Goal: Task Accomplishment & Management: Complete application form

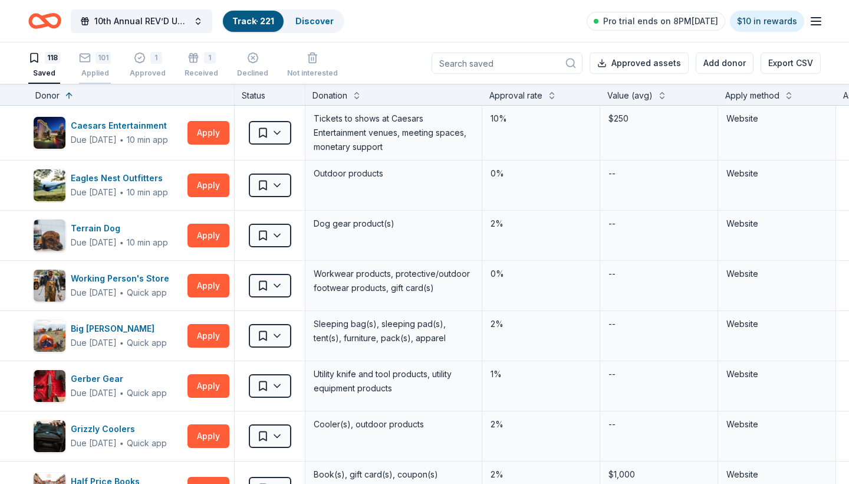
click at [94, 59] on div "101" at bounding box center [95, 58] width 32 height 12
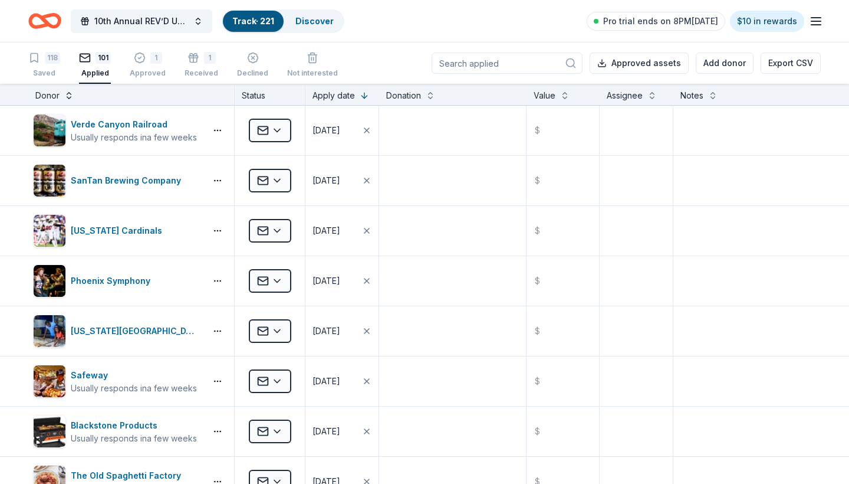
click at [68, 93] on button at bounding box center [68, 94] width 9 height 12
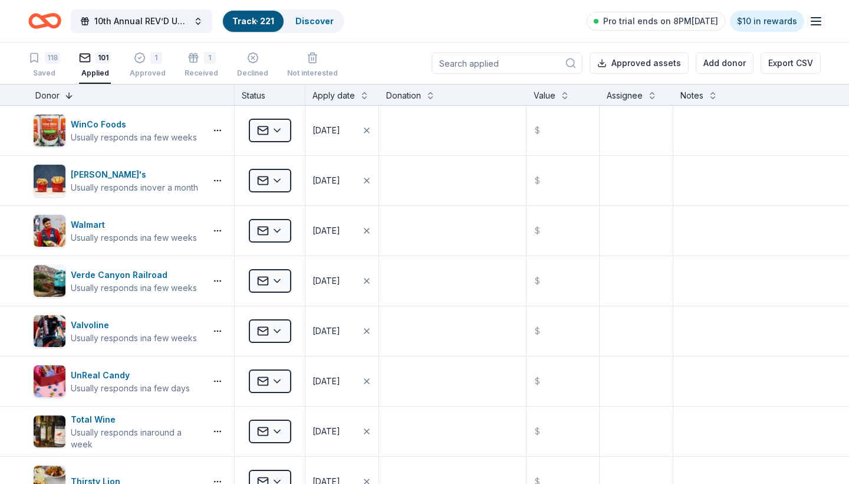
click at [68, 93] on button at bounding box center [68, 94] width 9 height 12
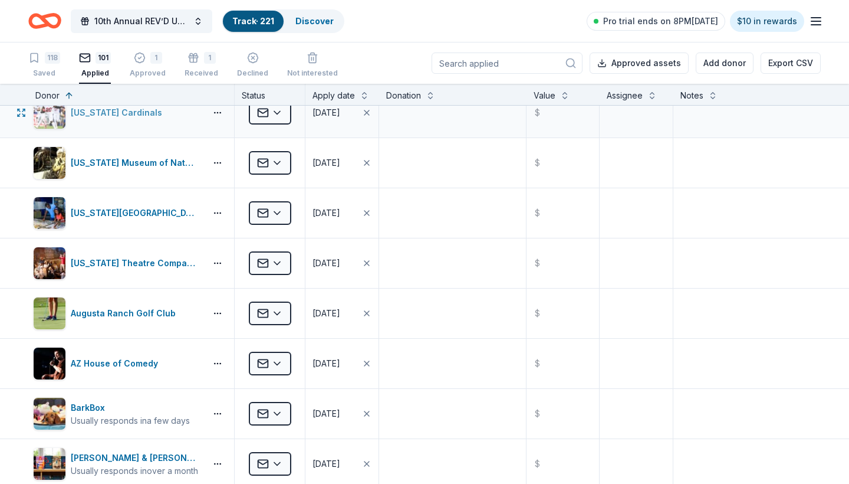
scroll to position [252, 0]
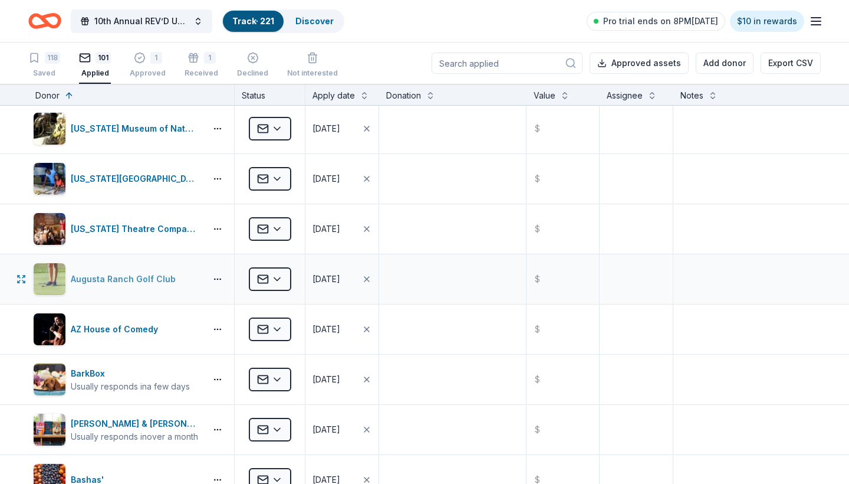
click at [139, 278] on div "Augusta Ranch Golf Club" at bounding box center [126, 279] width 110 height 14
click at [44, 57] on div "118" at bounding box center [44, 58] width 32 height 12
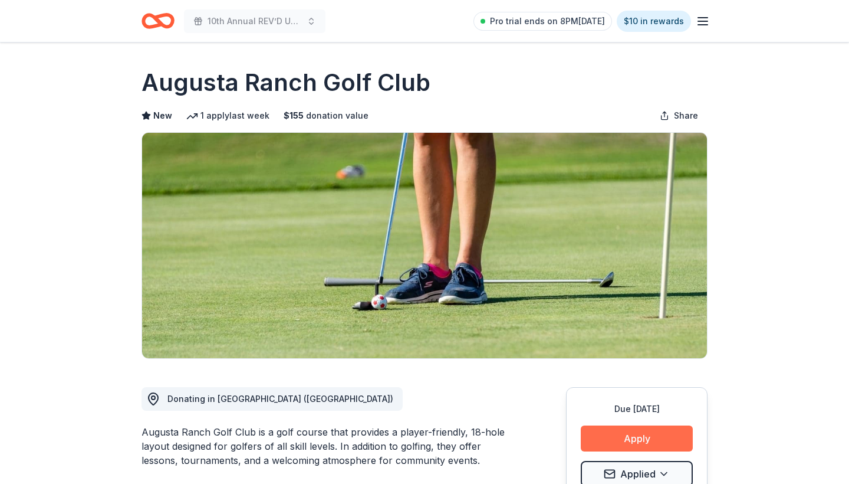
click at [624, 435] on button "Apply" at bounding box center [637, 438] width 112 height 26
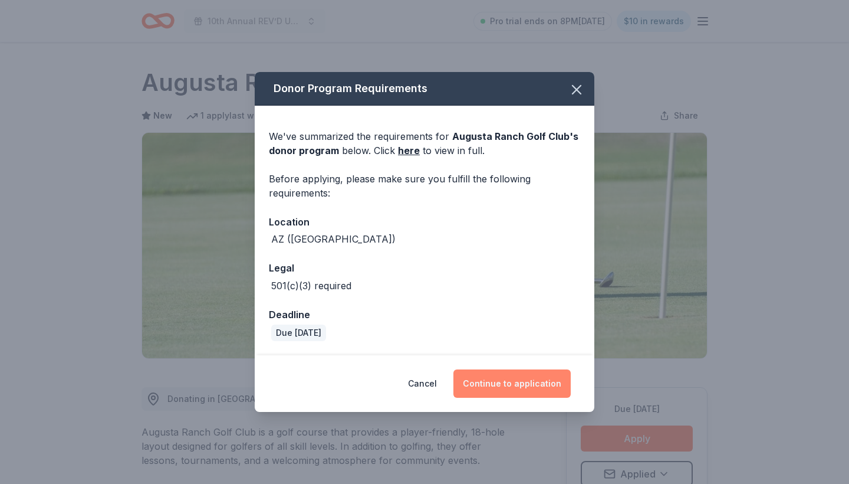
click at [482, 381] on button "Continue to application" at bounding box center [512, 383] width 117 height 28
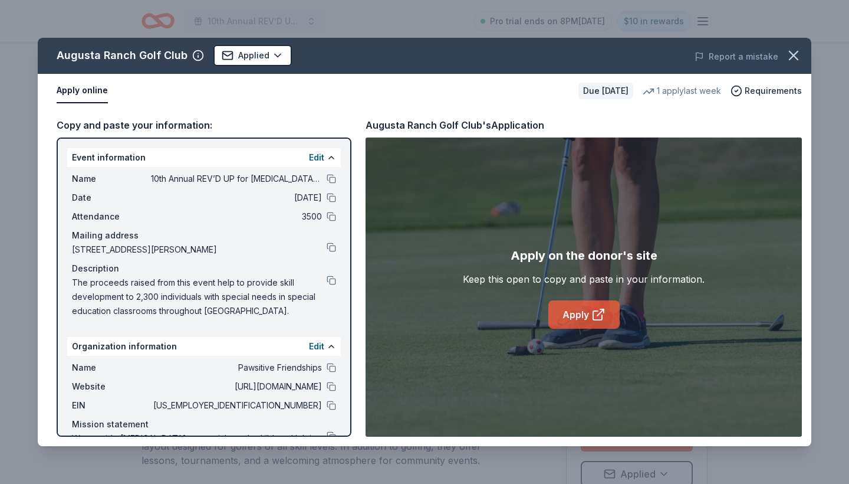
click at [575, 320] on link "Apply" at bounding box center [584, 314] width 71 height 28
click at [796, 55] on icon "button" at bounding box center [794, 55] width 17 height 17
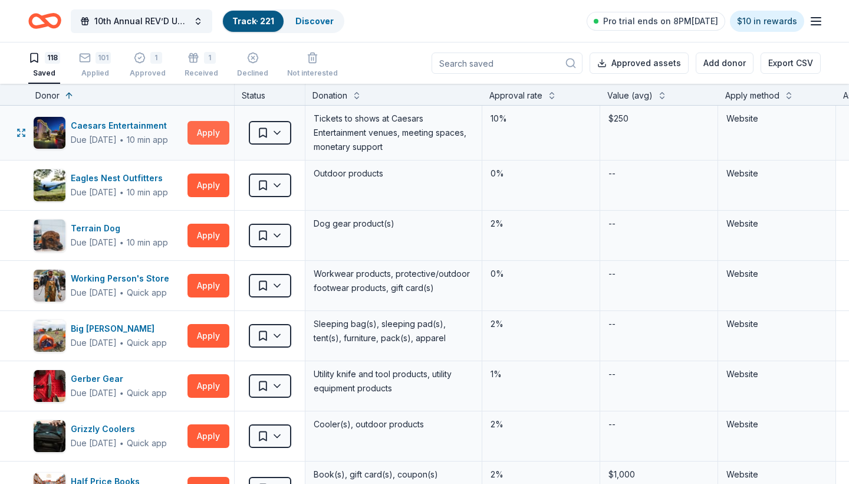
click at [208, 130] on button "Apply" at bounding box center [209, 133] width 42 height 24
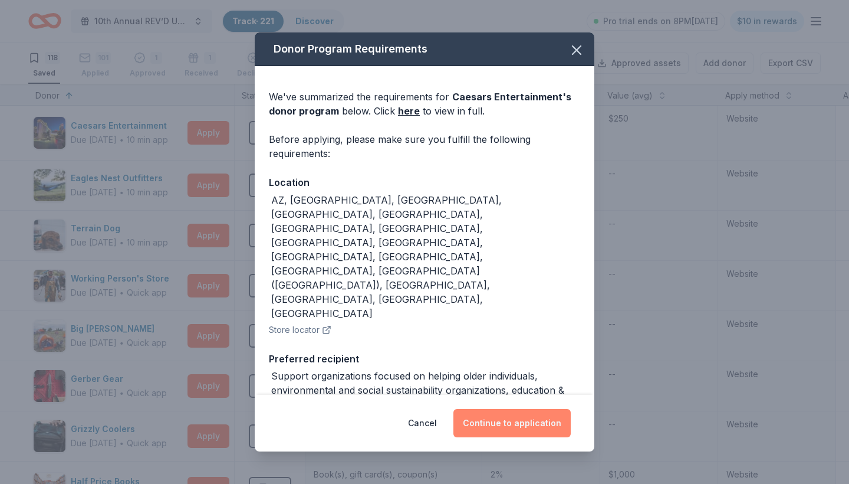
click at [512, 424] on button "Continue to application" at bounding box center [512, 423] width 117 height 28
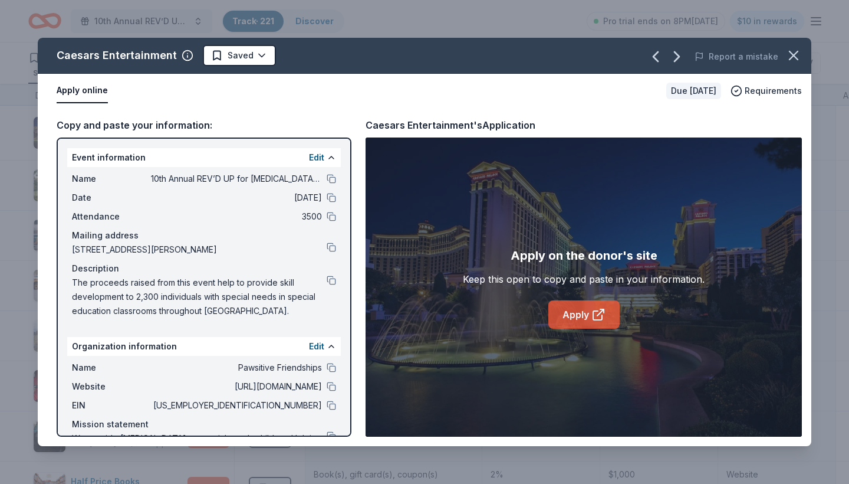
click at [575, 314] on link "Apply" at bounding box center [584, 314] width 71 height 28
click at [794, 48] on icon "button" at bounding box center [794, 55] width 17 height 17
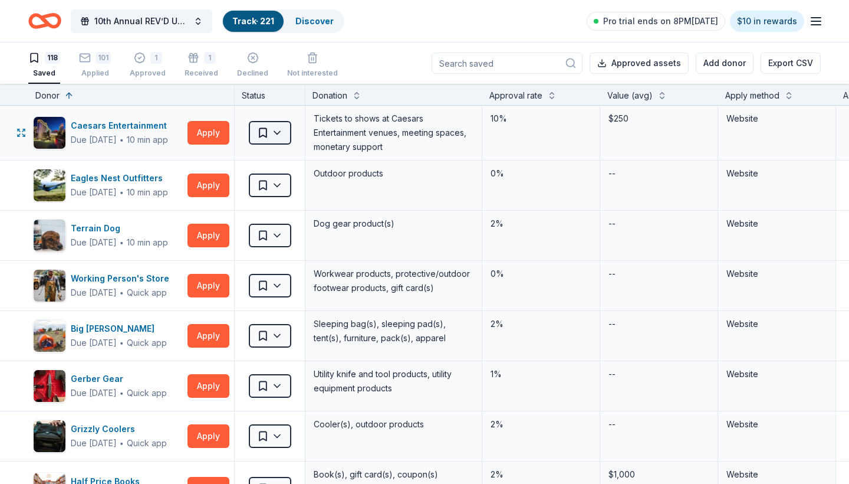
click at [271, 137] on html "10th Annual REV’D UP for Autism Car Show & Special Needs Resource Fair Track · …" at bounding box center [424, 242] width 849 height 484
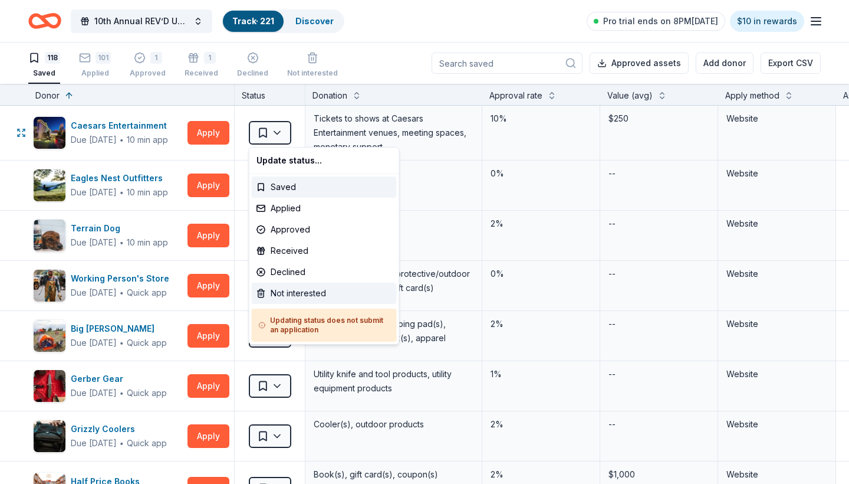
click at [291, 294] on div "Not interested" at bounding box center [324, 293] width 145 height 21
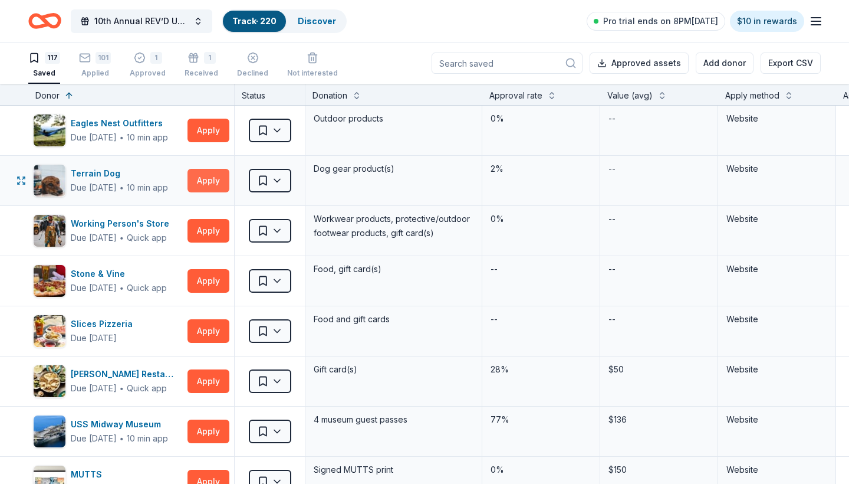
click at [205, 183] on button "Apply" at bounding box center [209, 181] width 42 height 24
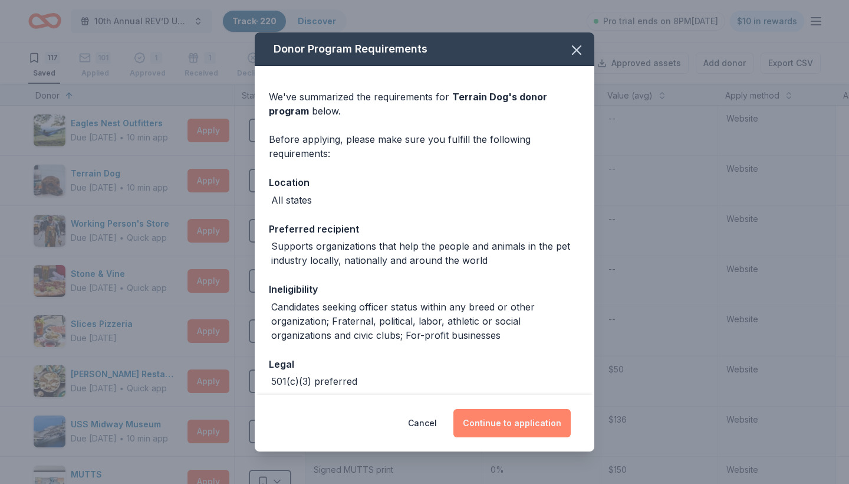
click at [513, 422] on button "Continue to application" at bounding box center [512, 423] width 117 height 28
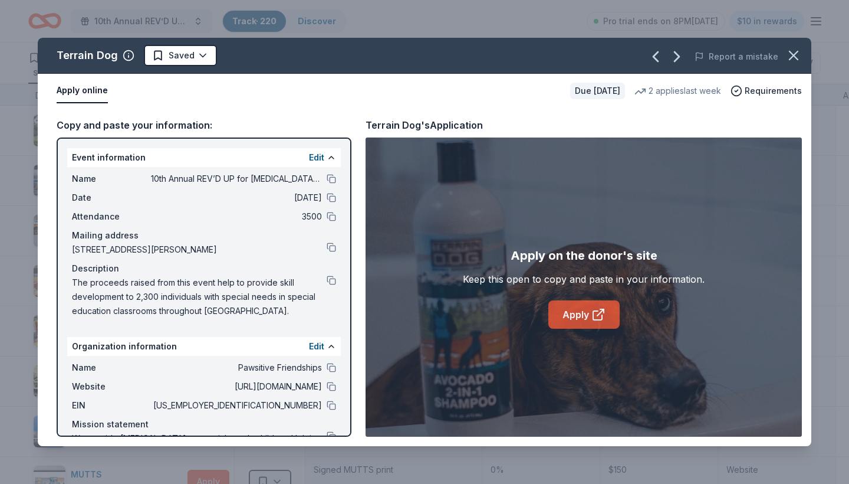
click at [579, 310] on link "Apply" at bounding box center [584, 314] width 71 height 28
click at [203, 49] on html "10th Annual REV’D UP for Autism Car Show & Special Needs Resource Fair Track · …" at bounding box center [424, 242] width 849 height 484
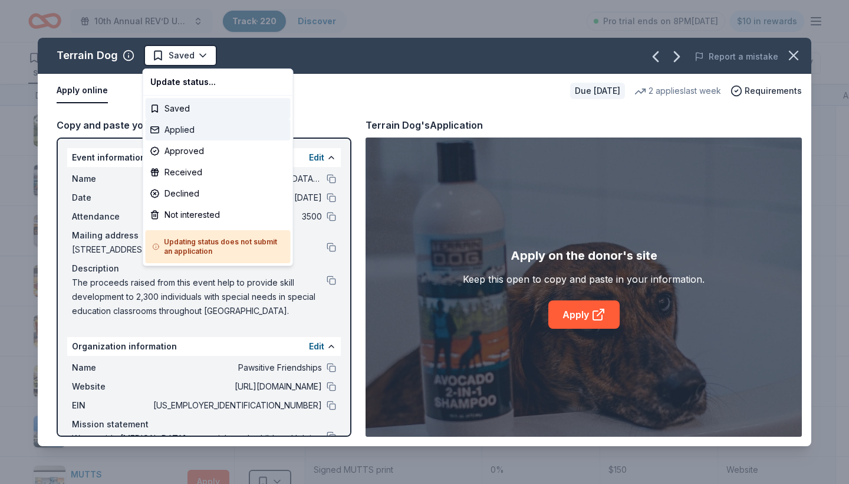
click at [211, 129] on div "Applied" at bounding box center [218, 129] width 145 height 21
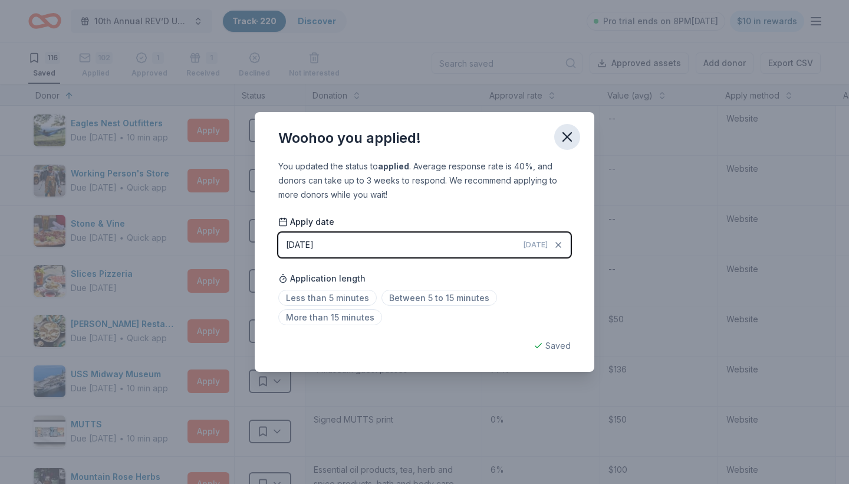
click at [566, 136] on icon "button" at bounding box center [567, 137] width 8 height 8
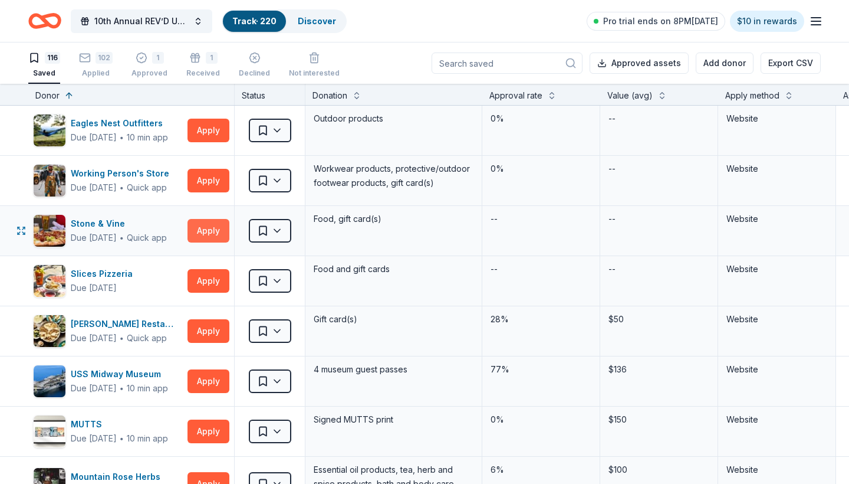
click at [212, 230] on button "Apply" at bounding box center [209, 231] width 42 height 24
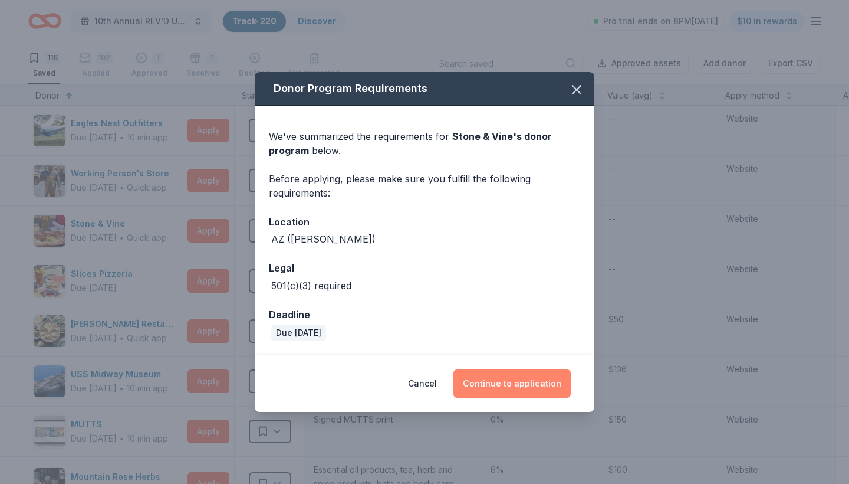
click at [514, 382] on button "Continue to application" at bounding box center [512, 383] width 117 height 28
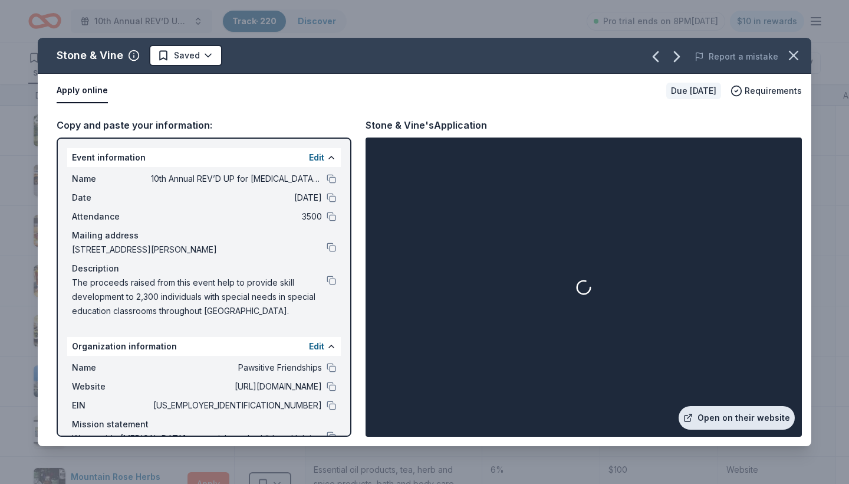
click at [739, 425] on link "Open on their website" at bounding box center [737, 418] width 116 height 24
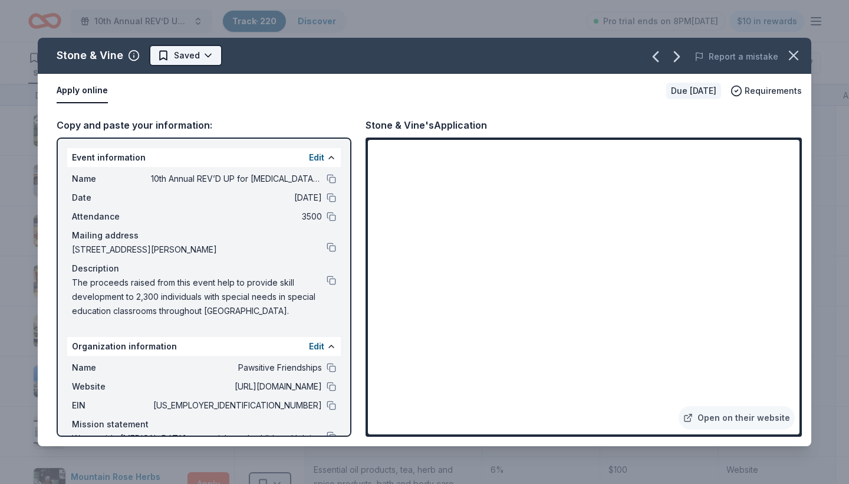
click at [208, 51] on html "10th Annual REV’D UP for Autism Car Show & Special Needs Resource Fair Track · …" at bounding box center [424, 242] width 849 height 484
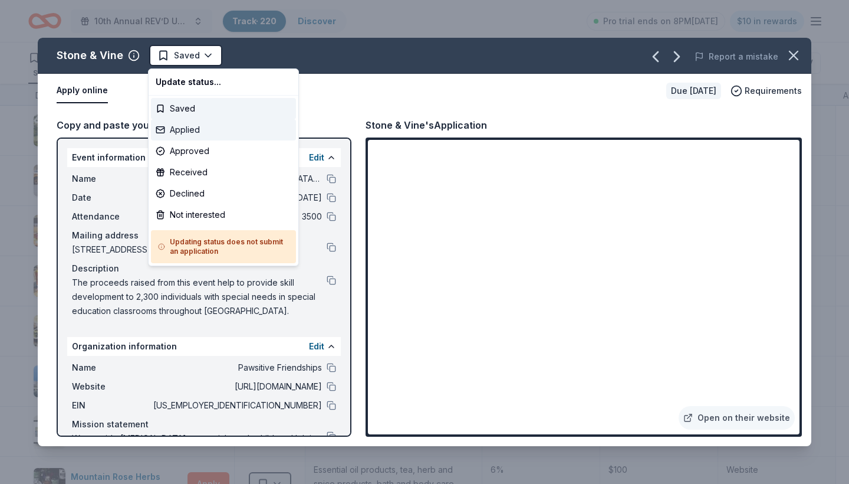
click at [198, 130] on div "Applied" at bounding box center [223, 129] width 145 height 21
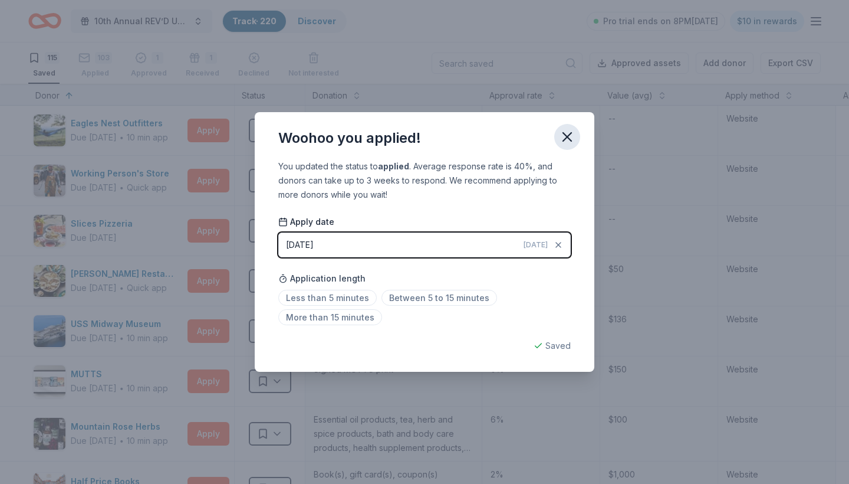
click at [571, 137] on icon "button" at bounding box center [567, 137] width 17 height 17
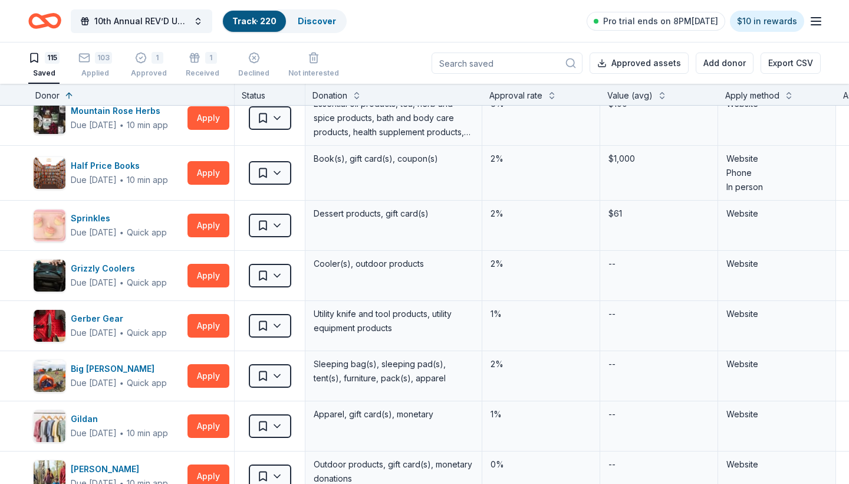
scroll to position [316, 0]
click at [207, 173] on button "Apply" at bounding box center [209, 172] width 42 height 24
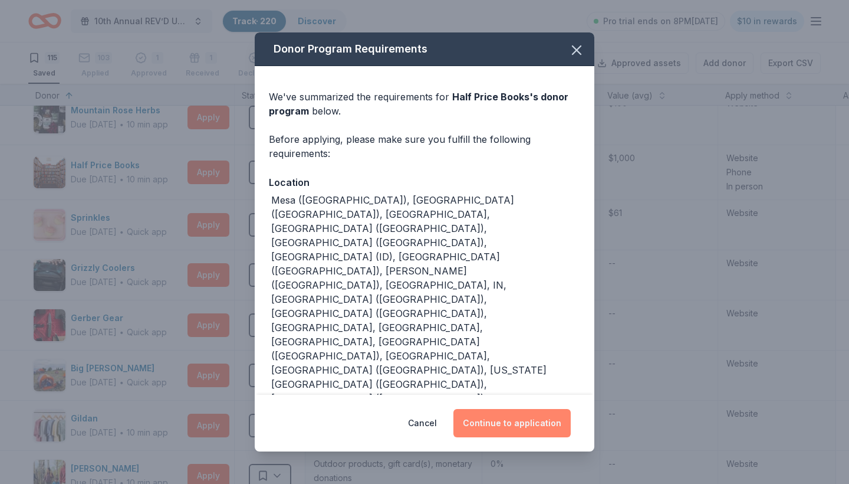
click at [523, 425] on button "Continue to application" at bounding box center [512, 423] width 117 height 28
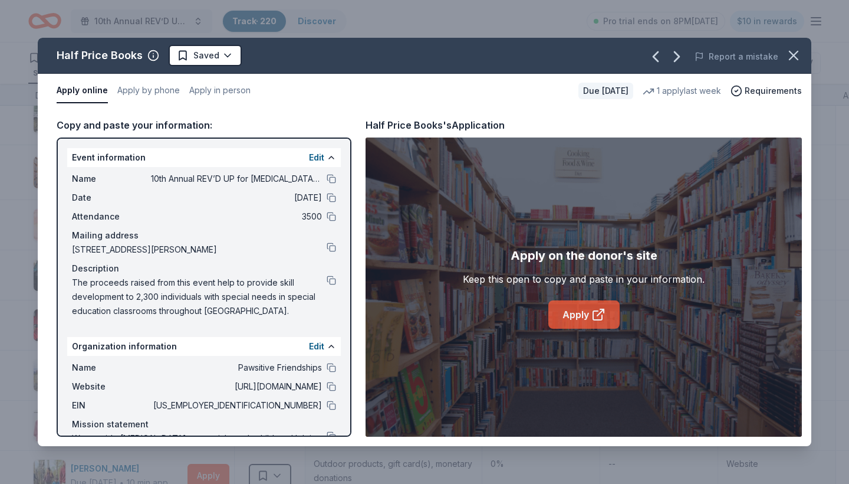
click at [566, 309] on link "Apply" at bounding box center [584, 314] width 71 height 28
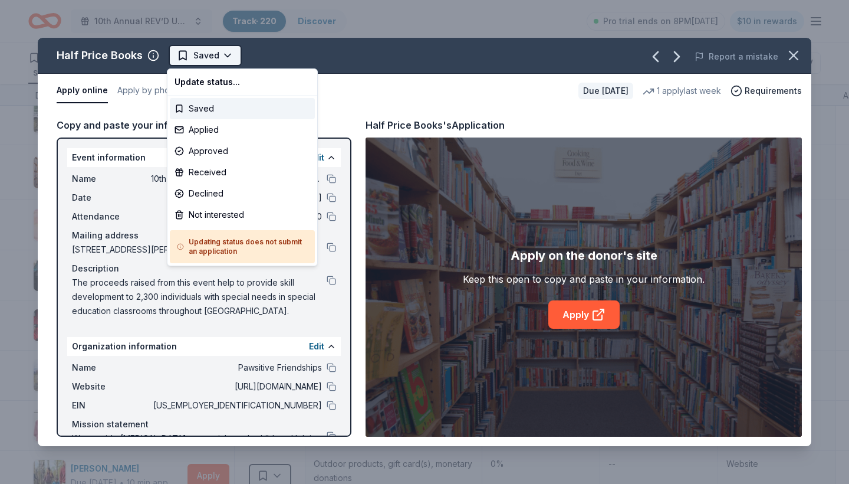
click at [224, 57] on html "10th Annual REV’D UP for Autism Car Show & Special Needs Resource Fair Track · …" at bounding box center [424, 242] width 849 height 484
click at [219, 216] on div "Not interested" at bounding box center [242, 214] width 145 height 21
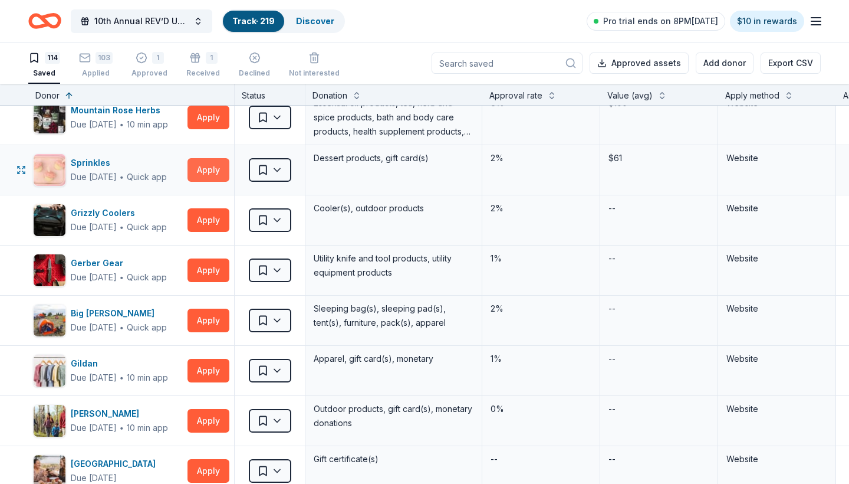
click at [205, 170] on button "Apply" at bounding box center [209, 170] width 42 height 24
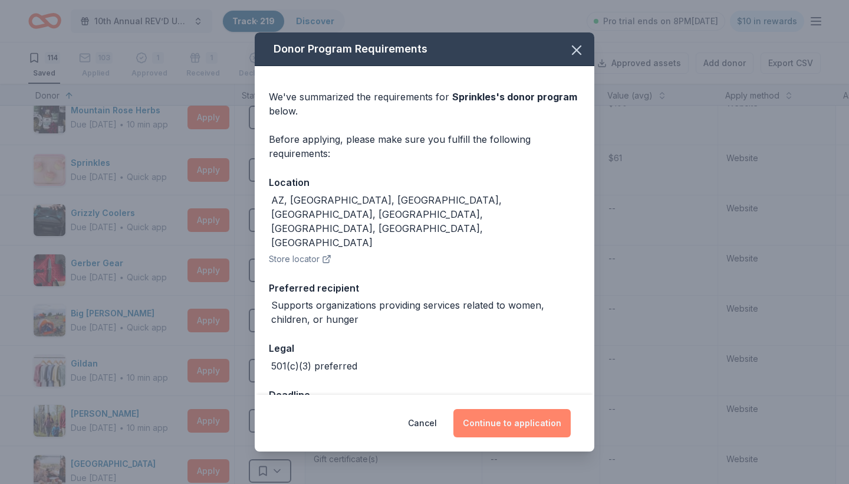
click at [496, 420] on button "Continue to application" at bounding box center [512, 423] width 117 height 28
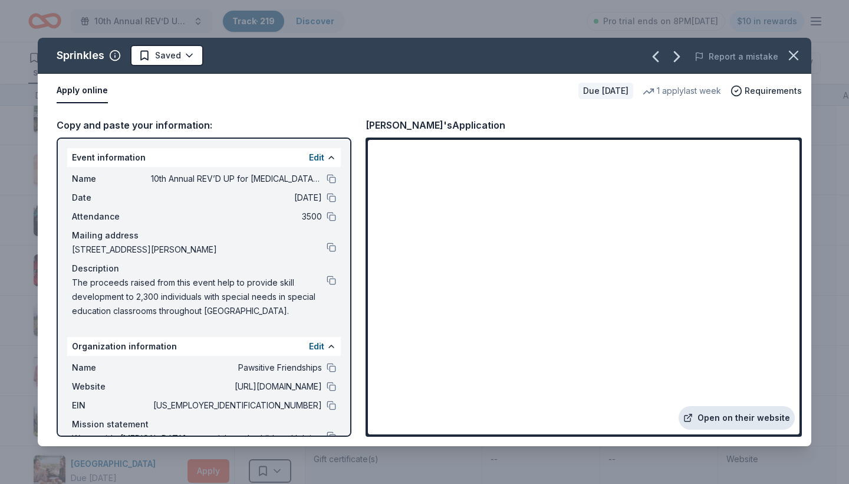
click at [732, 415] on link "Open on their website" at bounding box center [737, 418] width 116 height 24
click at [189, 56] on html "10th Annual REV’D UP for Autism Car Show & Special Needs Resource Fair Track · …" at bounding box center [424, 242] width 849 height 484
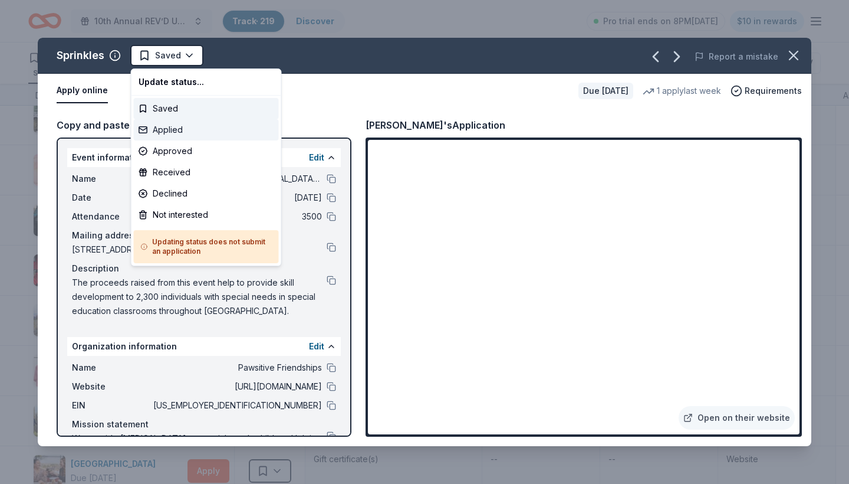
click at [181, 131] on div "Applied" at bounding box center [206, 129] width 145 height 21
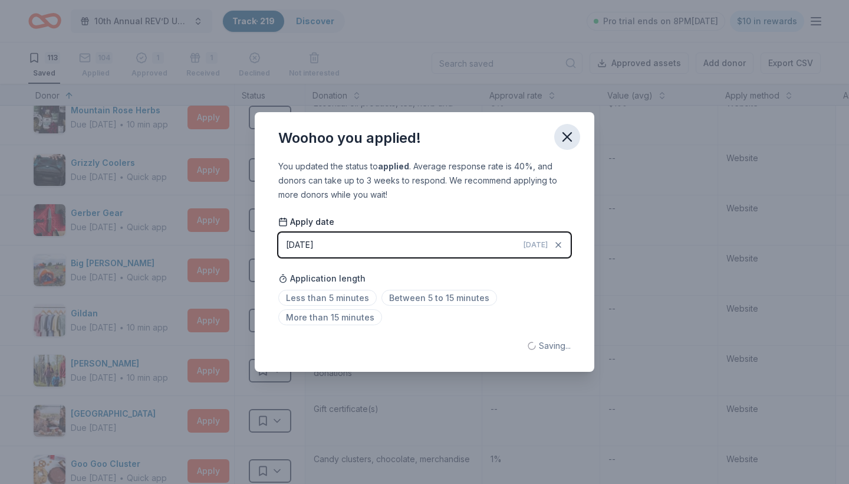
click at [566, 138] on icon "button" at bounding box center [567, 137] width 8 height 8
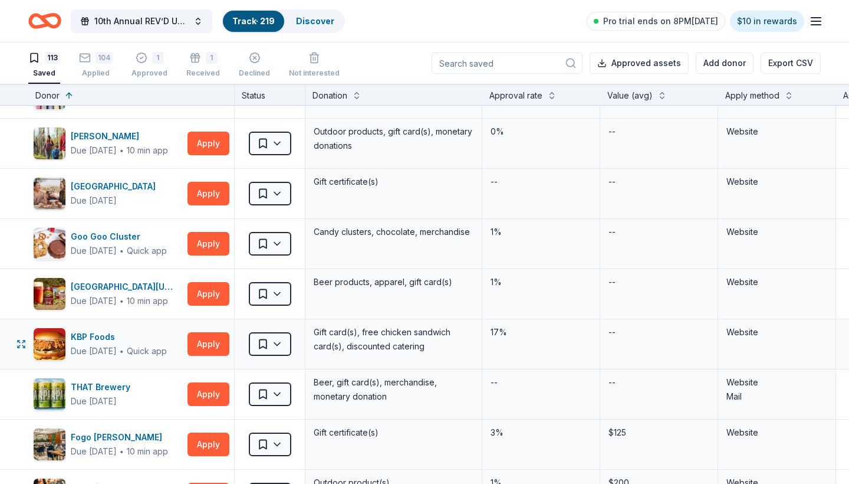
scroll to position [556, 0]
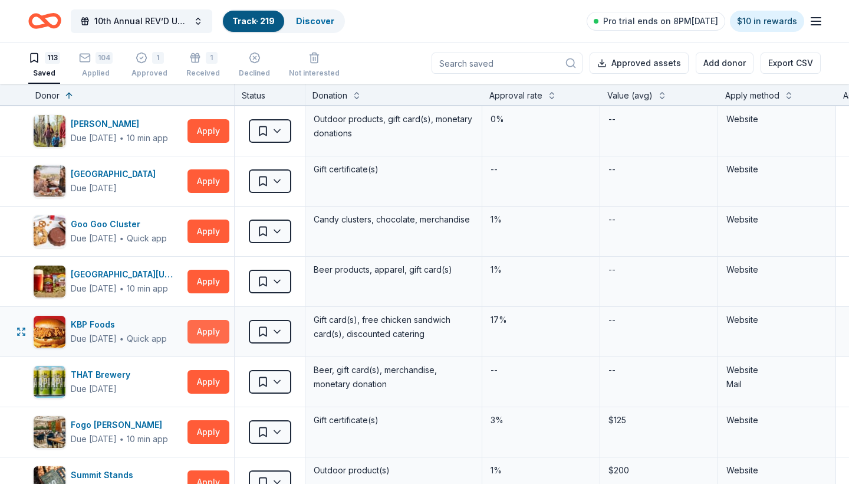
click at [199, 332] on button "Apply" at bounding box center [209, 332] width 42 height 24
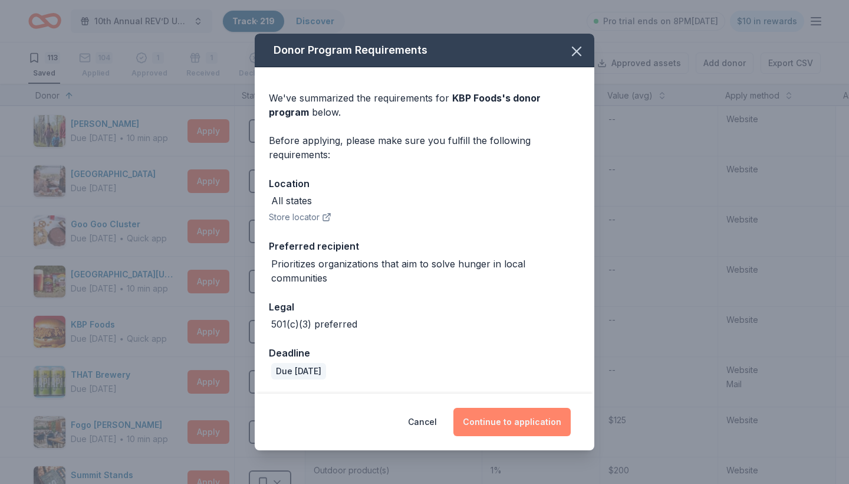
click at [512, 425] on button "Continue to application" at bounding box center [512, 422] width 117 height 28
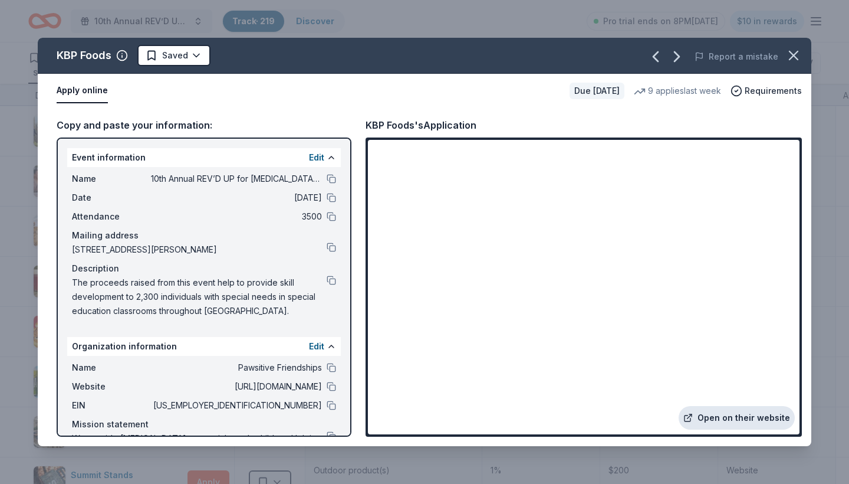
click at [732, 415] on link "Open on their website" at bounding box center [737, 418] width 116 height 24
click at [195, 55] on html "10th Annual REV’D UP for Autism Car Show & Special Needs Resource Fair Track · …" at bounding box center [424, 242] width 849 height 484
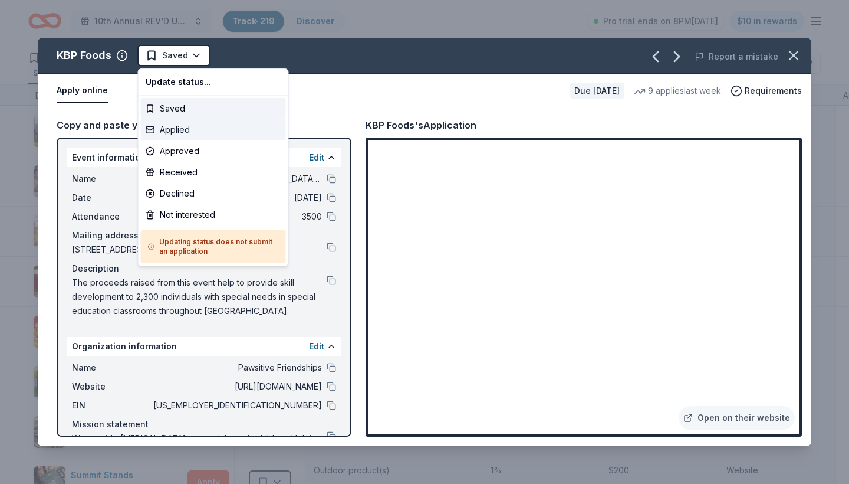
click at [182, 132] on div "Applied" at bounding box center [213, 129] width 145 height 21
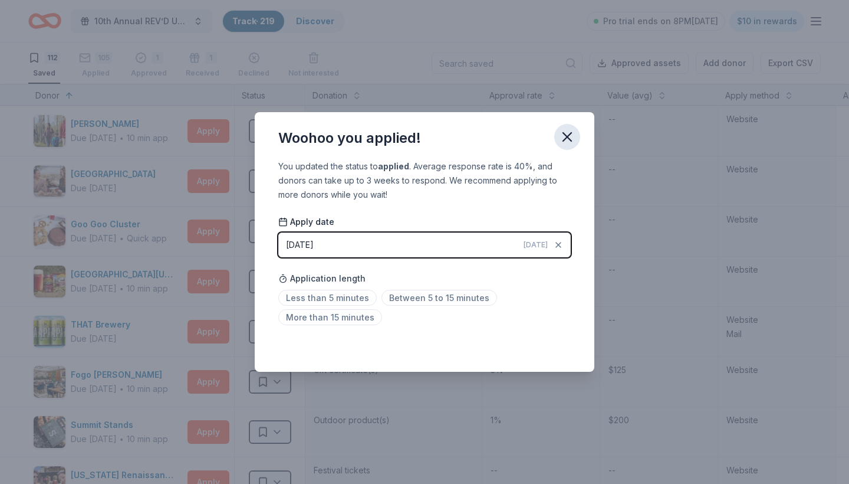
click at [565, 138] on icon "button" at bounding box center [567, 137] width 17 height 17
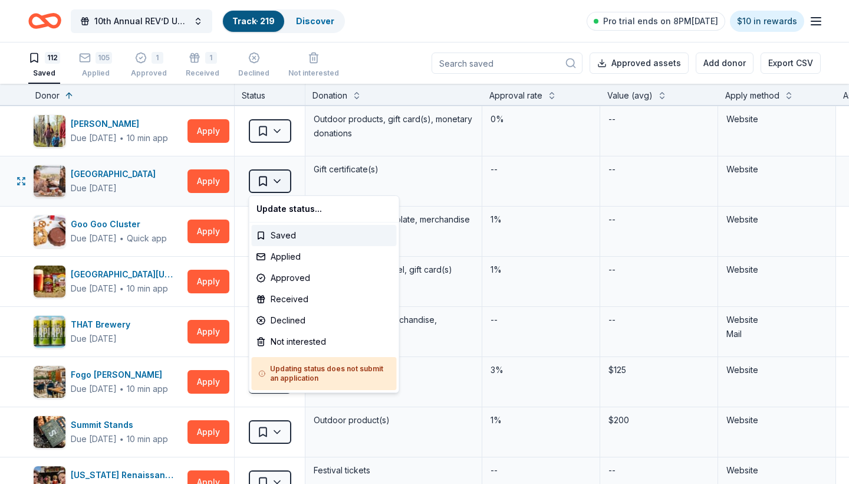
click at [278, 183] on html "10th Annual REV’D UP for Autism Car Show & Special Needs Resource Fair Track · …" at bounding box center [424, 242] width 849 height 484
click at [305, 339] on div "Not interested" at bounding box center [324, 341] width 145 height 21
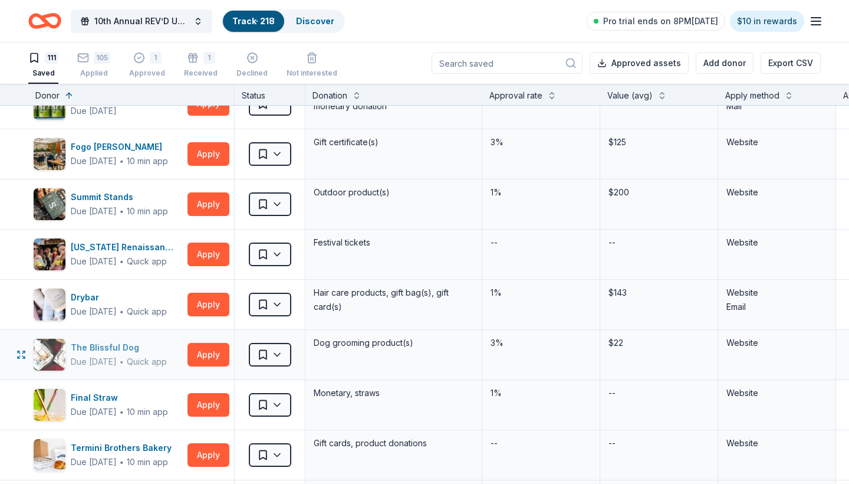
scroll to position [734, 0]
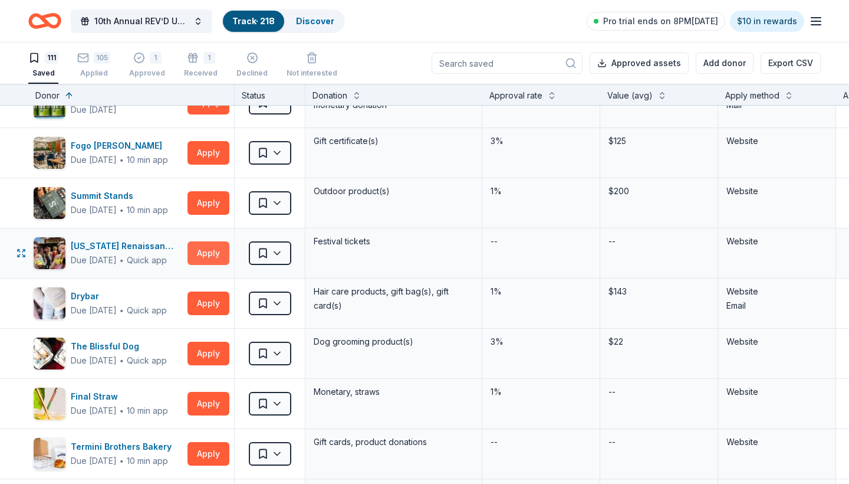
click at [203, 254] on button "Apply" at bounding box center [209, 253] width 42 height 24
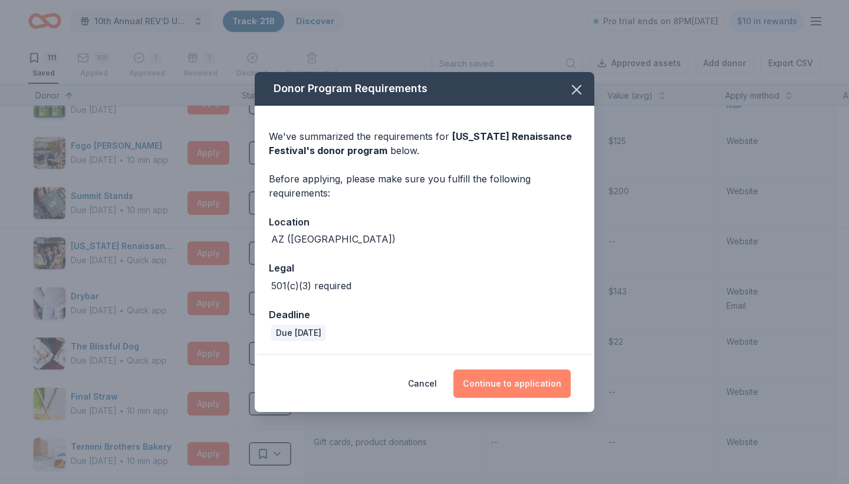
click at [520, 388] on button "Continue to application" at bounding box center [512, 383] width 117 height 28
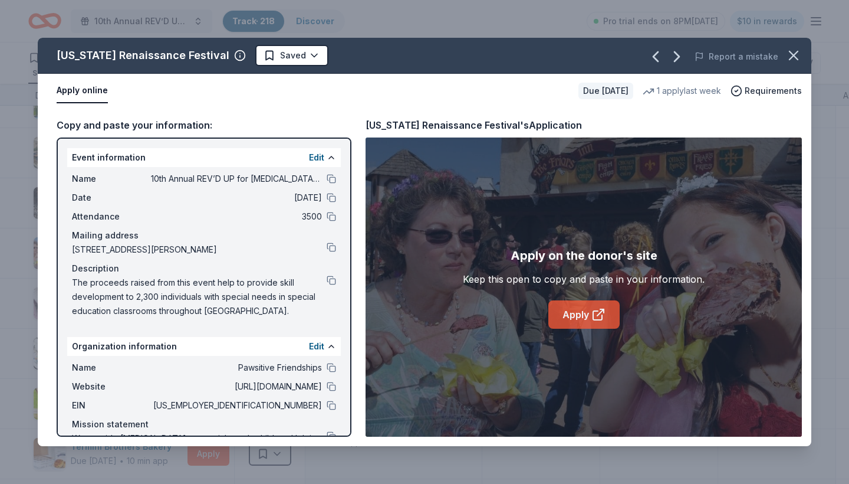
click at [580, 311] on link "Apply" at bounding box center [584, 314] width 71 height 28
click at [291, 55] on html "10th Annual REV’D UP for Autism Car Show & Special Needs Resource Fair Track · …" at bounding box center [424, 242] width 849 height 484
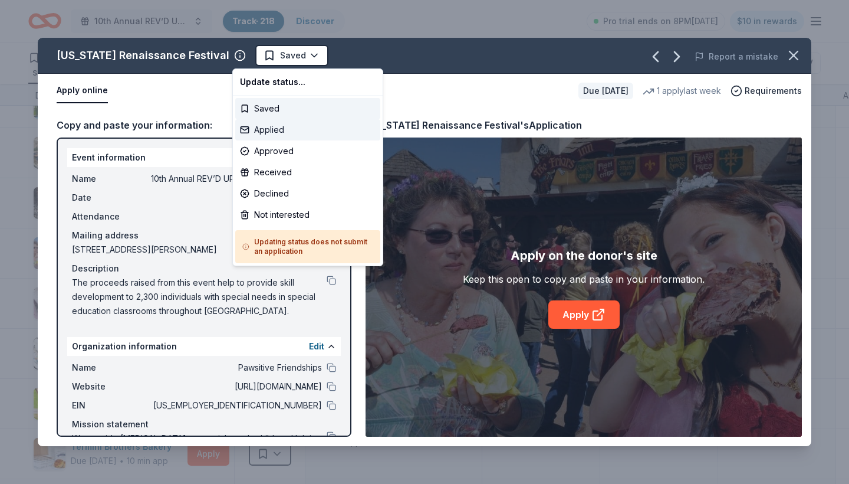
click at [275, 131] on div "Applied" at bounding box center [307, 129] width 145 height 21
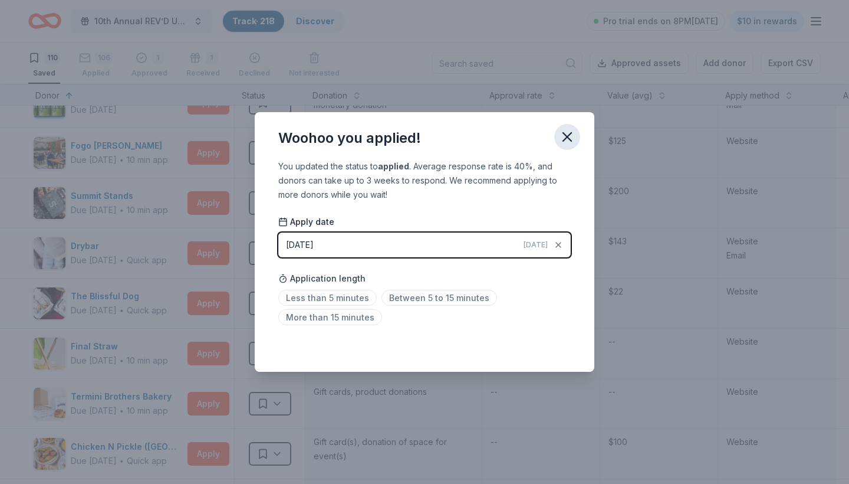
click at [565, 130] on icon "button" at bounding box center [567, 137] width 17 height 17
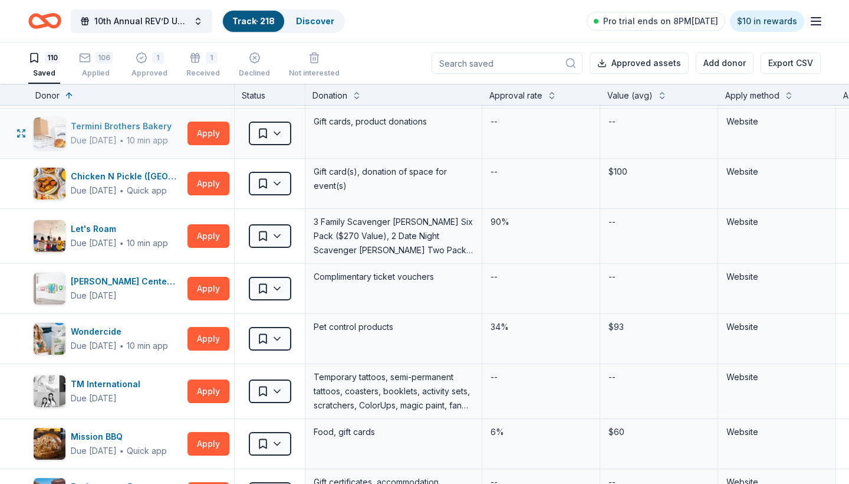
scroll to position [1005, 0]
click at [218, 235] on button "Apply" at bounding box center [209, 236] width 42 height 24
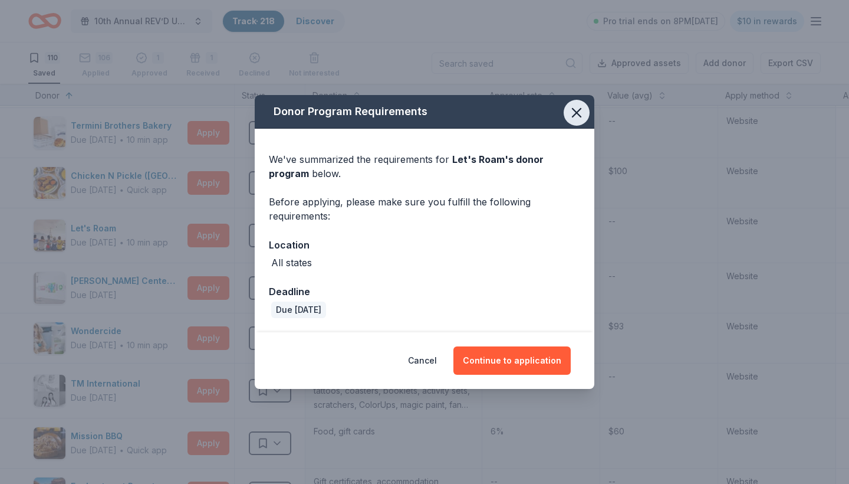
click at [578, 115] on icon "button" at bounding box center [577, 113] width 8 height 8
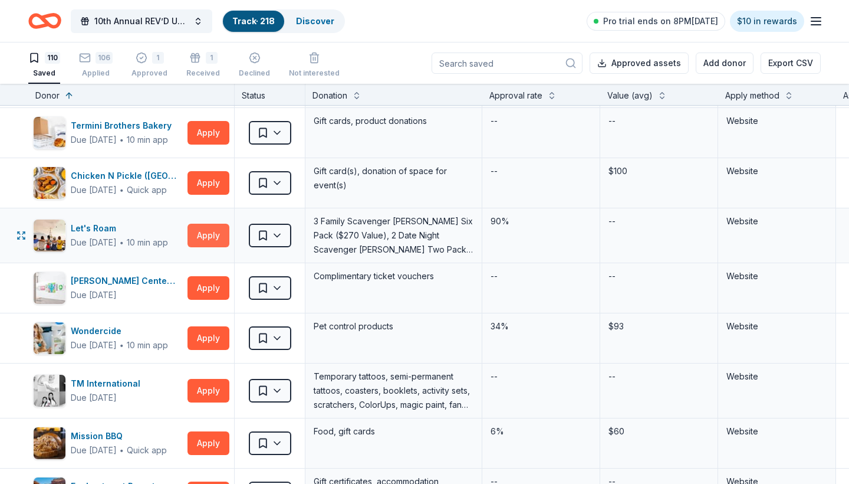
click at [213, 233] on button "Apply" at bounding box center [209, 236] width 42 height 24
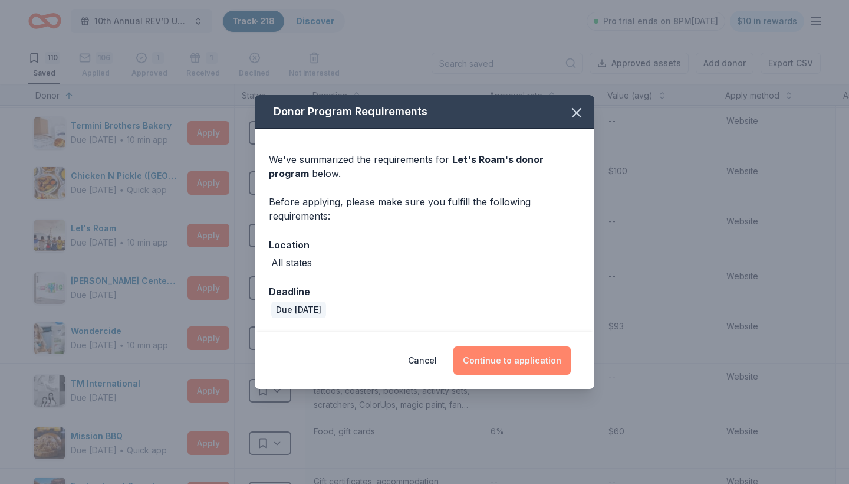
click at [494, 365] on button "Continue to application" at bounding box center [512, 360] width 117 height 28
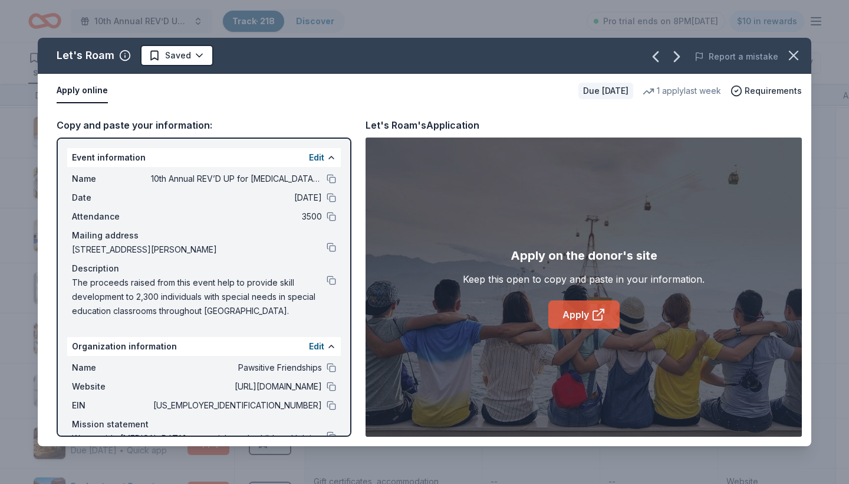
click at [572, 314] on link "Apply" at bounding box center [584, 314] width 71 height 28
click at [196, 53] on html "10th Annual REV’D UP for Autism Car Show & Special Needs Resource Fair Track · …" at bounding box center [424, 242] width 849 height 484
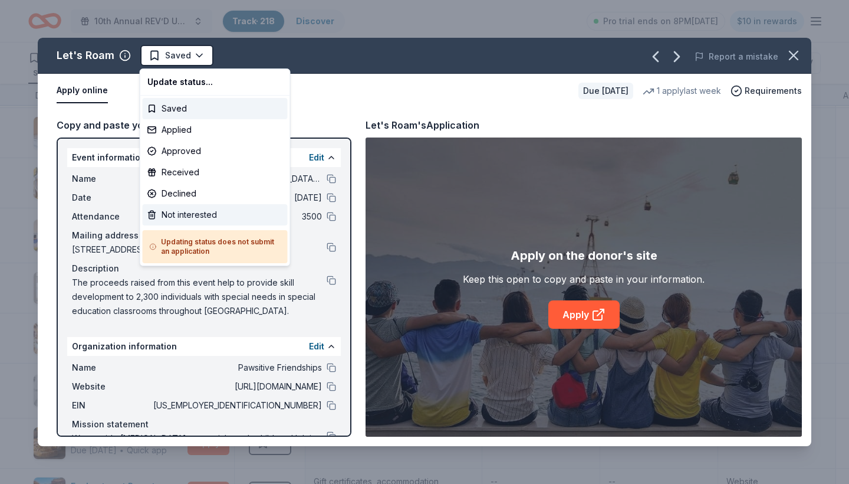
click at [183, 215] on div "Not interested" at bounding box center [215, 214] width 145 height 21
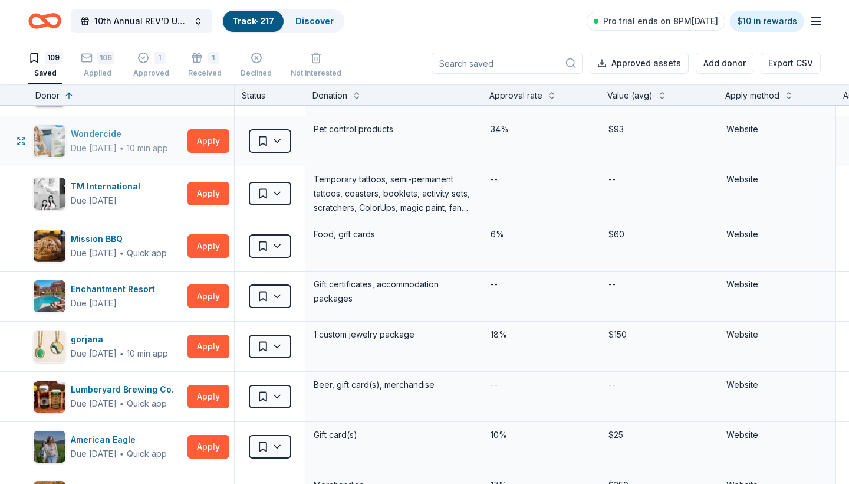
scroll to position [1145, 0]
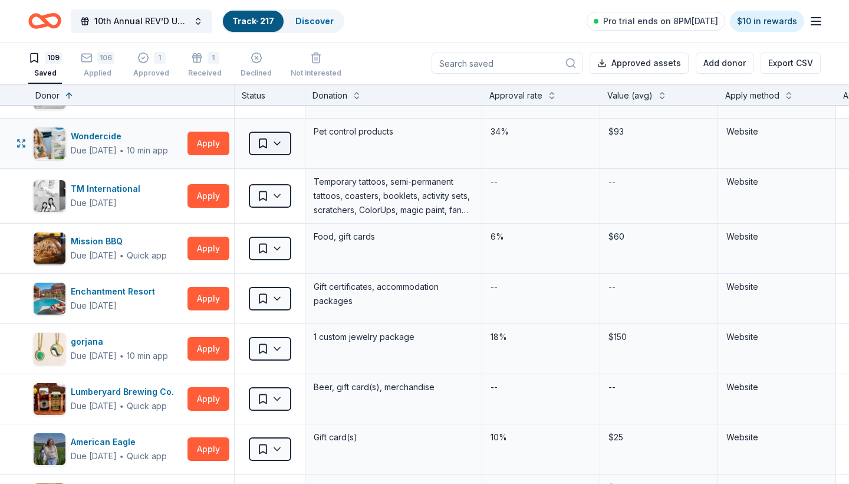
click at [273, 147] on html "10th Annual REV’D UP for Autism Car Show & Special Needs Resource Fair Track · …" at bounding box center [424, 242] width 849 height 484
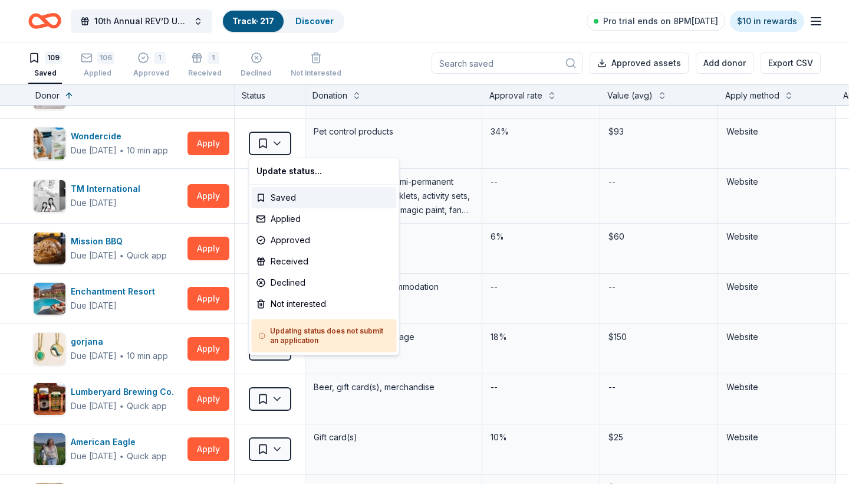
click at [124, 221] on html "10th Annual REV’D UP for Autism Car Show & Special Needs Resource Fair Track · …" at bounding box center [424, 242] width 849 height 484
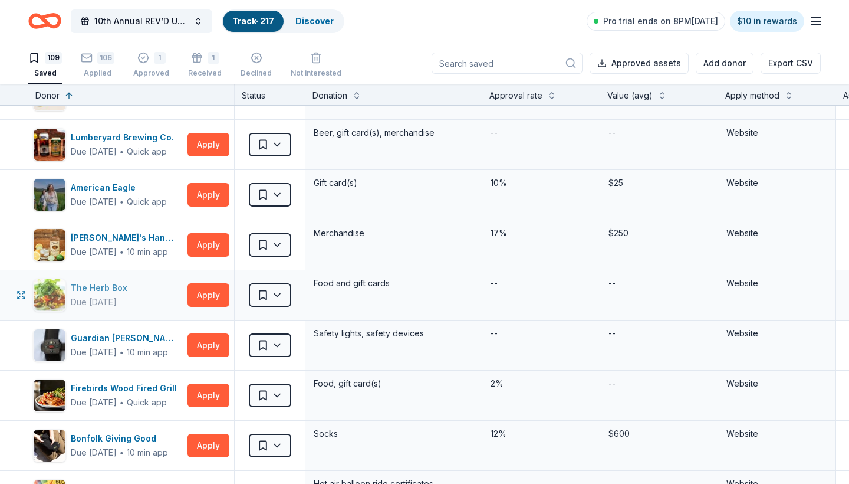
scroll to position [1402, 0]
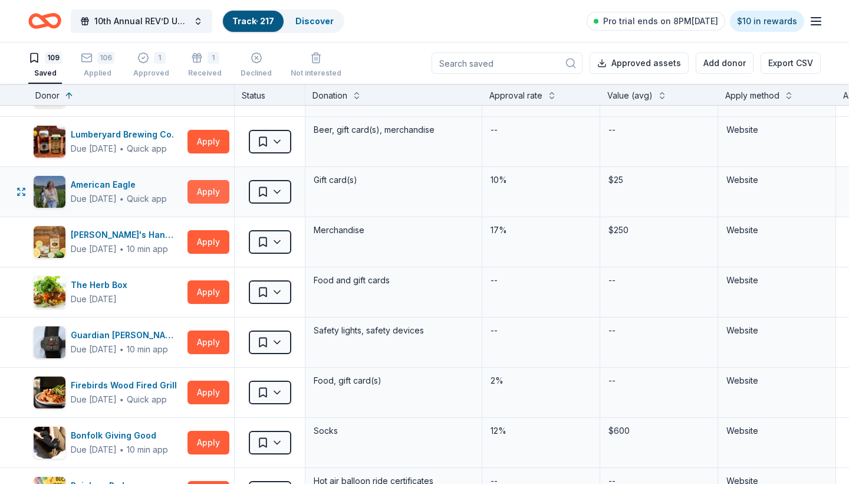
click at [205, 188] on button "Apply" at bounding box center [209, 192] width 42 height 24
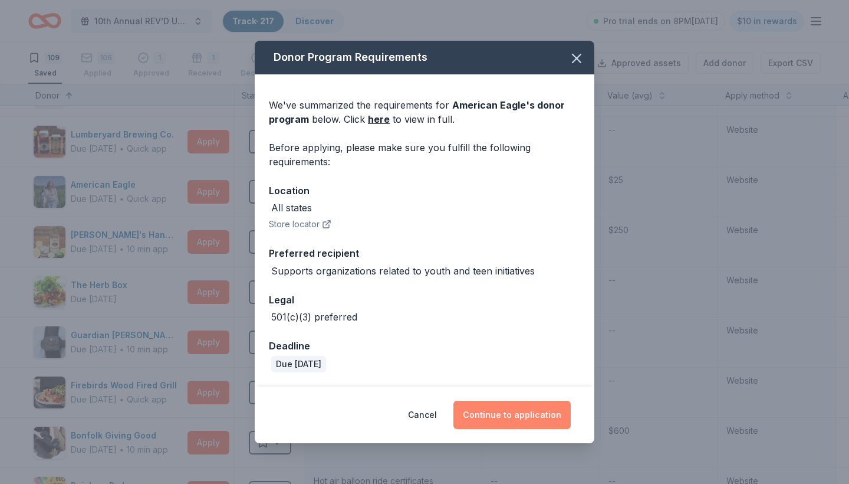
click at [508, 401] on button "Continue to application" at bounding box center [512, 415] width 117 height 28
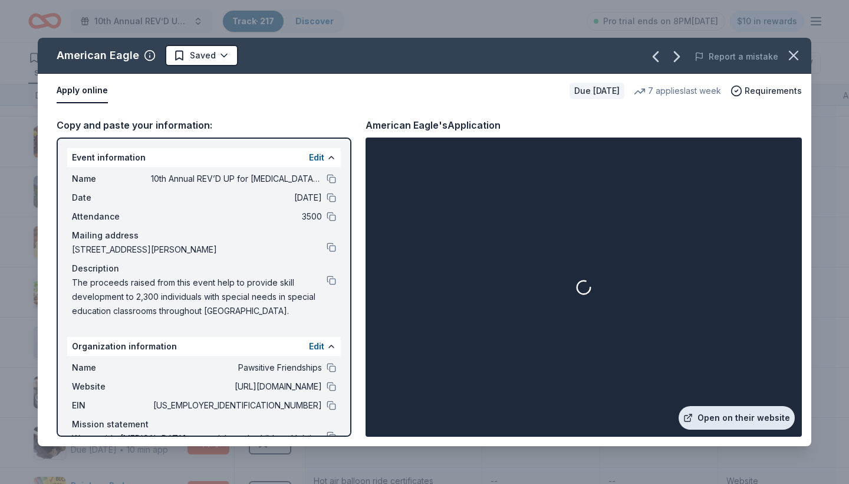
click at [744, 419] on link "Open on their website" at bounding box center [737, 418] width 116 height 24
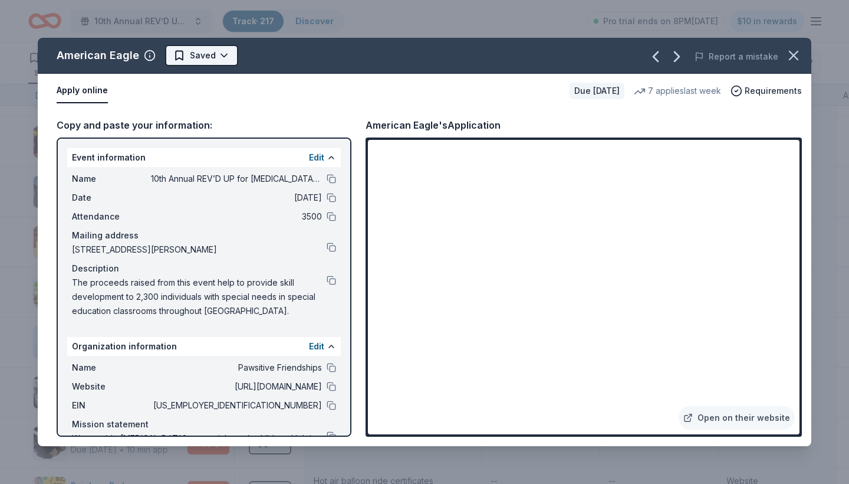
click at [220, 57] on html "10th Annual REV’D UP for Autism Car Show & Special Needs Resource Fair Track · …" at bounding box center [424, 242] width 849 height 484
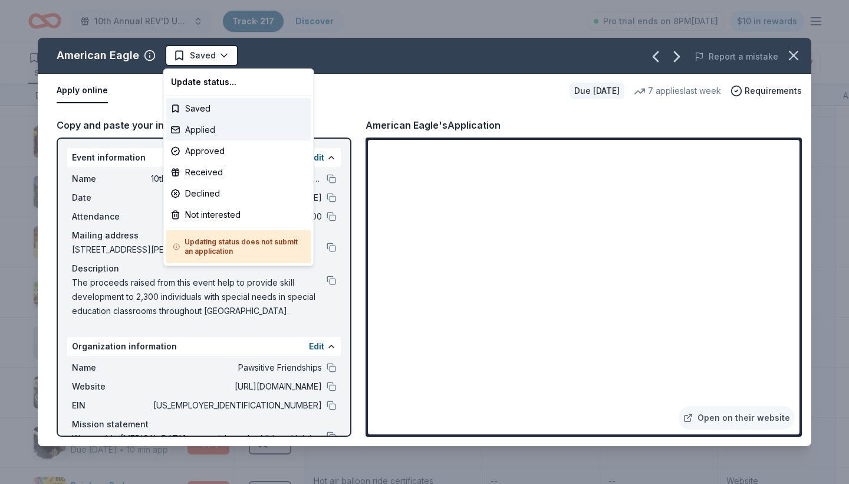
click at [209, 132] on div "Applied" at bounding box center [238, 129] width 145 height 21
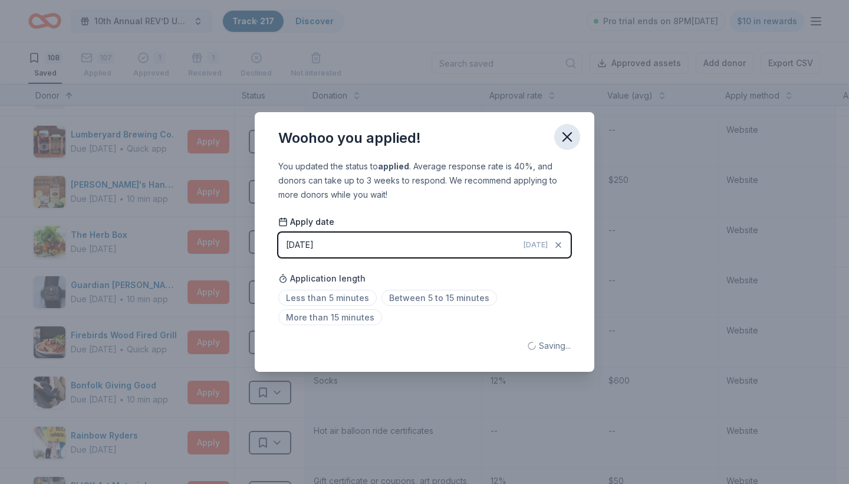
click at [569, 140] on icon "button" at bounding box center [567, 137] width 17 height 17
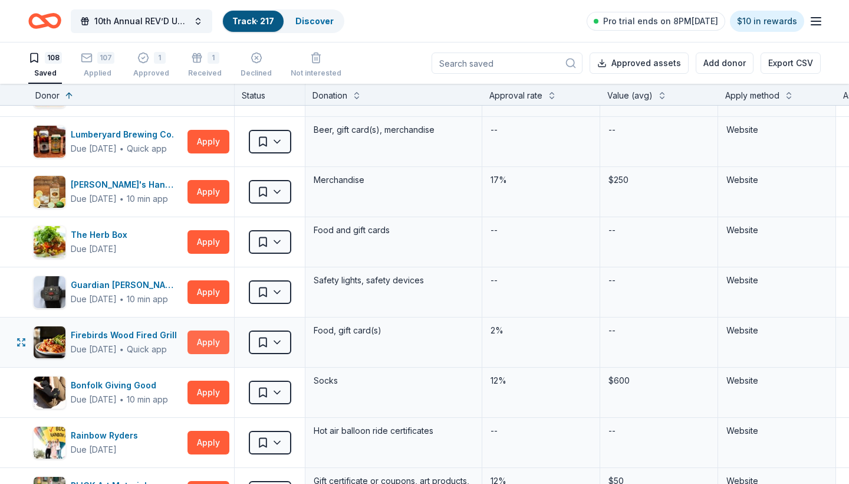
click at [204, 338] on button "Apply" at bounding box center [209, 342] width 42 height 24
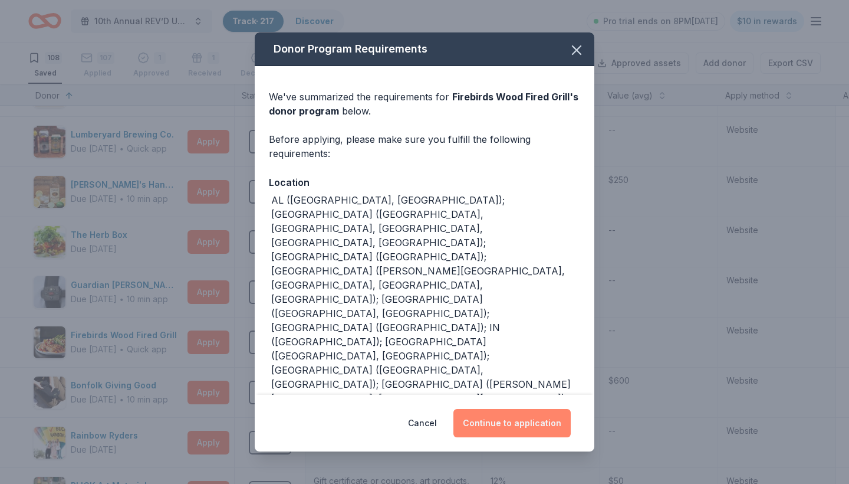
click at [511, 424] on button "Continue to application" at bounding box center [512, 423] width 117 height 28
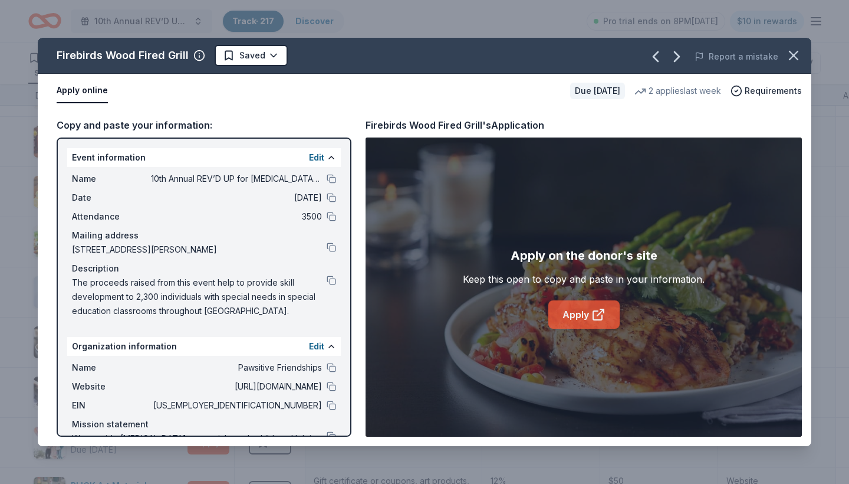
click at [569, 316] on link "Apply" at bounding box center [584, 314] width 71 height 28
click at [267, 55] on html "10th Annual REV’D UP for Autism Car Show & Special Needs Resource Fair Track · …" at bounding box center [424, 242] width 849 height 484
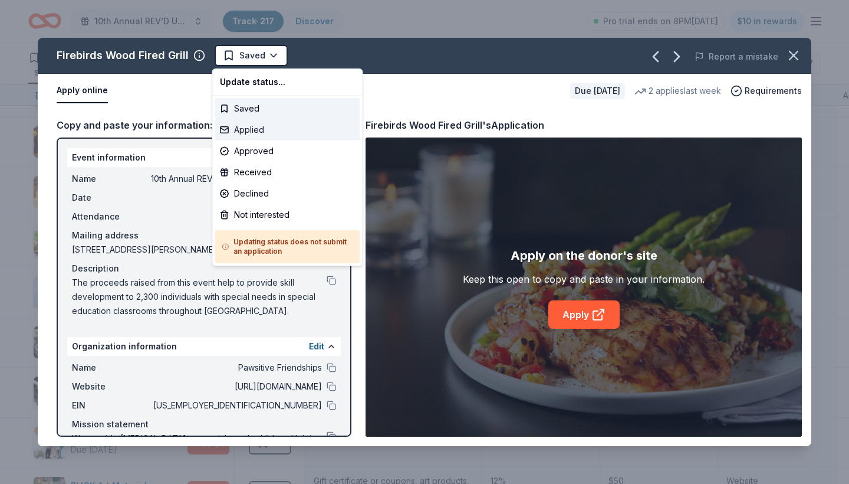
click at [251, 133] on div "Applied" at bounding box center [287, 129] width 145 height 21
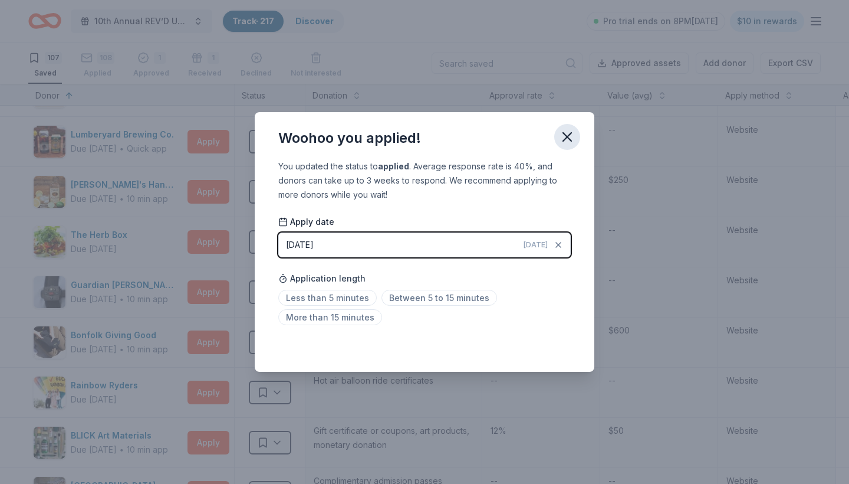
click at [569, 137] on icon "button" at bounding box center [567, 137] width 17 height 17
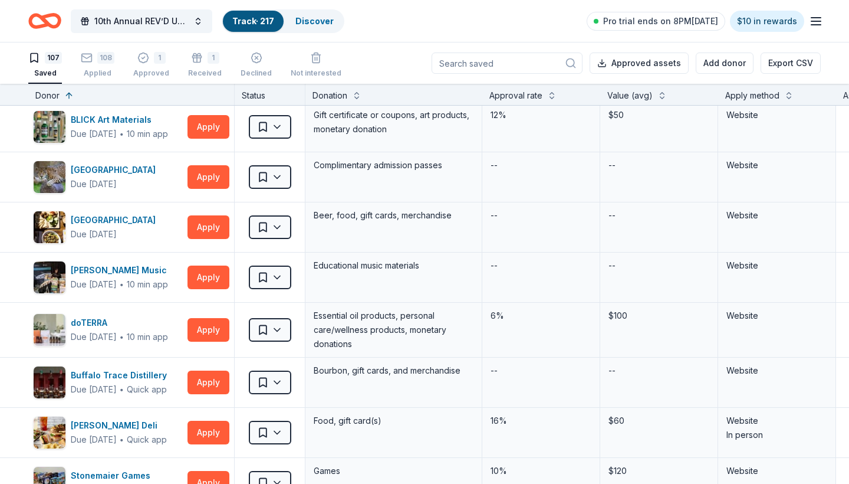
scroll to position [1732, 0]
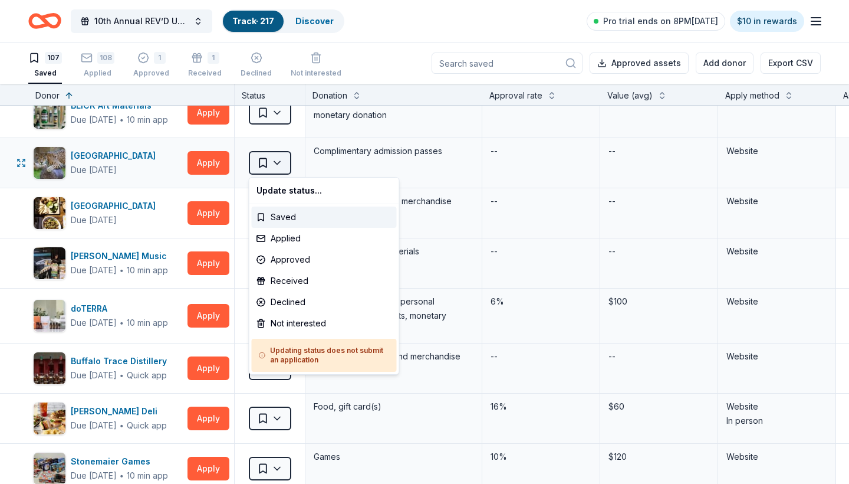
click at [274, 169] on html "10th Annual REV’D UP for Autism Car Show & Special Needs Resource Fair Track · …" at bounding box center [424, 242] width 849 height 484
click at [293, 324] on div "Not interested" at bounding box center [324, 323] width 145 height 21
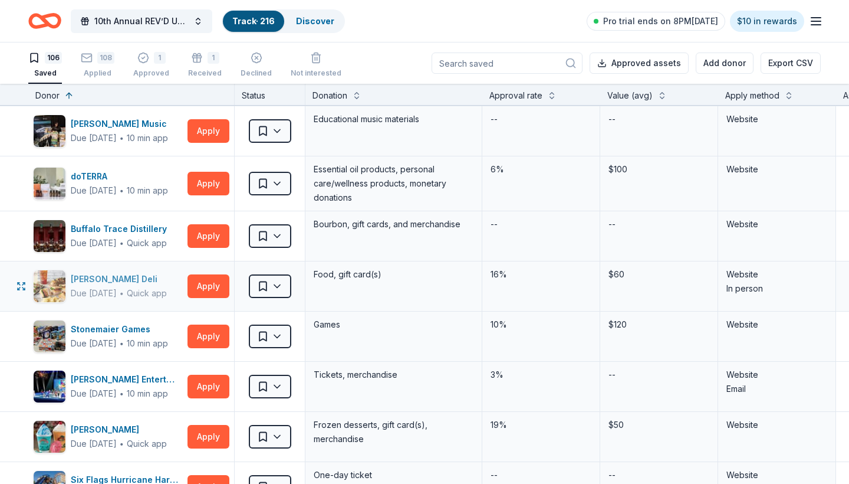
scroll to position [1815, 0]
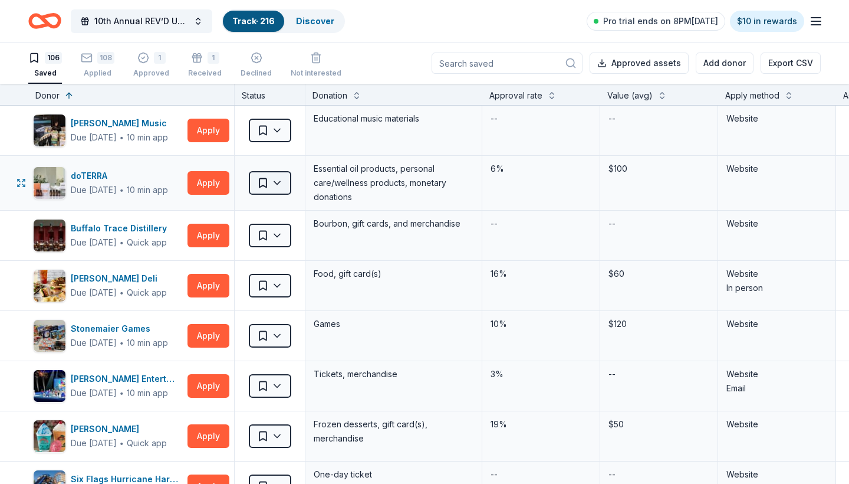
click at [286, 184] on html "10th Annual REV’D UP for Autism Car Show & Special Needs Resource Fair Track · …" at bounding box center [424, 242] width 849 height 484
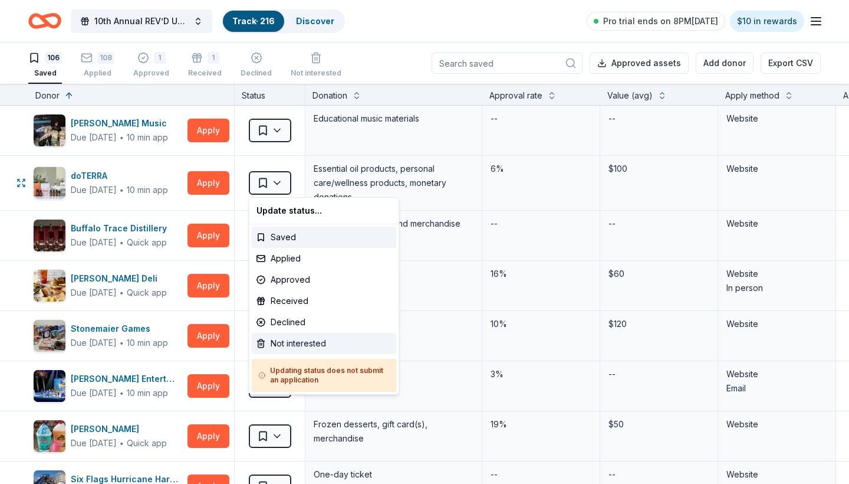
click at [300, 344] on div "Not interested" at bounding box center [324, 343] width 145 height 21
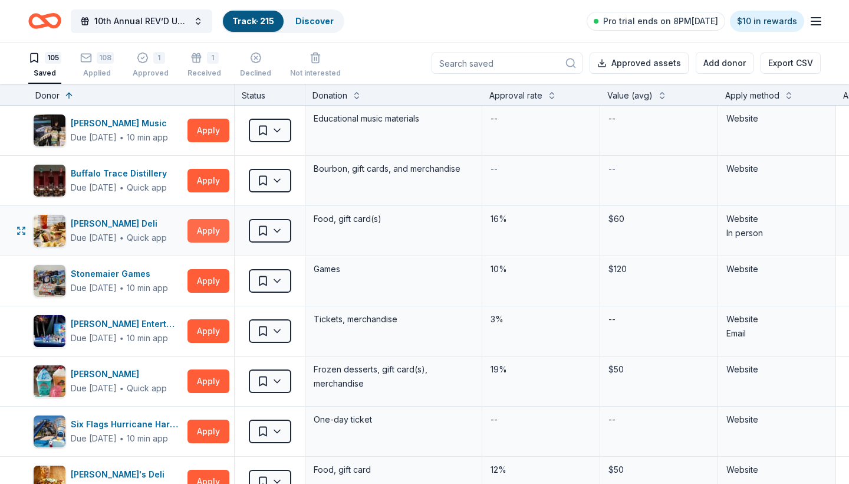
click at [204, 231] on button "Apply" at bounding box center [209, 231] width 42 height 24
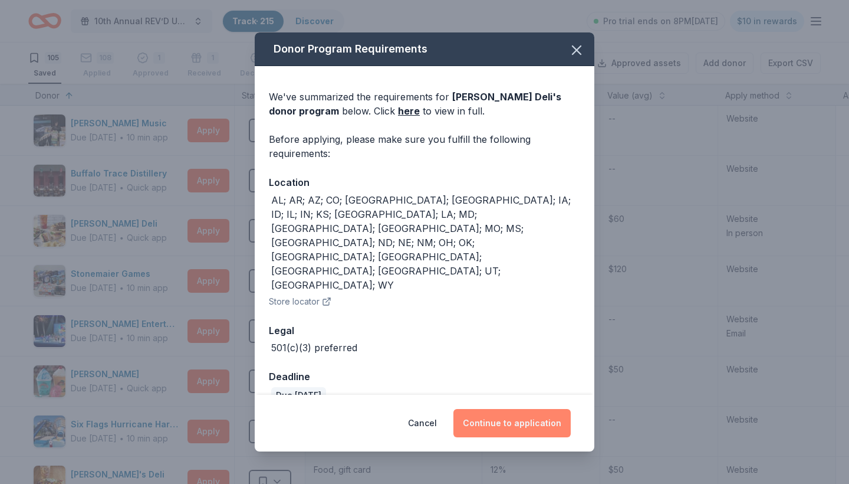
click at [510, 409] on button "Continue to application" at bounding box center [512, 423] width 117 height 28
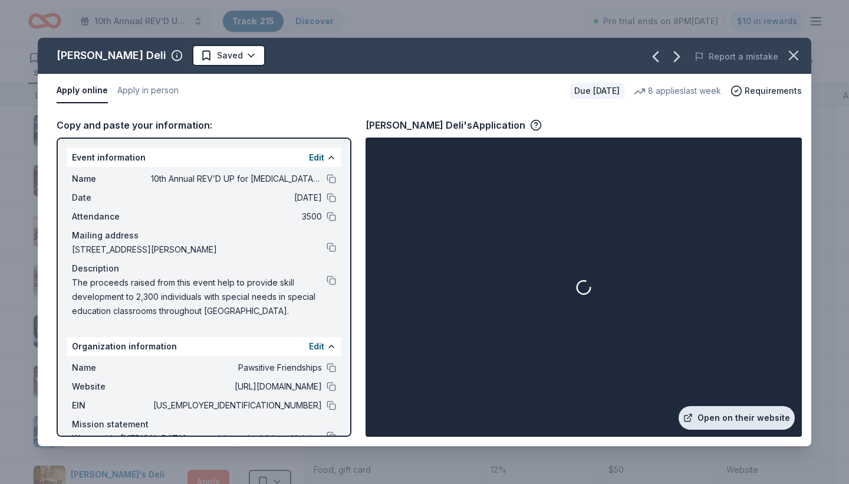
click at [731, 414] on link "Open on their website" at bounding box center [737, 418] width 116 height 24
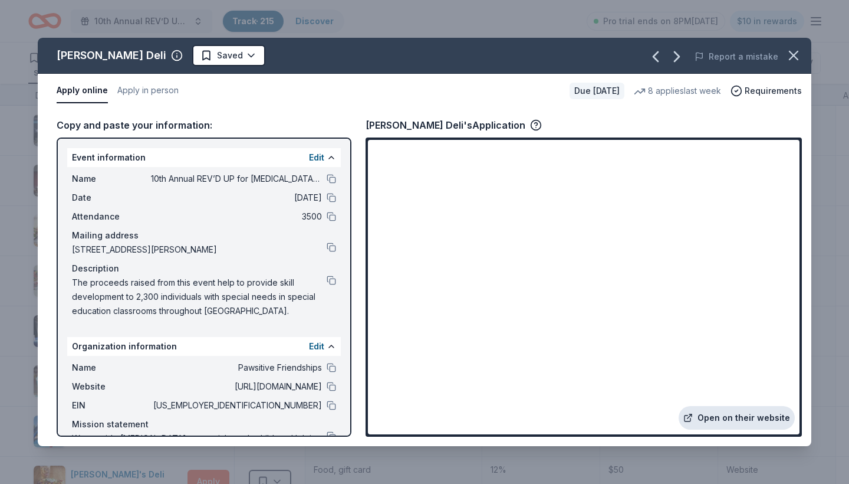
click at [730, 424] on link "Open on their website" at bounding box center [737, 418] width 116 height 24
click at [222, 53] on html "10th Annual REV’D UP for Autism Car Show & Special Needs Resource Fair Track · …" at bounding box center [424, 242] width 849 height 484
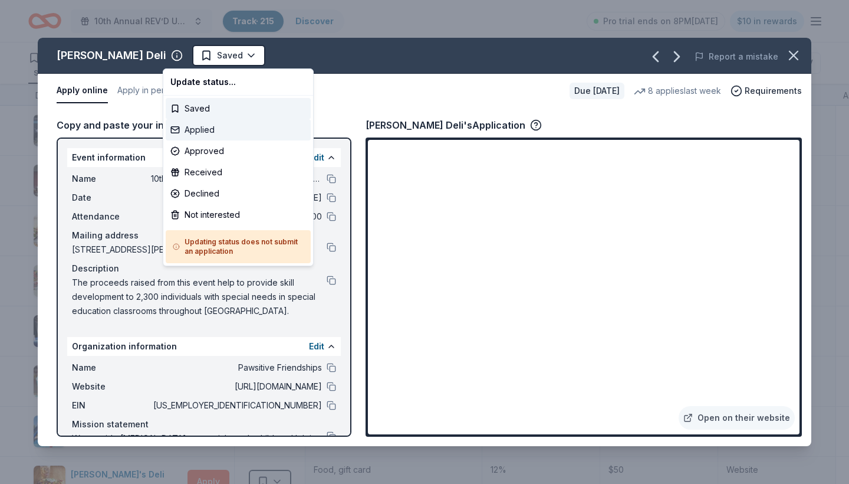
click at [217, 127] on div "Applied" at bounding box center [238, 129] width 145 height 21
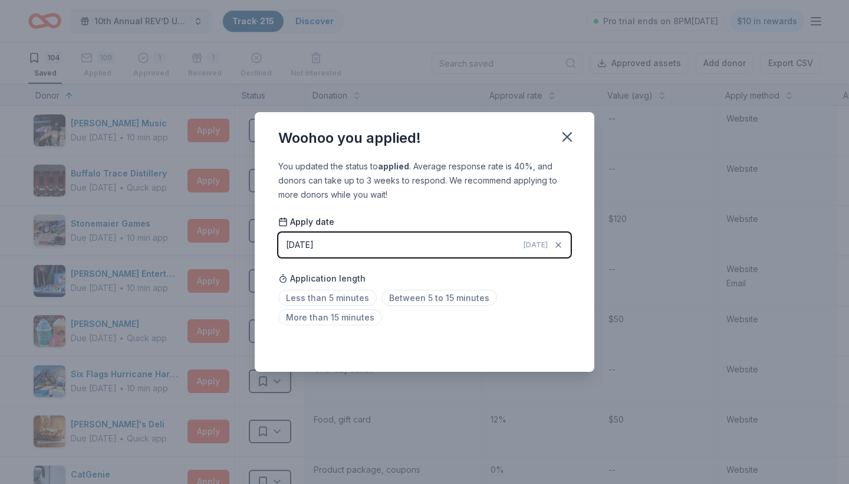
click at [567, 136] on icon "button" at bounding box center [567, 137] width 17 height 17
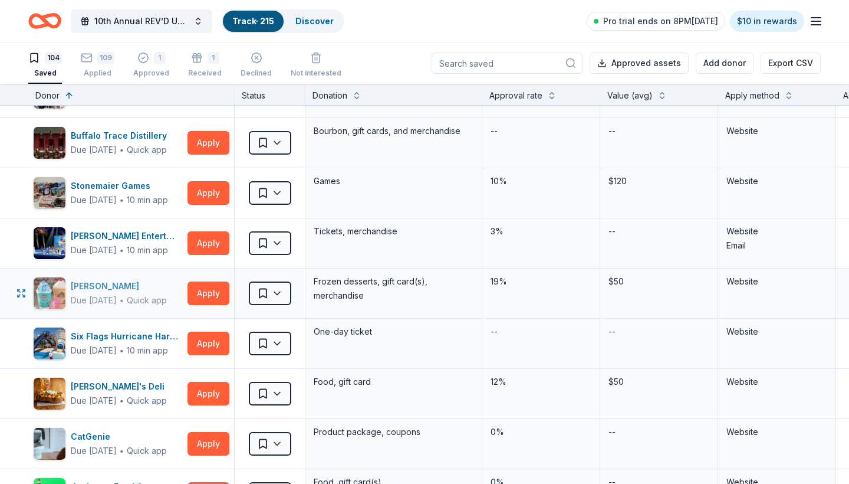
scroll to position [1911, 0]
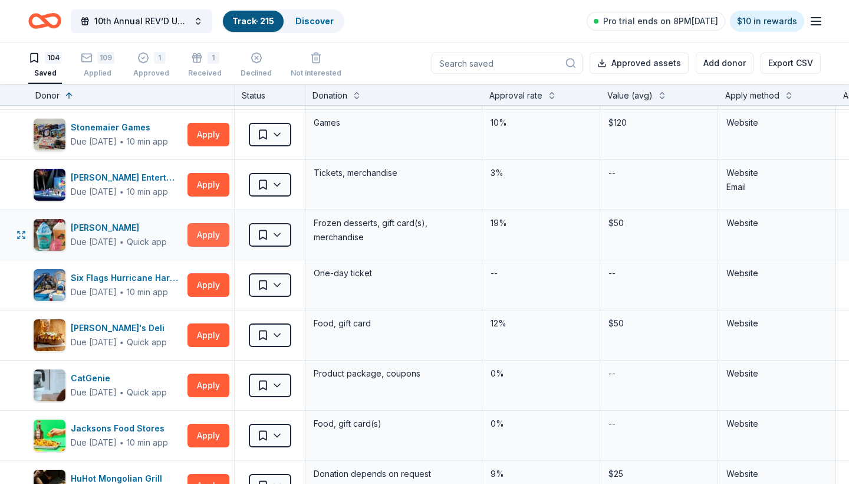
click at [211, 231] on button "Apply" at bounding box center [209, 235] width 42 height 24
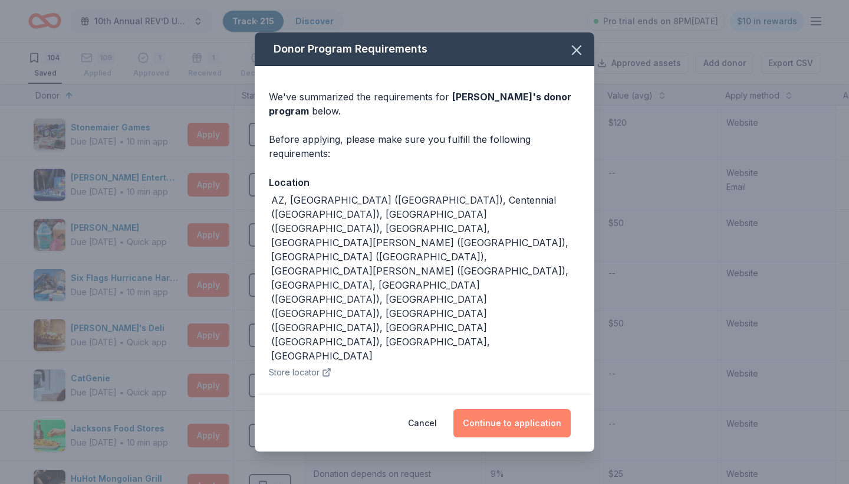
click at [510, 409] on button "Continue to application" at bounding box center [512, 423] width 117 height 28
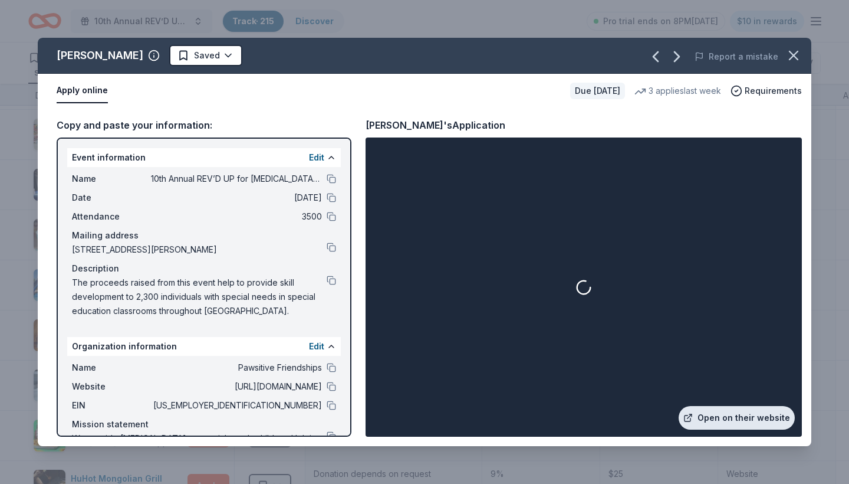
click at [735, 416] on link "Open on their website" at bounding box center [737, 418] width 116 height 24
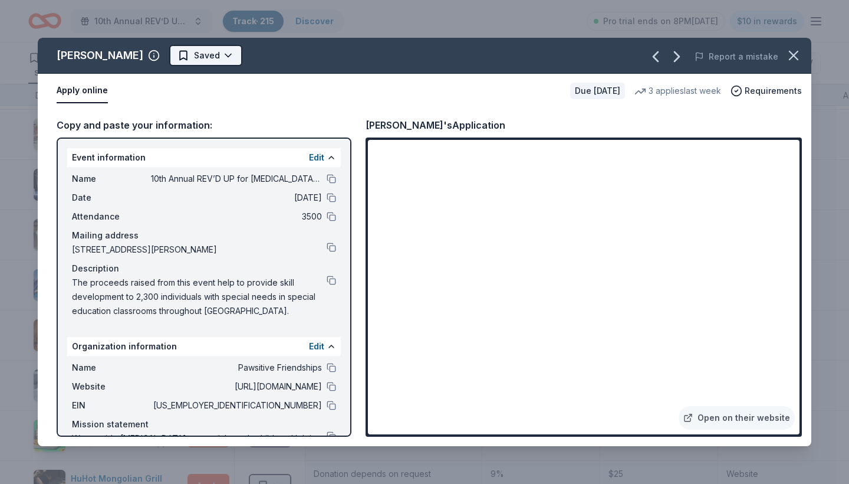
click at [221, 55] on html "10th Annual REV’D UP for Autism Car Show & Special Needs Resource Fair Track · …" at bounding box center [424, 242] width 849 height 484
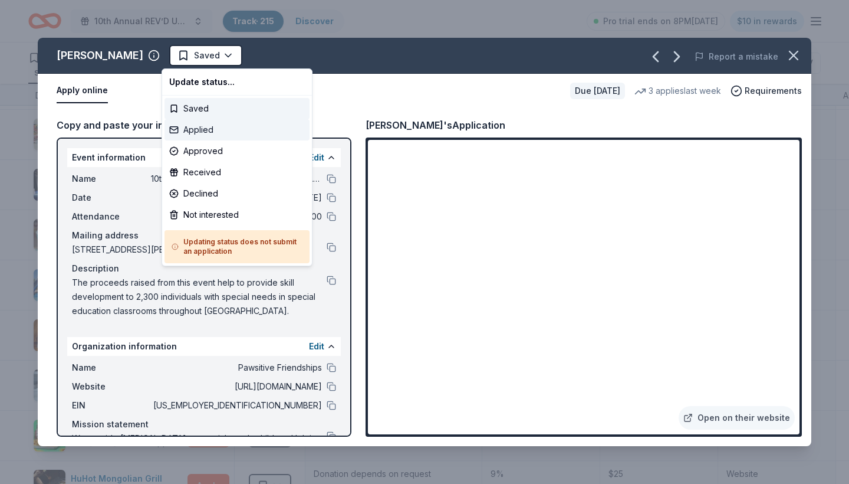
click at [205, 132] on div "Applied" at bounding box center [237, 129] width 145 height 21
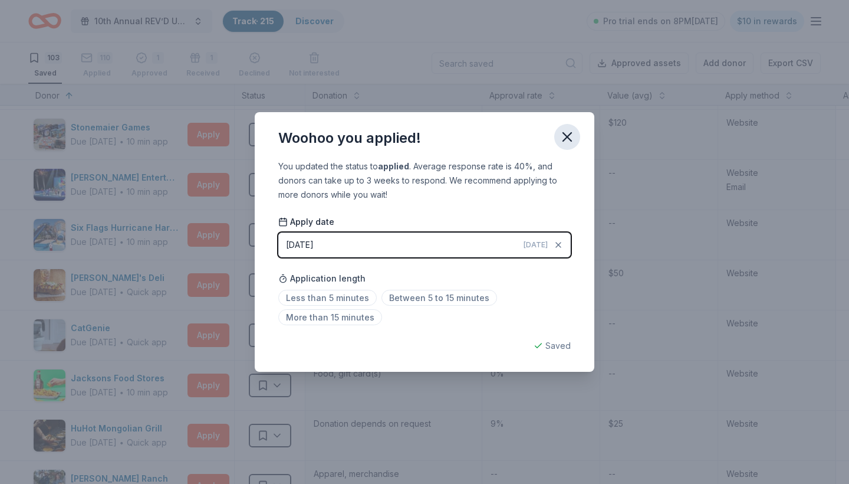
click at [566, 139] on icon "button" at bounding box center [567, 137] width 8 height 8
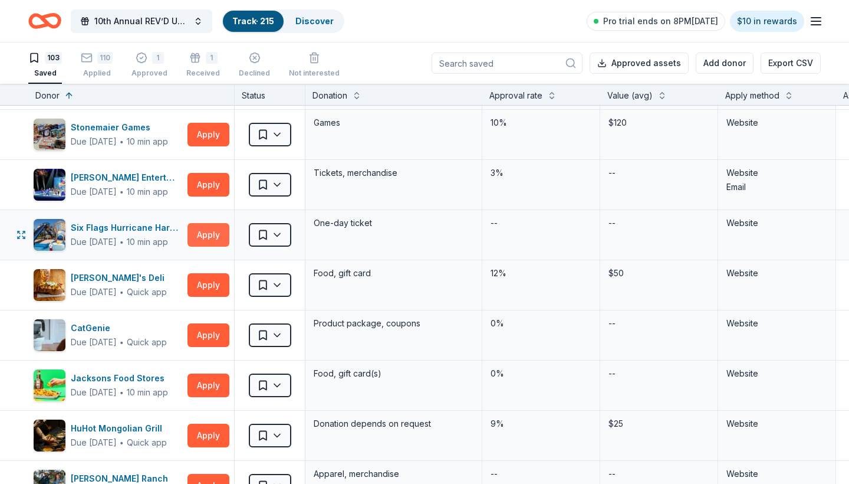
click at [198, 237] on button "Apply" at bounding box center [209, 235] width 42 height 24
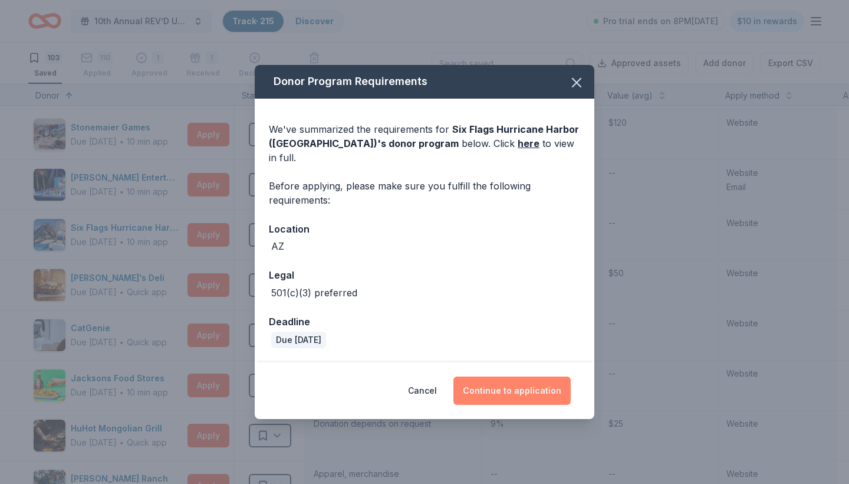
click at [504, 380] on button "Continue to application" at bounding box center [512, 390] width 117 height 28
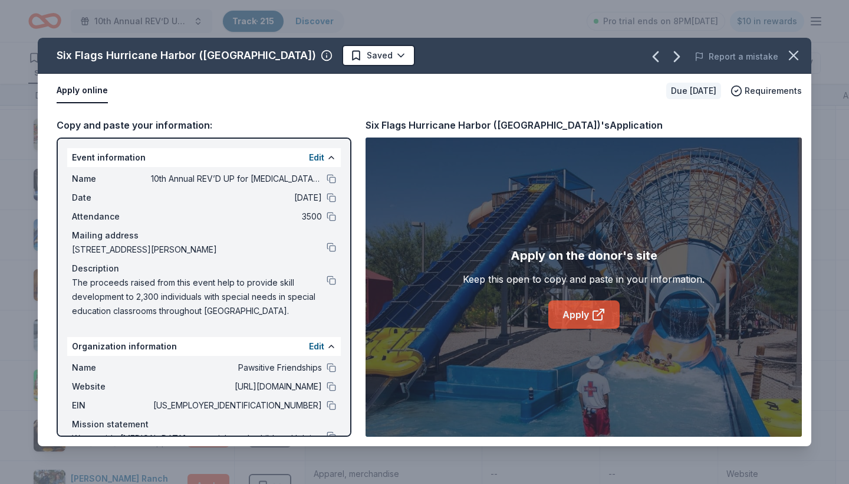
click at [569, 316] on link "Apply" at bounding box center [584, 314] width 71 height 28
click at [570, 317] on link "Apply" at bounding box center [584, 314] width 71 height 28
click at [329, 54] on html "10th Annual REV’D UP for Autism Car Show & Special Needs Resource Fair Track · …" at bounding box center [424, 242] width 849 height 484
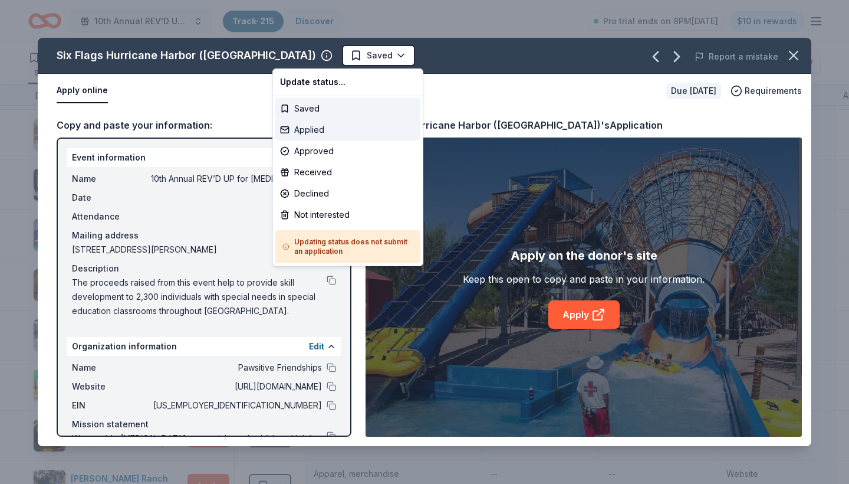
click at [323, 135] on div "Applied" at bounding box center [347, 129] width 145 height 21
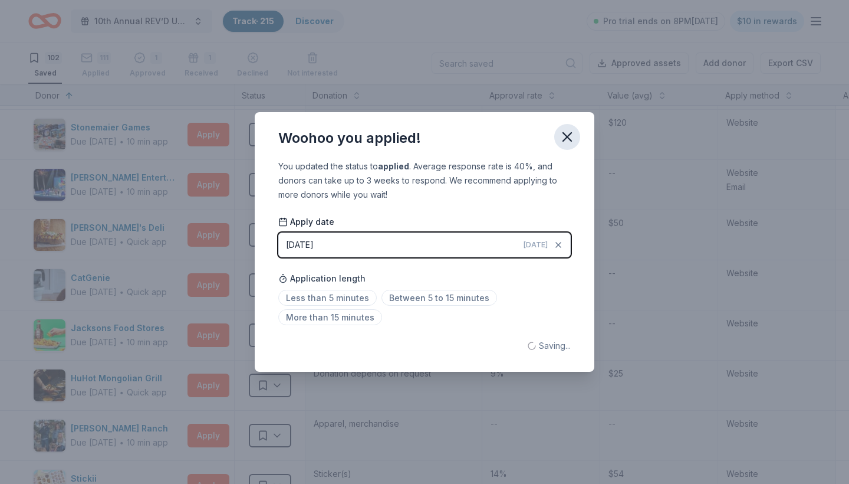
click at [566, 141] on icon "button" at bounding box center [567, 137] width 17 height 17
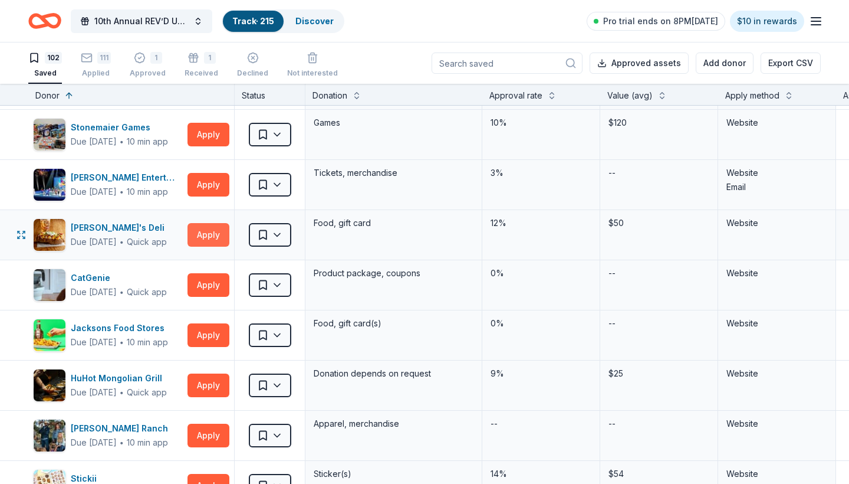
click at [209, 236] on button "Apply" at bounding box center [209, 235] width 42 height 24
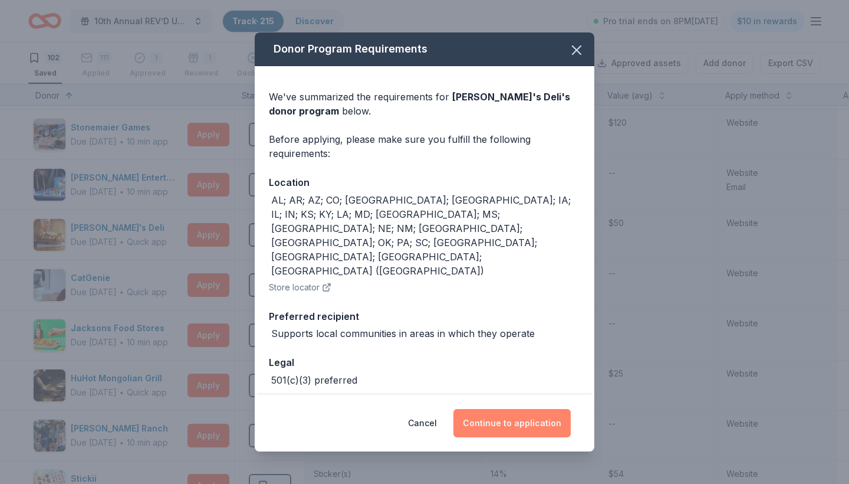
click at [513, 418] on button "Continue to application" at bounding box center [512, 423] width 117 height 28
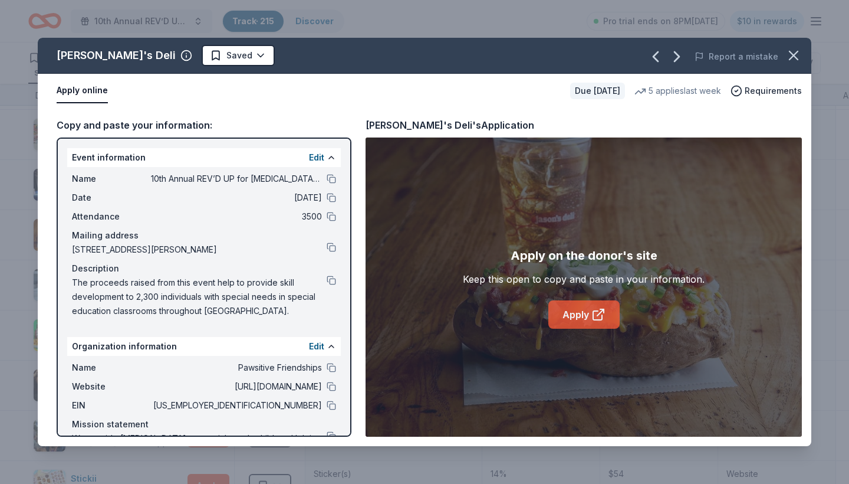
click at [569, 320] on link "Apply" at bounding box center [584, 314] width 71 height 28
click at [201, 54] on html "10th Annual REV’D UP for Autism Car Show & Special Needs Resource Fair Track · …" at bounding box center [424, 242] width 849 height 484
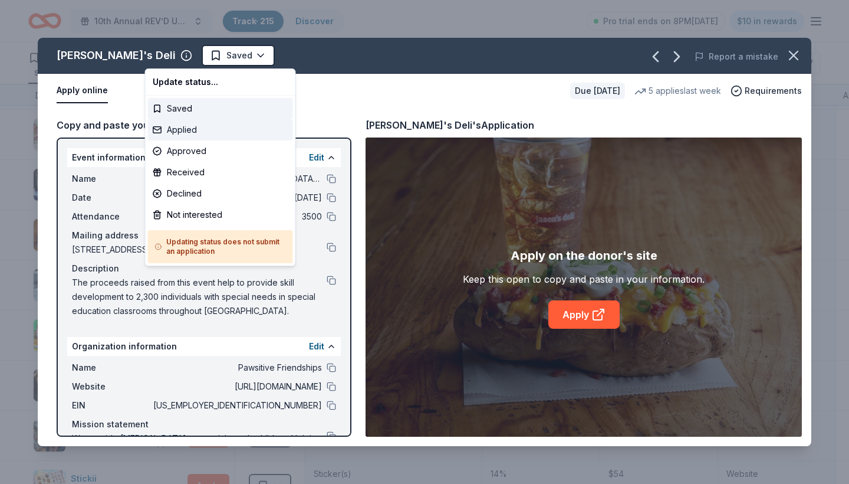
click at [193, 133] on div "Applied" at bounding box center [220, 129] width 145 height 21
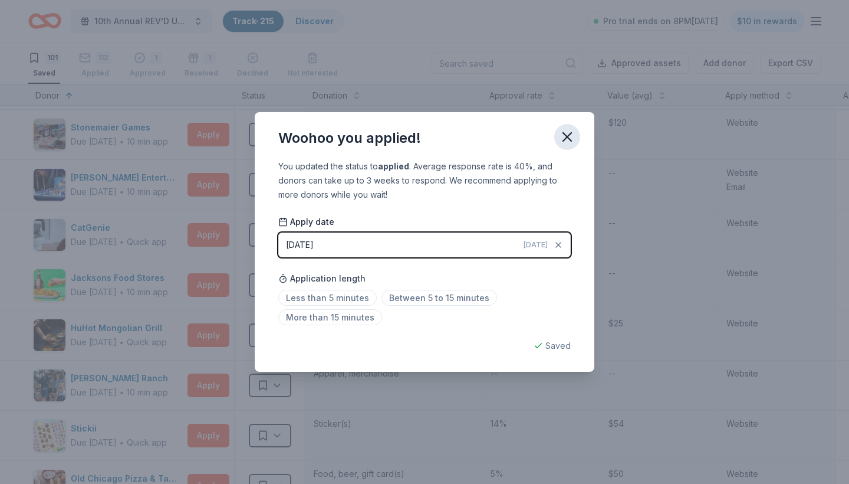
click at [567, 136] on icon "button" at bounding box center [567, 137] width 8 height 8
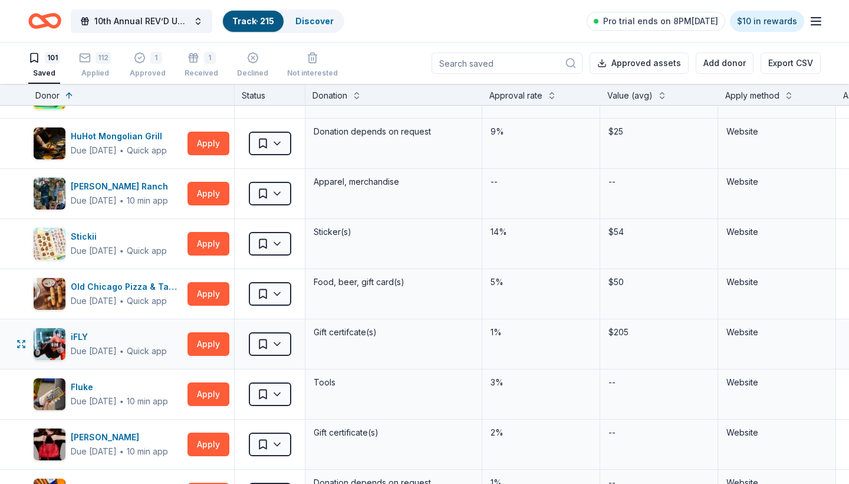
scroll to position [2158, 0]
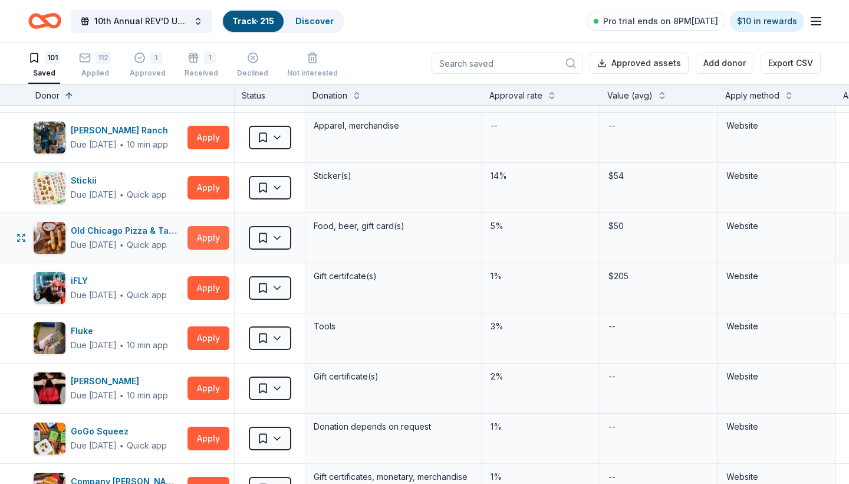
click at [201, 240] on button "Apply" at bounding box center [209, 238] width 42 height 24
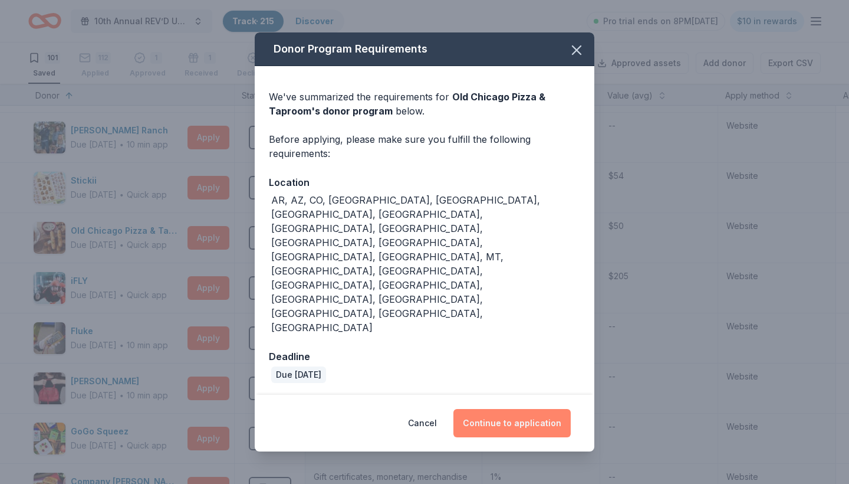
click at [493, 409] on button "Continue to application" at bounding box center [512, 423] width 117 height 28
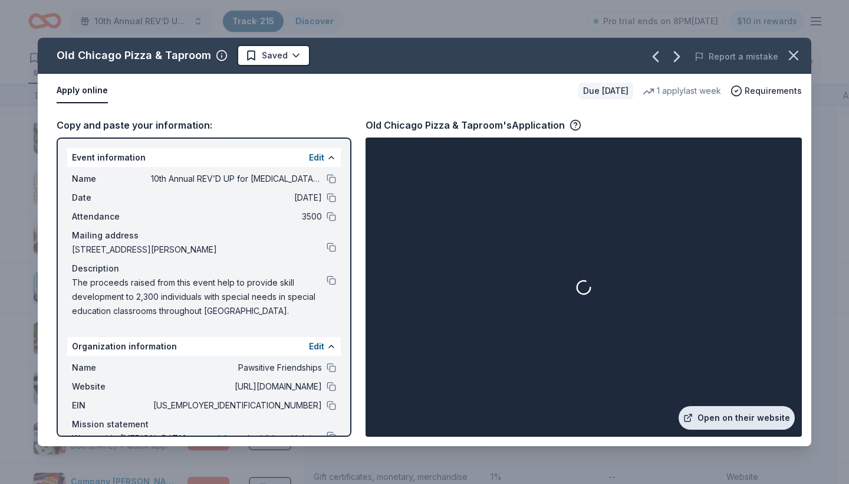
click at [739, 418] on link "Open on their website" at bounding box center [737, 418] width 116 height 24
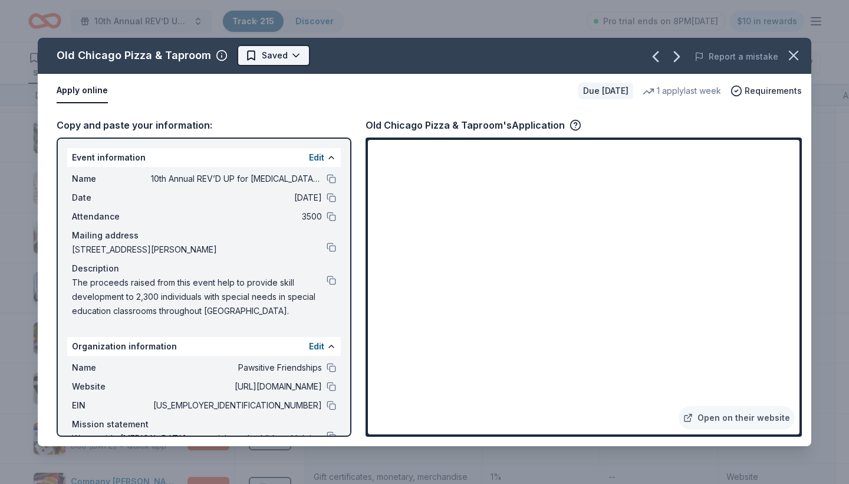
click at [286, 58] on html "10th Annual REV’D UP for Autism Car Show & Special Needs Resource Fair Track · …" at bounding box center [424, 242] width 849 height 484
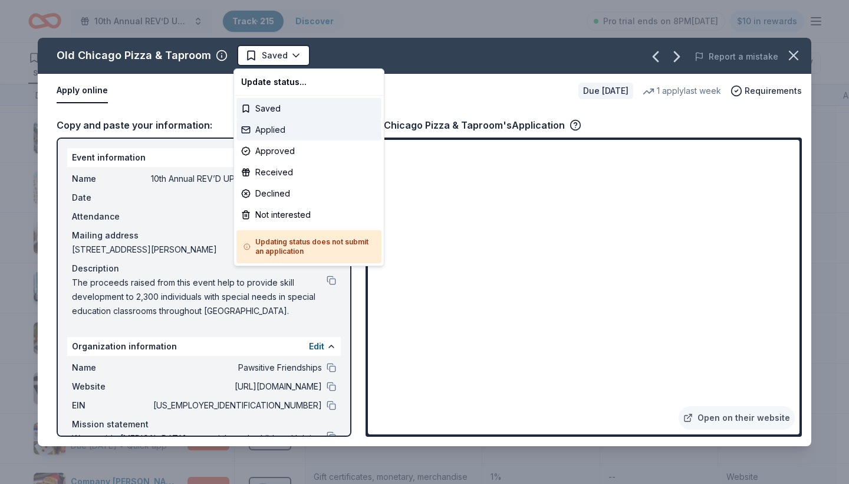
click at [278, 126] on div "Applied" at bounding box center [309, 129] width 145 height 21
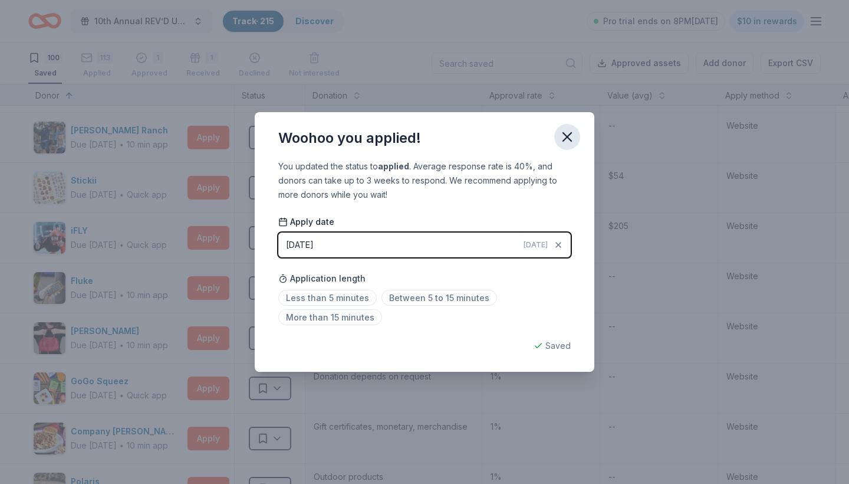
click at [561, 142] on icon "button" at bounding box center [567, 137] width 17 height 17
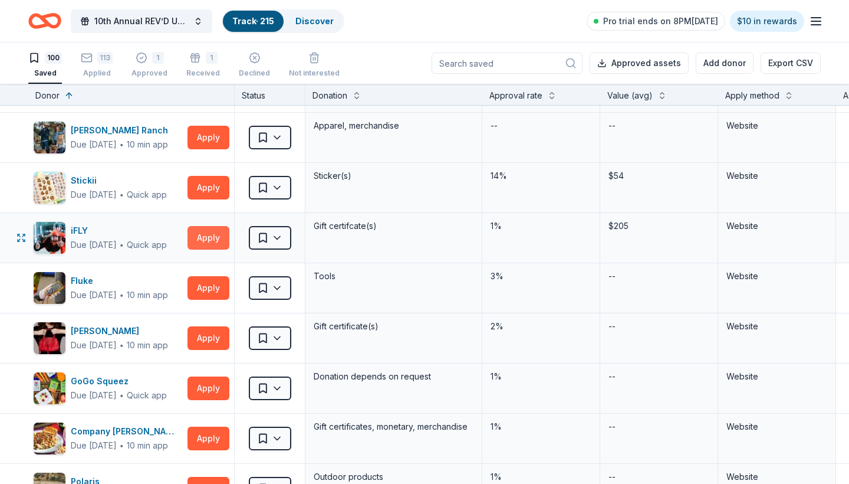
click at [210, 245] on button "Apply" at bounding box center [209, 238] width 42 height 24
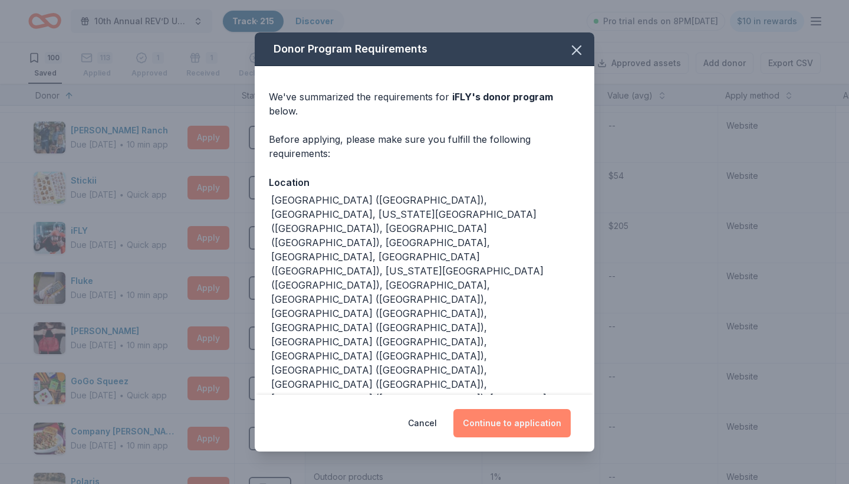
click at [508, 409] on button "Continue to application" at bounding box center [512, 423] width 117 height 28
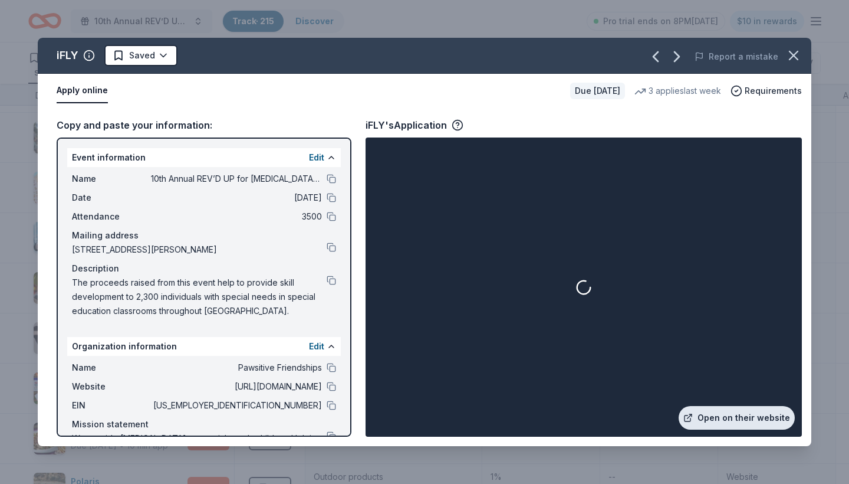
click at [733, 416] on link "Open on their website" at bounding box center [737, 418] width 116 height 24
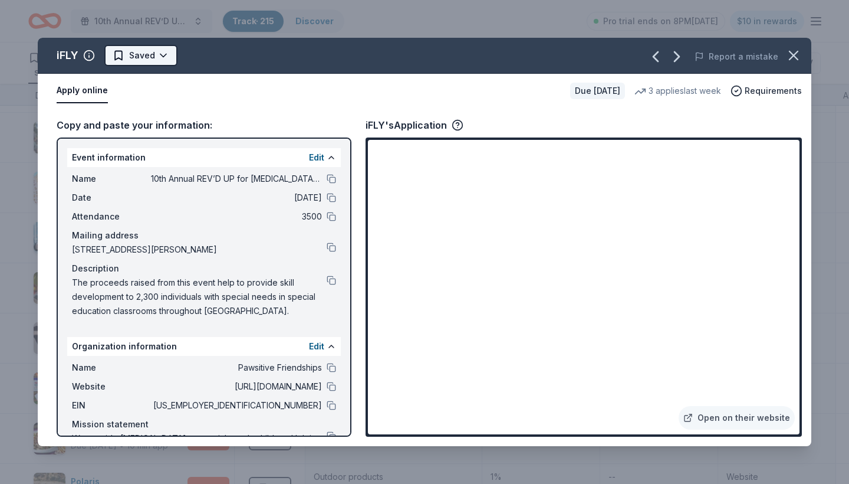
click at [164, 55] on html "10th Annual REV’D UP for Autism Car Show & Special Needs Resource Fair Track · …" at bounding box center [424, 242] width 849 height 484
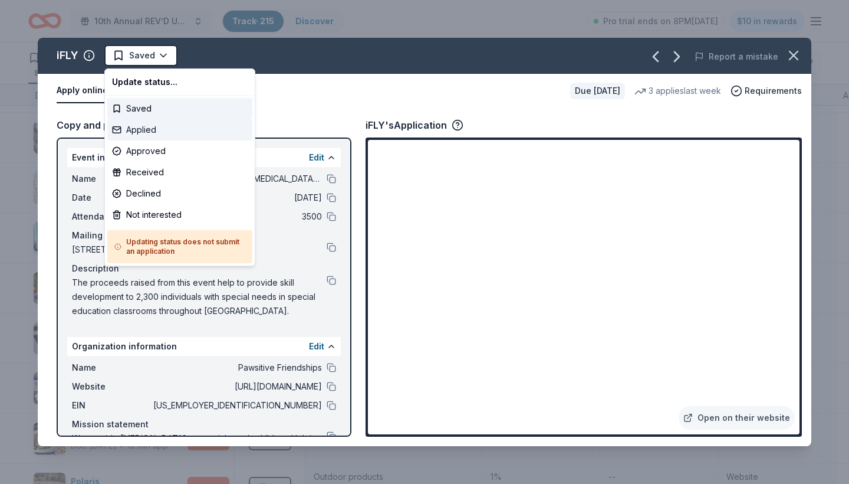
click at [158, 133] on div "Applied" at bounding box center [179, 129] width 145 height 21
click at [147, 129] on div "Applied" at bounding box center [179, 129] width 145 height 21
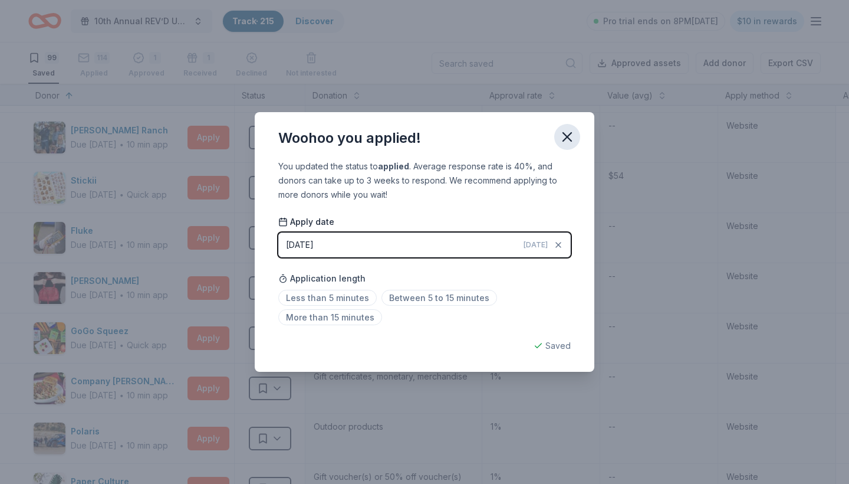
click at [564, 139] on icon "button" at bounding box center [567, 137] width 17 height 17
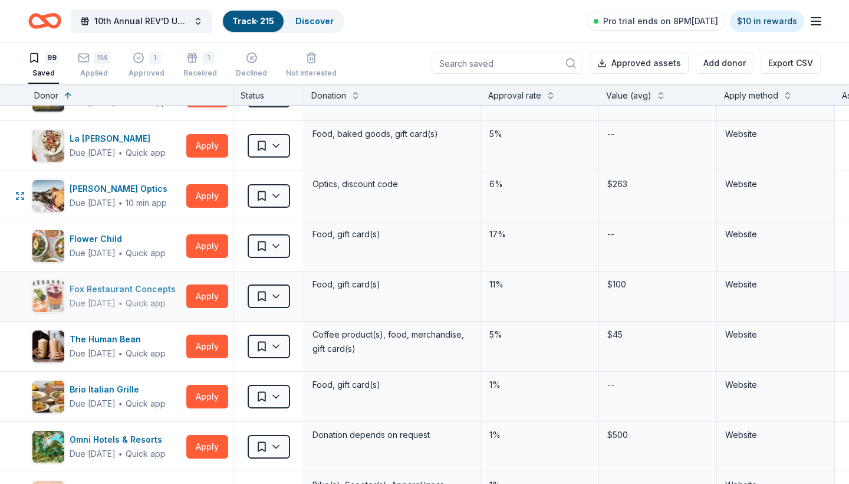
scroll to position [2754, 1]
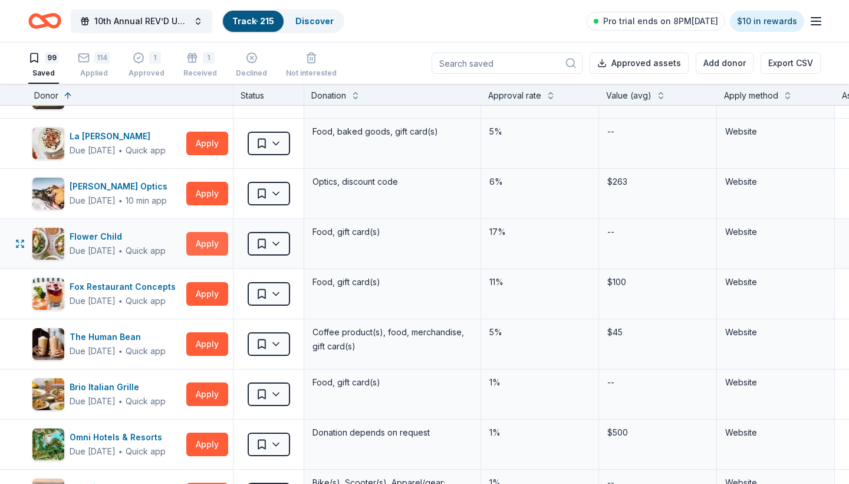
click at [199, 240] on button "Apply" at bounding box center [207, 244] width 42 height 24
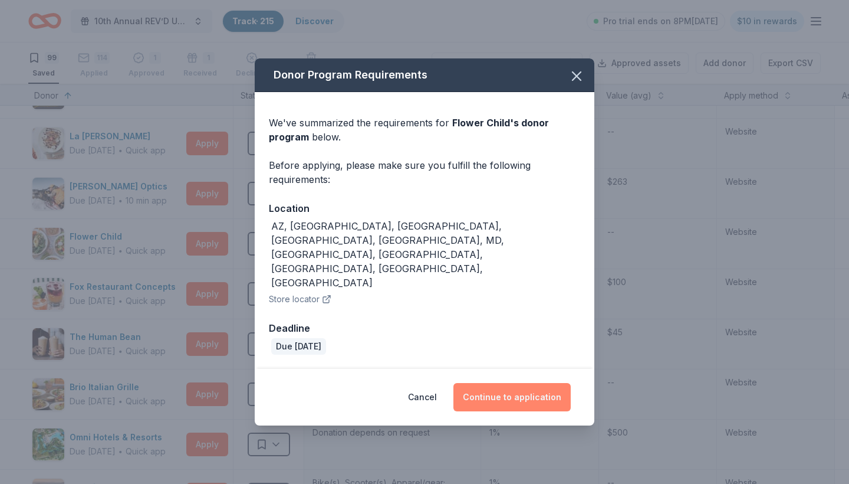
click at [521, 383] on button "Continue to application" at bounding box center [512, 397] width 117 height 28
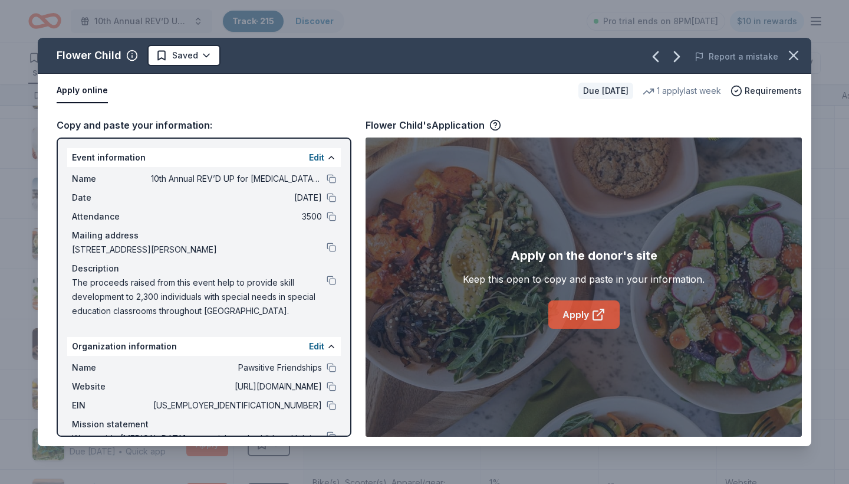
click at [578, 313] on link "Apply" at bounding box center [584, 314] width 71 height 28
click at [796, 51] on icon "button" at bounding box center [794, 55] width 17 height 17
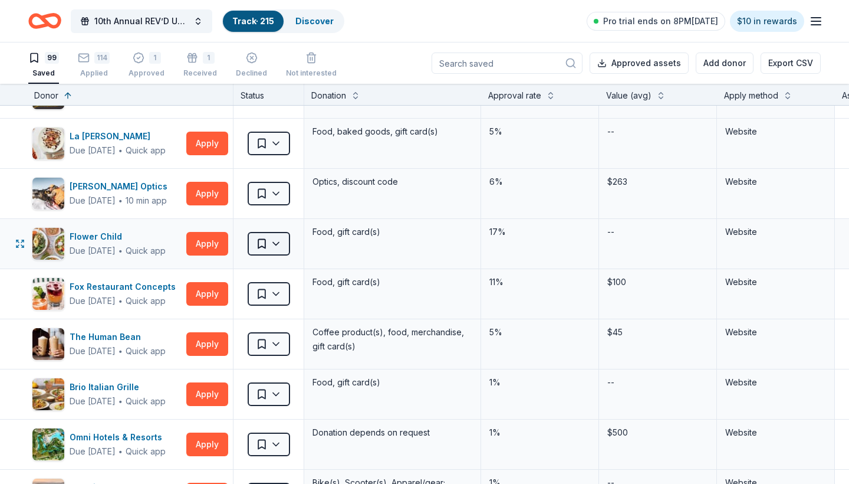
click at [268, 241] on html "10th Annual REV’D UP for Autism Car Show & Special Needs Resource Fair Track · …" at bounding box center [424, 242] width 849 height 484
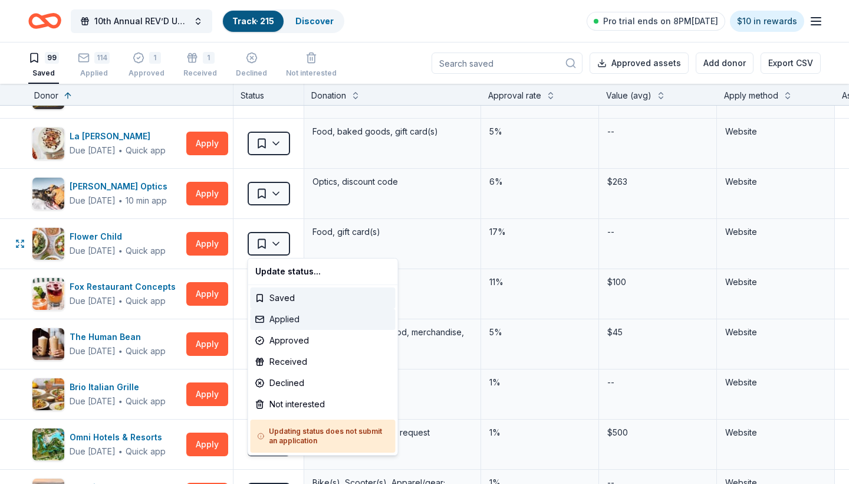
click at [290, 321] on div "Applied" at bounding box center [323, 319] width 145 height 21
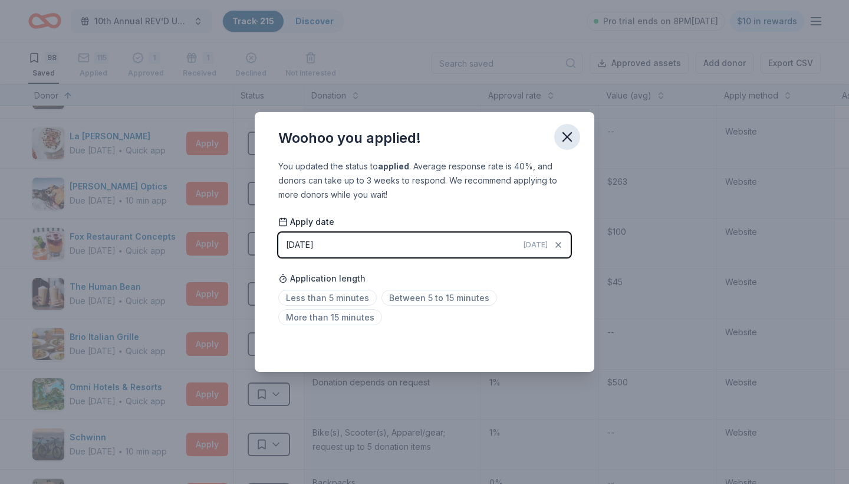
click at [567, 135] on icon "button" at bounding box center [567, 137] width 17 height 17
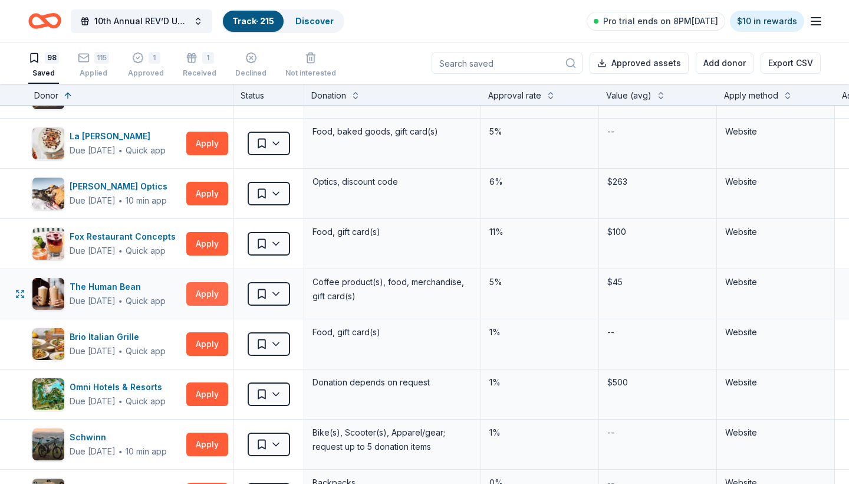
click at [206, 294] on button "Apply" at bounding box center [207, 294] width 42 height 24
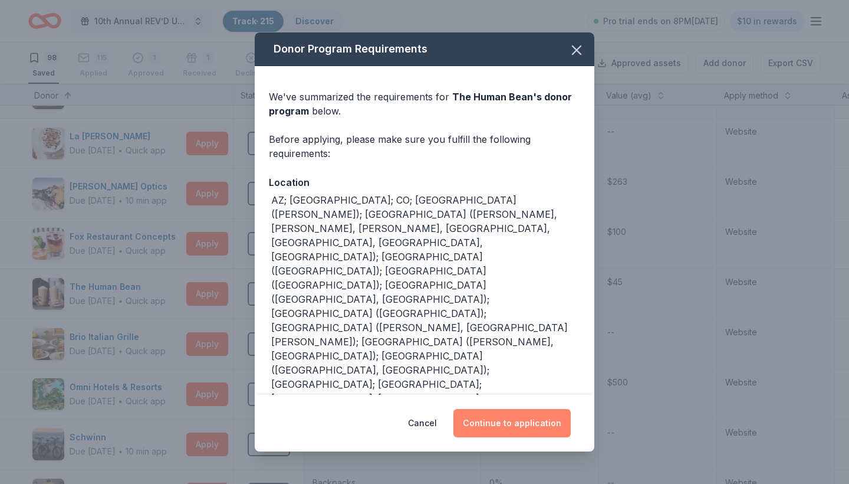
click at [520, 409] on button "Continue to application" at bounding box center [512, 423] width 117 height 28
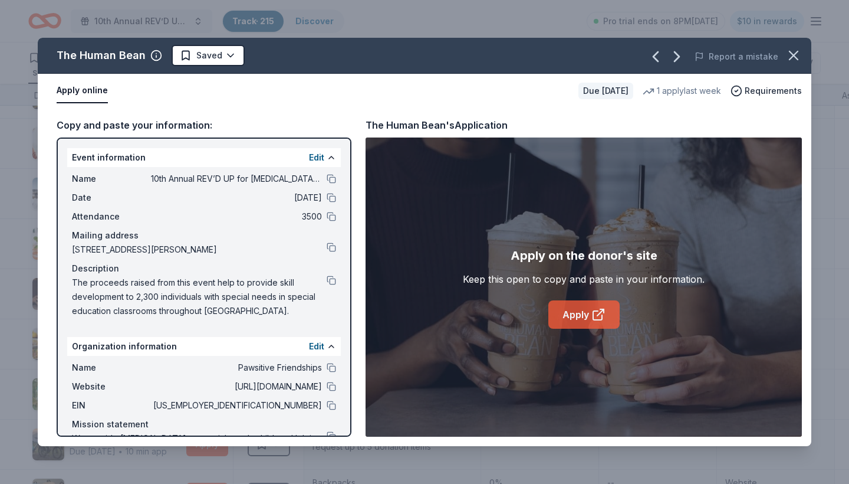
click at [576, 317] on link "Apply" at bounding box center [584, 314] width 71 height 28
click at [228, 59] on html "10th Annual REV’D UP for Autism Car Show & Special Needs Resource Fair Track · …" at bounding box center [424, 242] width 849 height 484
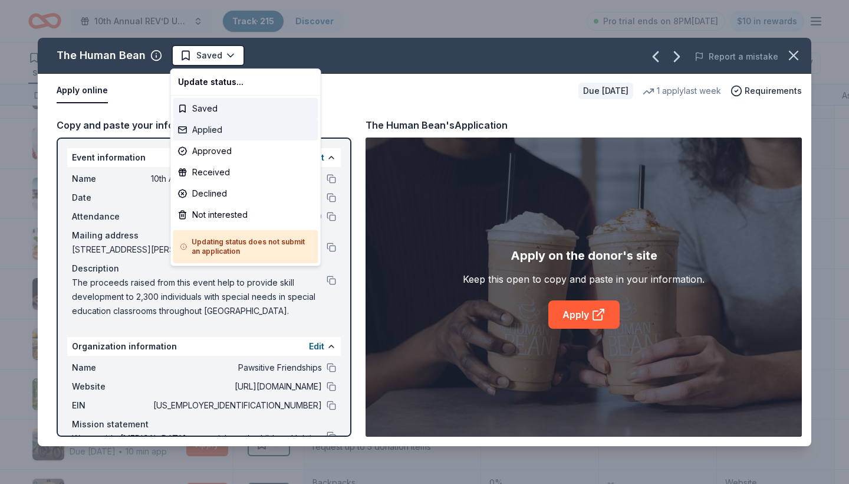
click at [218, 129] on div "Applied" at bounding box center [245, 129] width 145 height 21
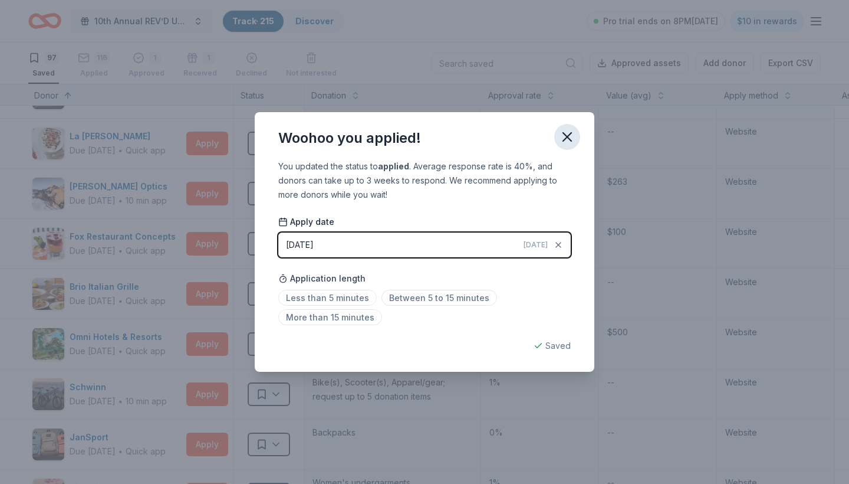
click at [569, 134] on icon "button" at bounding box center [567, 137] width 17 height 17
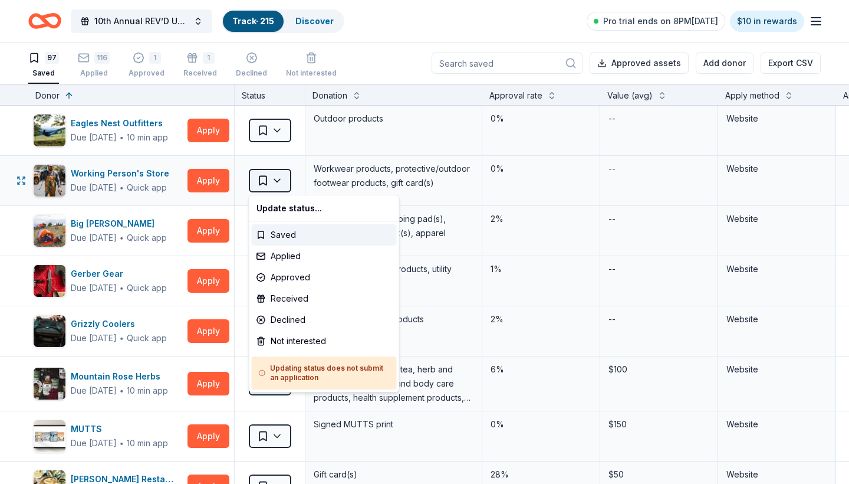
click at [281, 179] on html "10th Annual REV’D UP for Autism Car Show & Special Needs Resource Fair Track · …" at bounding box center [424, 242] width 849 height 484
click at [303, 339] on div "Not interested" at bounding box center [324, 340] width 145 height 21
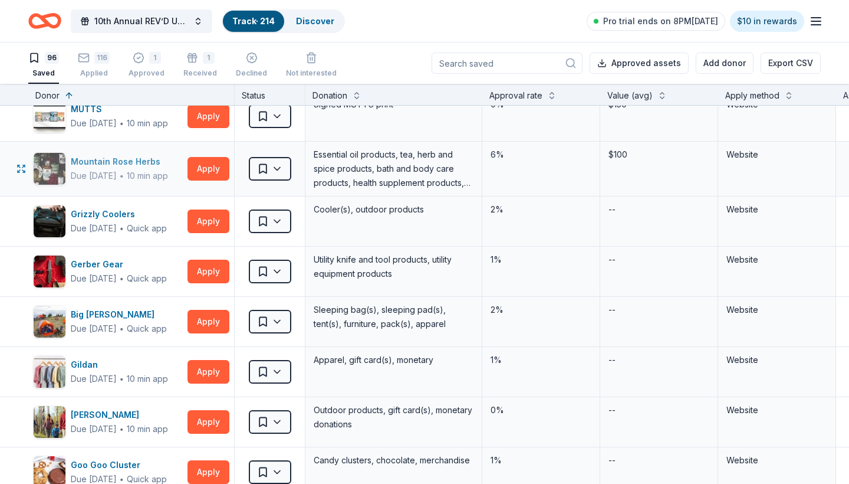
scroll to position [237, 0]
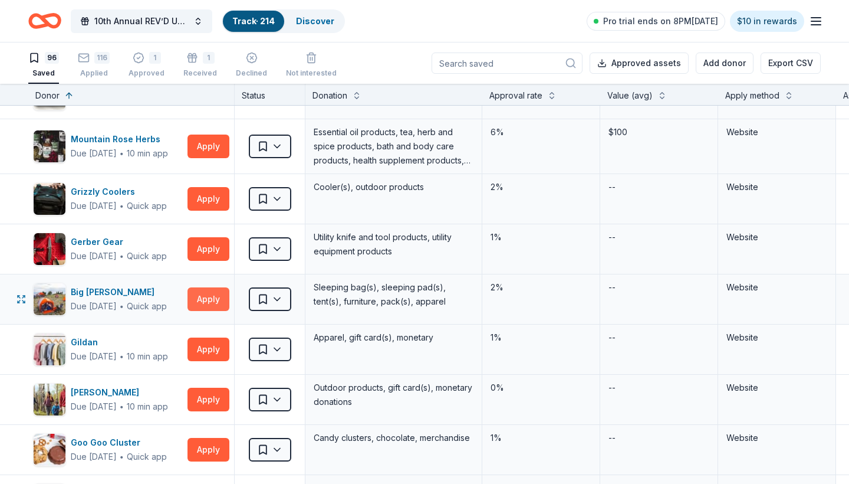
click at [209, 298] on button "Apply" at bounding box center [209, 299] width 42 height 24
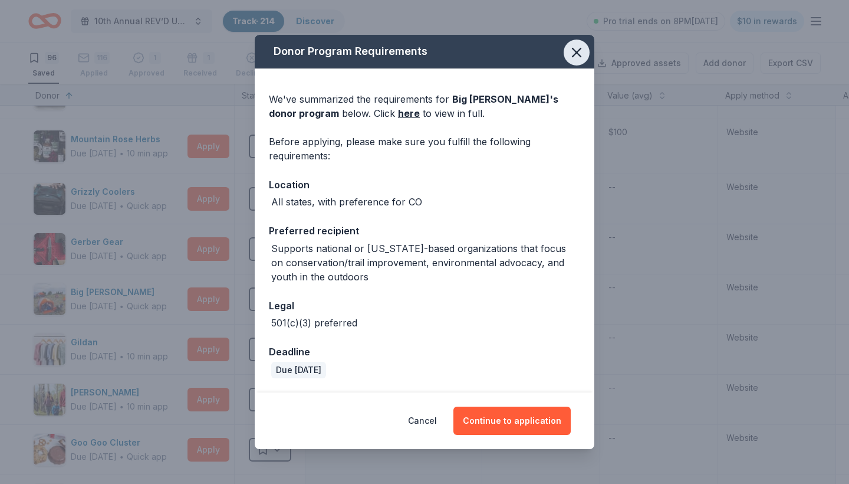
click at [572, 58] on icon "button" at bounding box center [577, 52] width 17 height 17
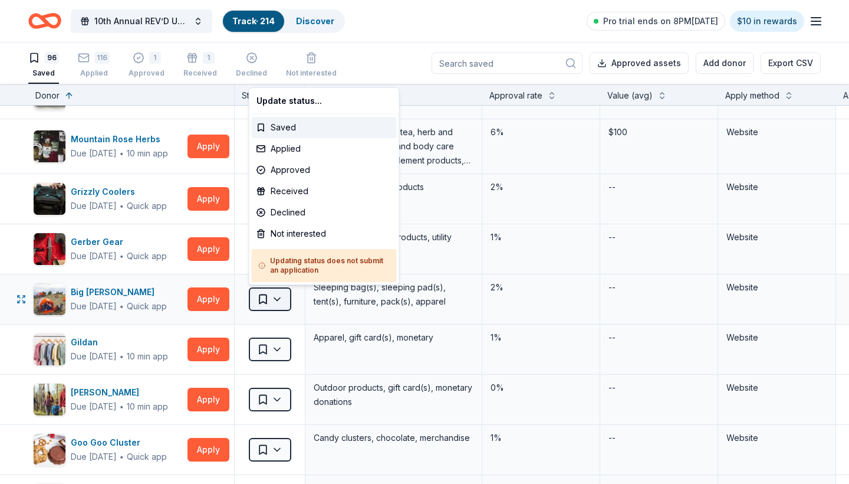
click at [274, 300] on html "10th Annual REV’D UP for Autism Car Show & Special Needs Resource Fair Track · …" at bounding box center [424, 242] width 849 height 484
click at [286, 231] on div "Not interested" at bounding box center [324, 233] width 145 height 21
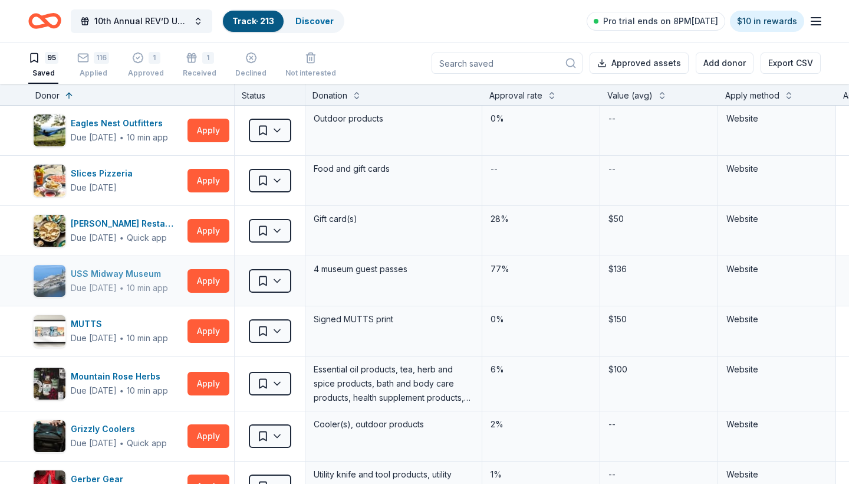
scroll to position [0, 0]
click at [209, 136] on button "Apply" at bounding box center [209, 131] width 42 height 24
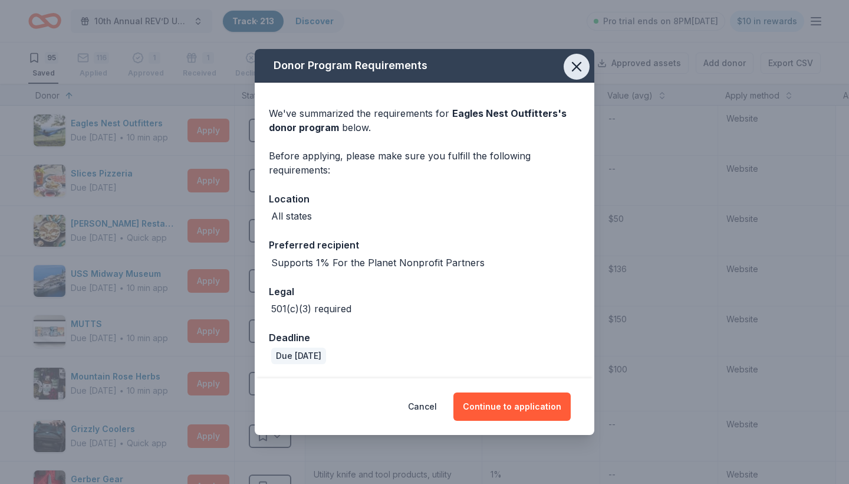
click at [575, 64] on icon "button" at bounding box center [577, 67] width 8 height 8
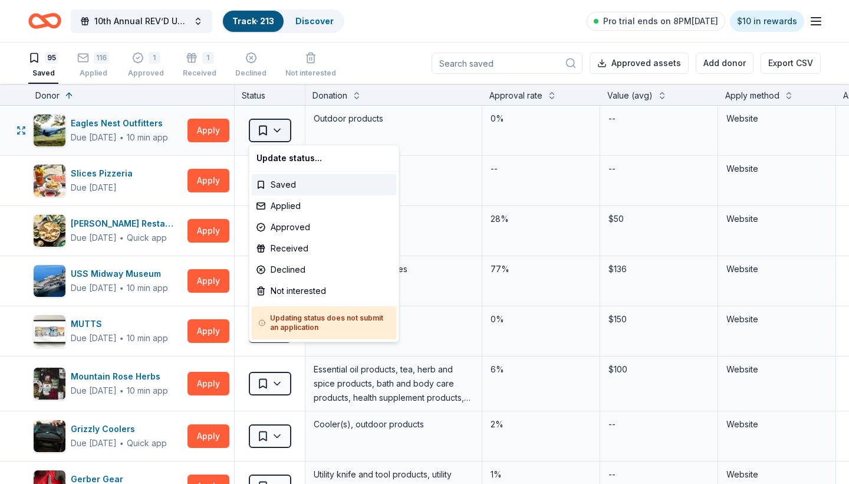
click at [281, 129] on html "10th Annual REV’D UP for Autism Car Show & Special Needs Resource Fair Track · …" at bounding box center [424, 242] width 849 height 484
click at [291, 296] on div "Not interested" at bounding box center [324, 290] width 145 height 21
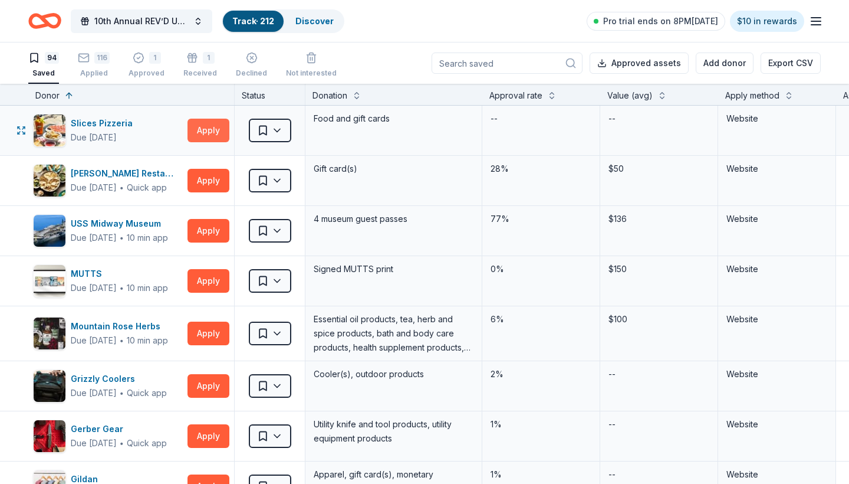
click at [209, 129] on button "Apply" at bounding box center [209, 131] width 42 height 24
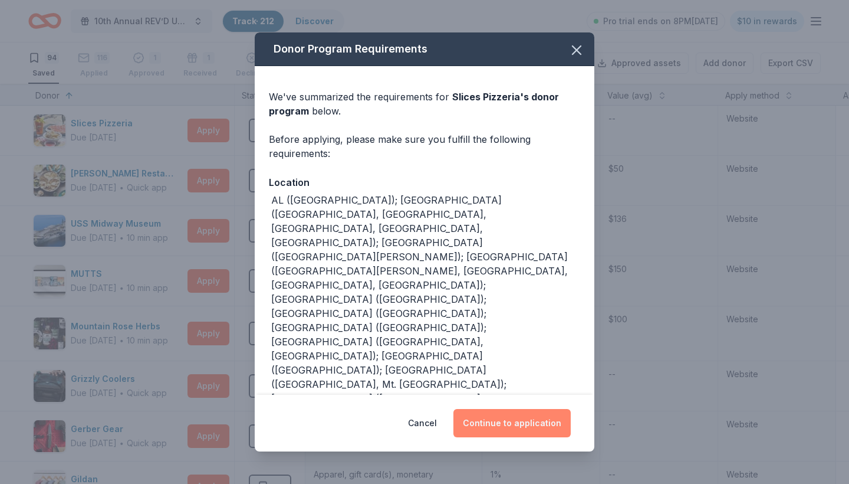
click at [518, 425] on button "Continue to application" at bounding box center [512, 423] width 117 height 28
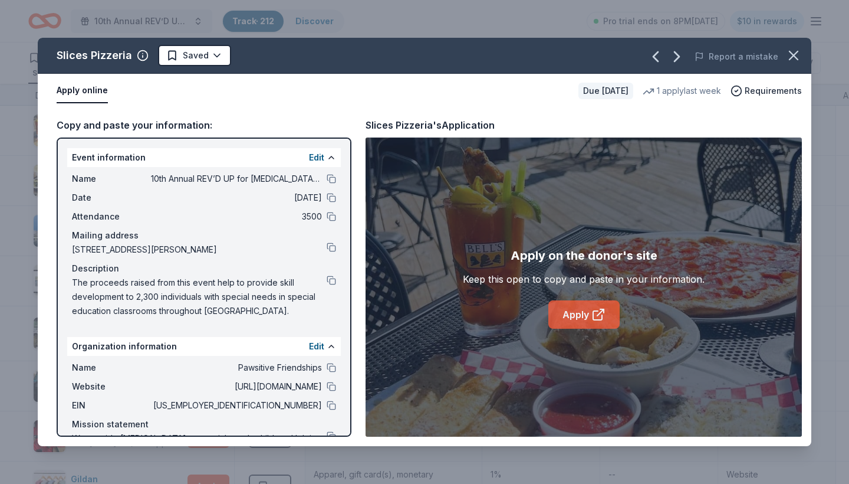
click at [571, 315] on link "Apply" at bounding box center [584, 314] width 71 height 28
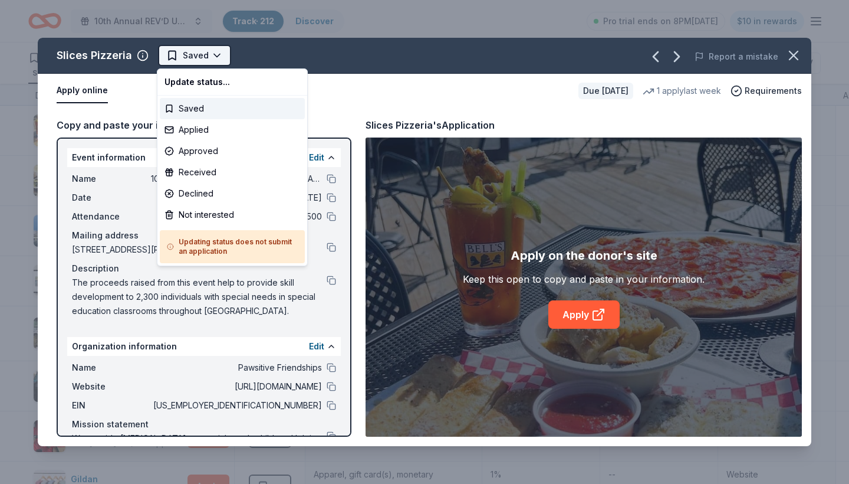
click at [219, 56] on html "10th Annual REV’D UP for Autism Car Show & Special Needs Resource Fair Track · …" at bounding box center [424, 242] width 849 height 484
click at [201, 130] on div "Applied" at bounding box center [232, 129] width 145 height 21
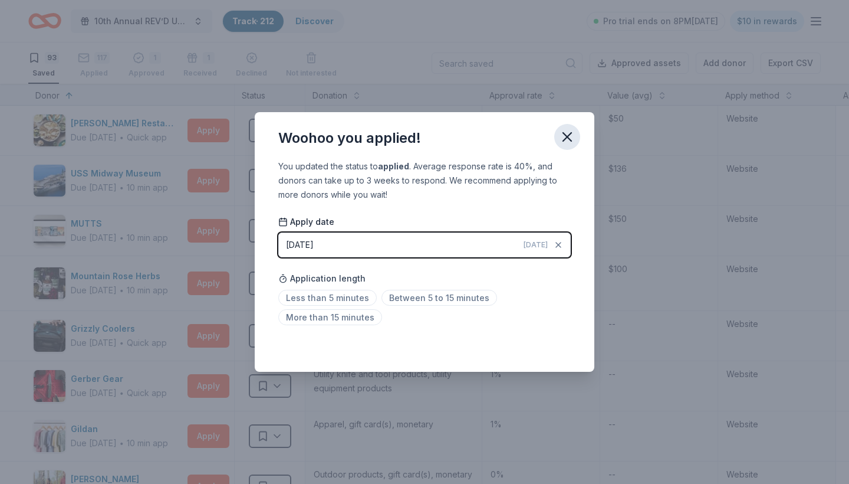
click at [568, 134] on icon "button" at bounding box center [567, 137] width 17 height 17
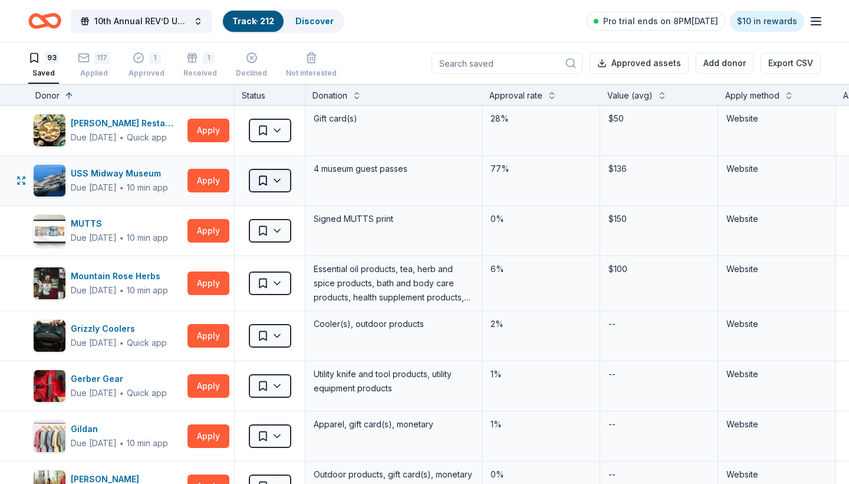
click at [274, 180] on html "10th Annual REV’D UP for Autism Car Show & Special Needs Resource Fair Track · …" at bounding box center [424, 242] width 849 height 484
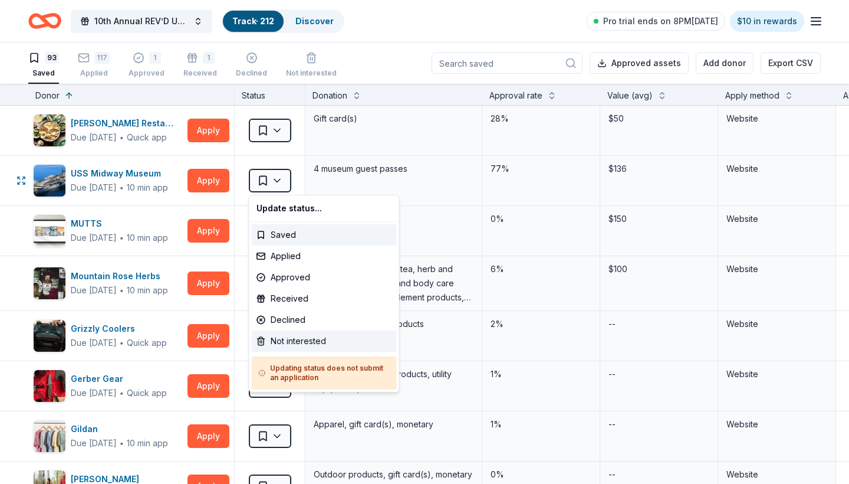
click at [292, 339] on div "Not interested" at bounding box center [324, 340] width 145 height 21
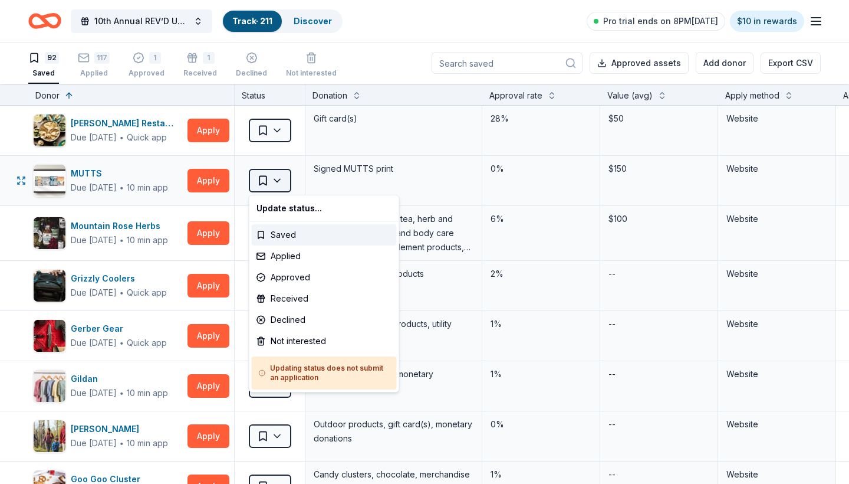
click at [277, 179] on html "10th Annual REV’D UP for Autism Car Show & Special Needs Resource Fair Track · …" at bounding box center [424, 242] width 849 height 484
click at [288, 345] on div "Not interested" at bounding box center [324, 340] width 145 height 21
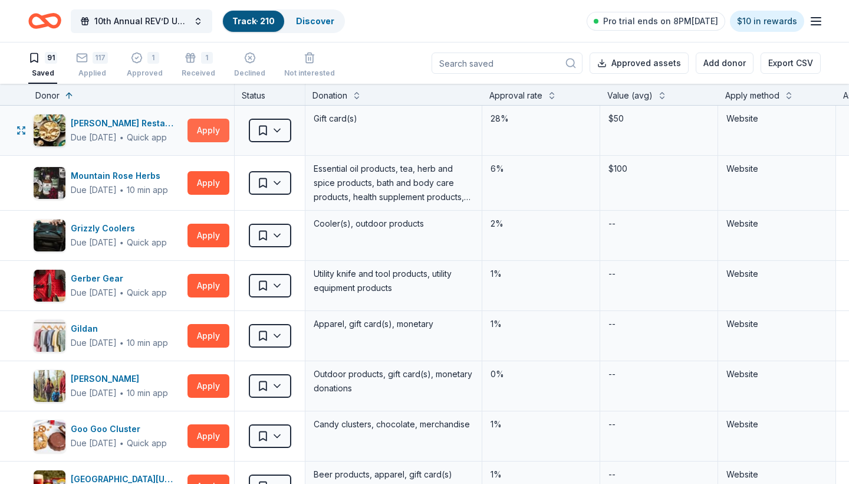
click at [213, 132] on button "Apply" at bounding box center [209, 131] width 42 height 24
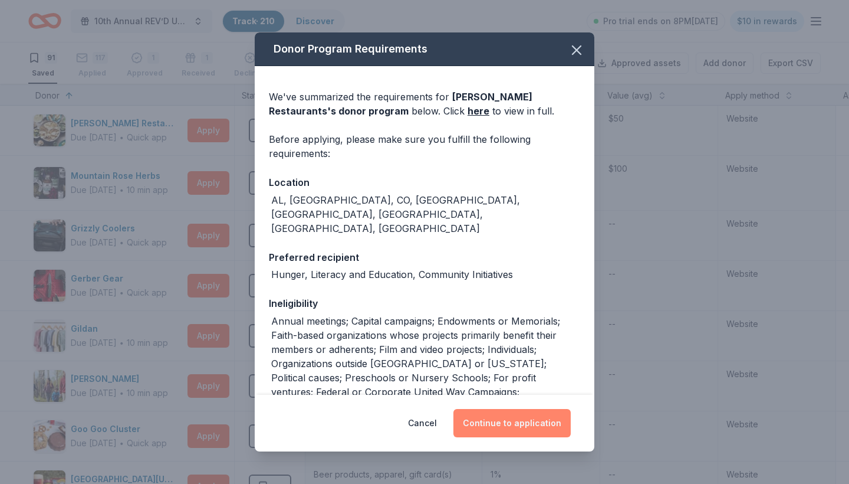
click at [518, 425] on button "Continue to application" at bounding box center [512, 423] width 117 height 28
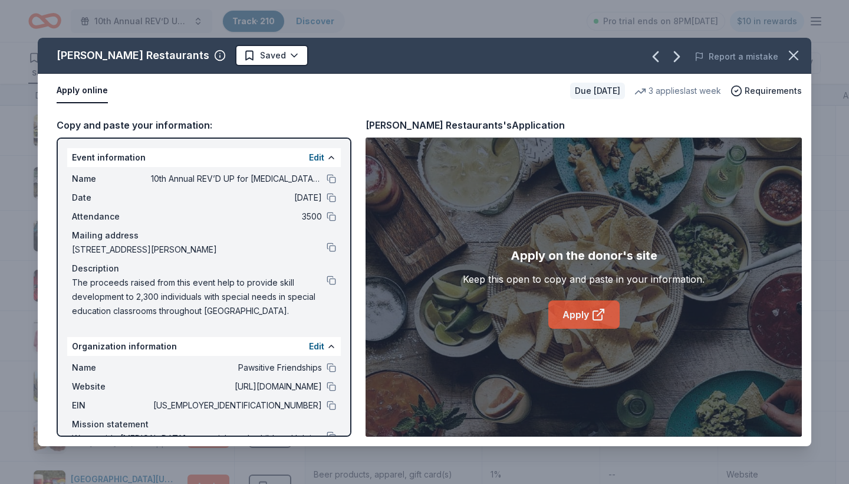
click at [581, 313] on link "Apply" at bounding box center [584, 314] width 71 height 28
click at [244, 53] on html "10th Annual REV’D UP for Autism Car Show & Special Needs Resource Fair Track · …" at bounding box center [424, 242] width 849 height 484
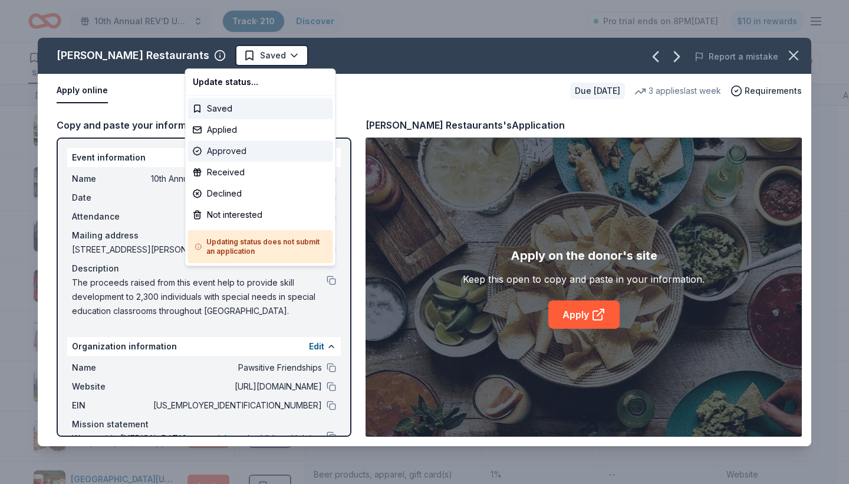
click at [241, 148] on div "Approved" at bounding box center [260, 150] width 145 height 21
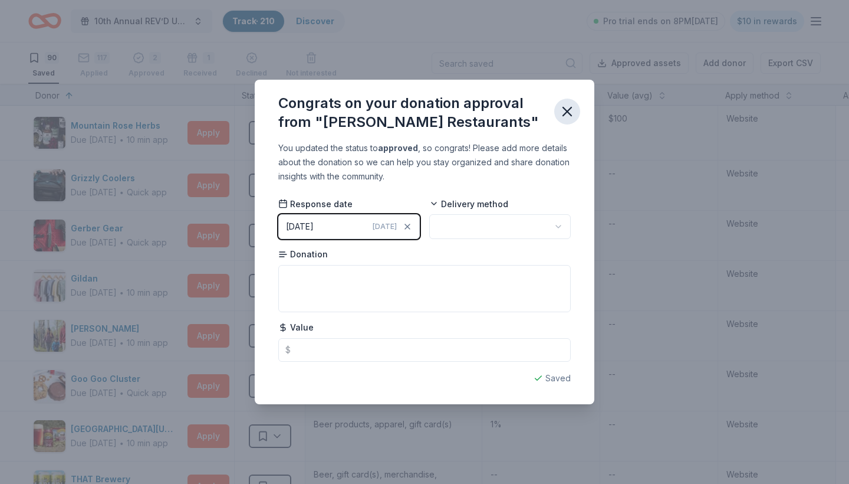
click at [566, 117] on icon "button" at bounding box center [567, 111] width 17 height 17
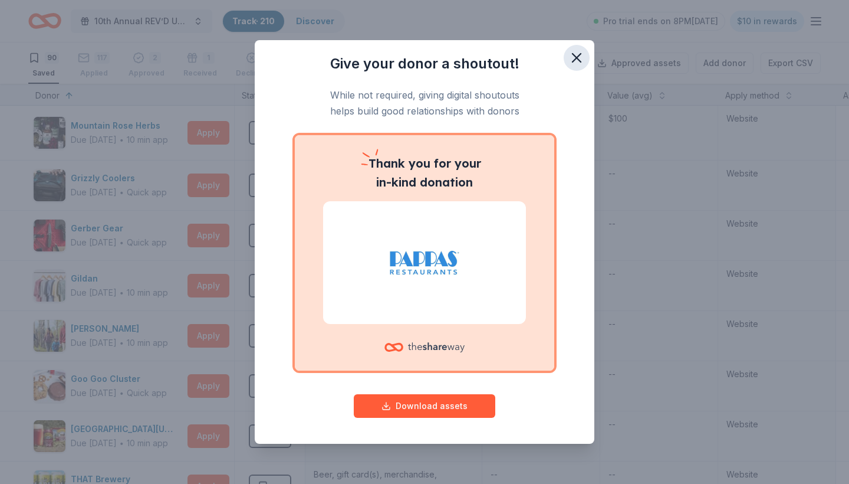
click at [575, 59] on icon "button" at bounding box center [577, 58] width 8 height 8
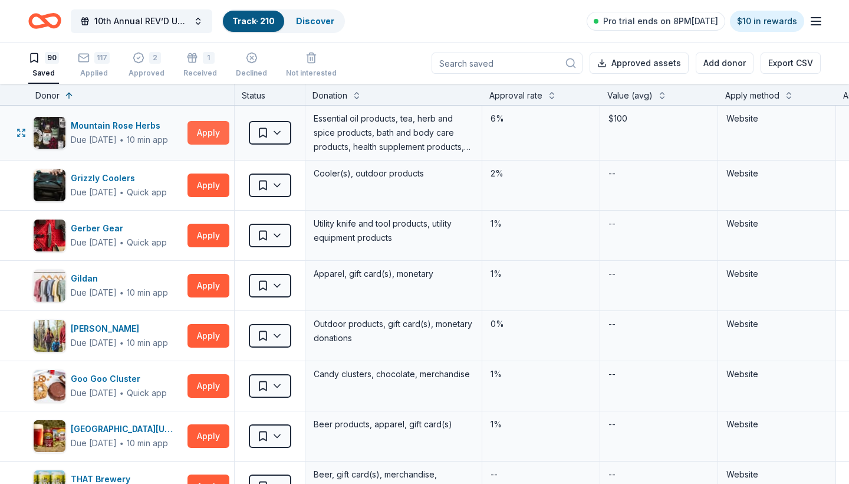
click at [201, 124] on button "Apply" at bounding box center [209, 133] width 42 height 24
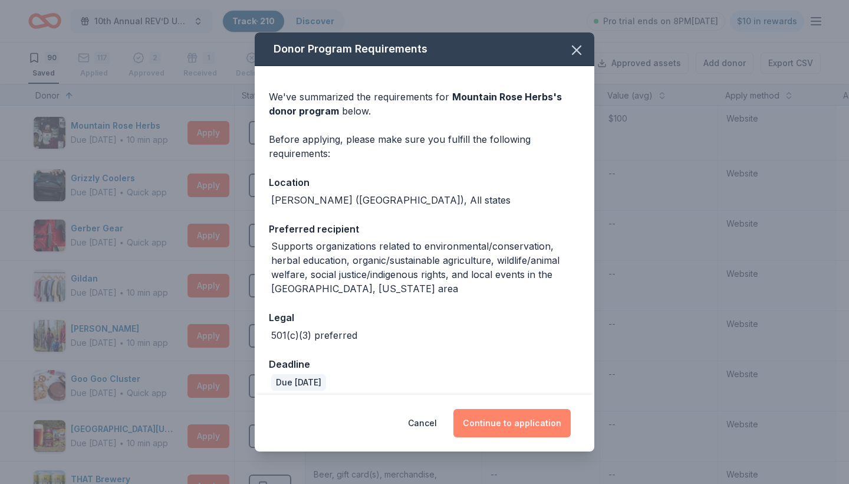
click at [510, 419] on button "Continue to application" at bounding box center [512, 423] width 117 height 28
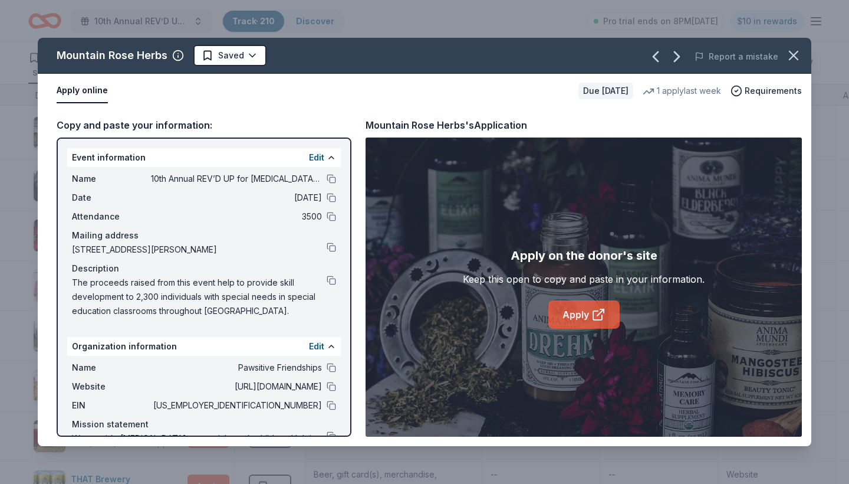
click at [573, 313] on link "Apply" at bounding box center [584, 314] width 71 height 28
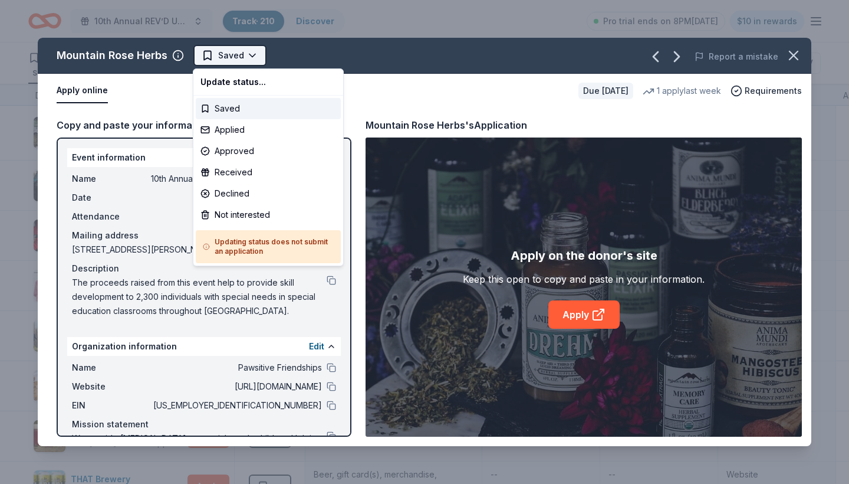
click at [252, 54] on html "10th Annual REV’D UP for Autism Car Show & Special Needs Resource Fair Track · …" at bounding box center [424, 242] width 849 height 484
click at [247, 129] on div "Applied" at bounding box center [268, 129] width 145 height 21
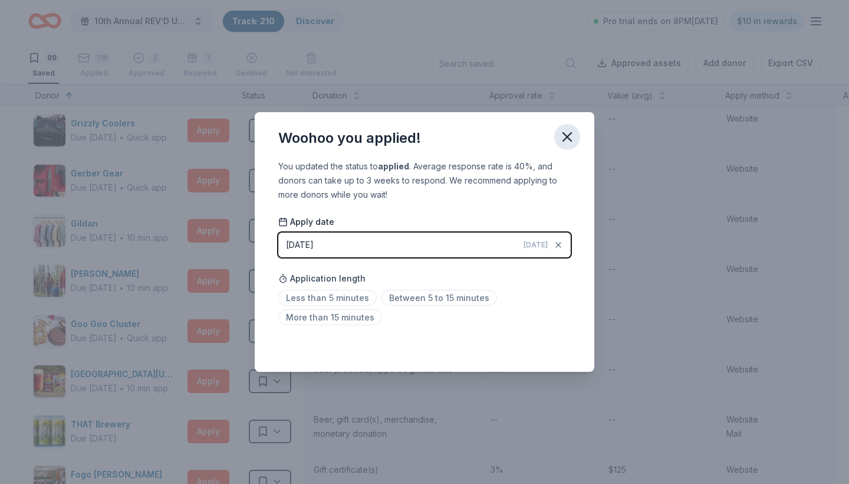
click at [567, 142] on icon "button" at bounding box center [567, 137] width 17 height 17
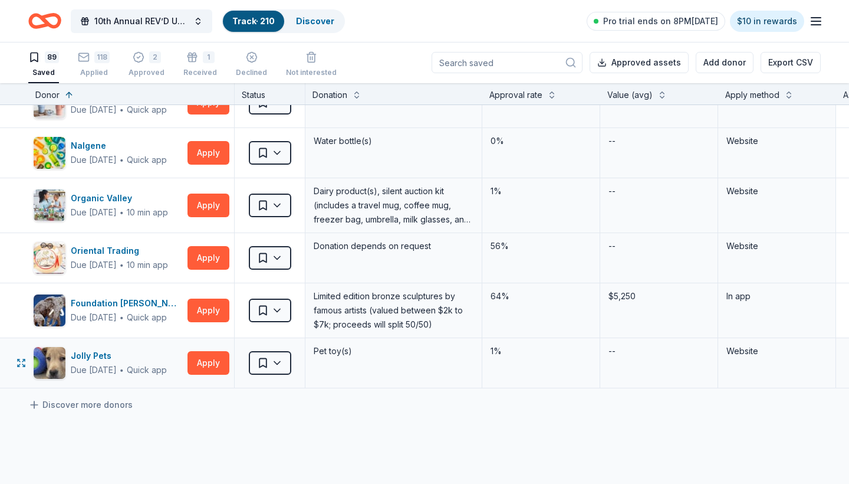
scroll to position [4197, 0]
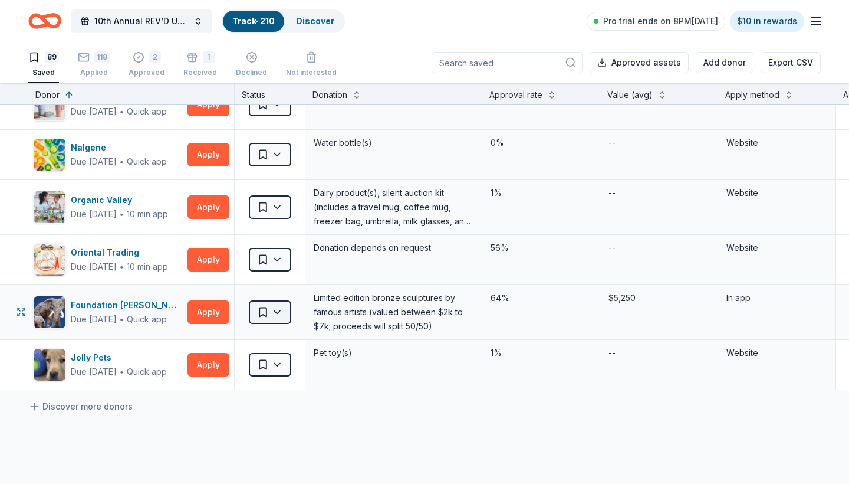
click at [275, 306] on html "10th Annual REV’D UP for Autism Car Show & Special Needs Resource Fair Track · …" at bounding box center [424, 241] width 849 height 484
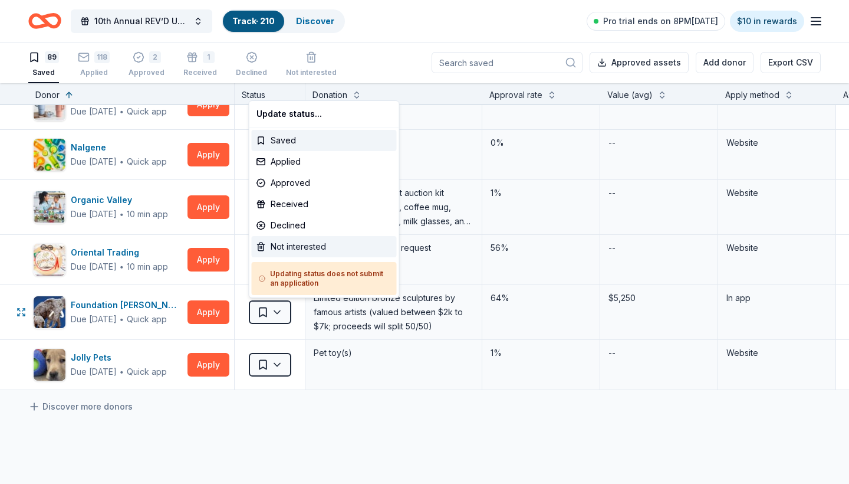
click at [298, 242] on div "Not interested" at bounding box center [324, 246] width 145 height 21
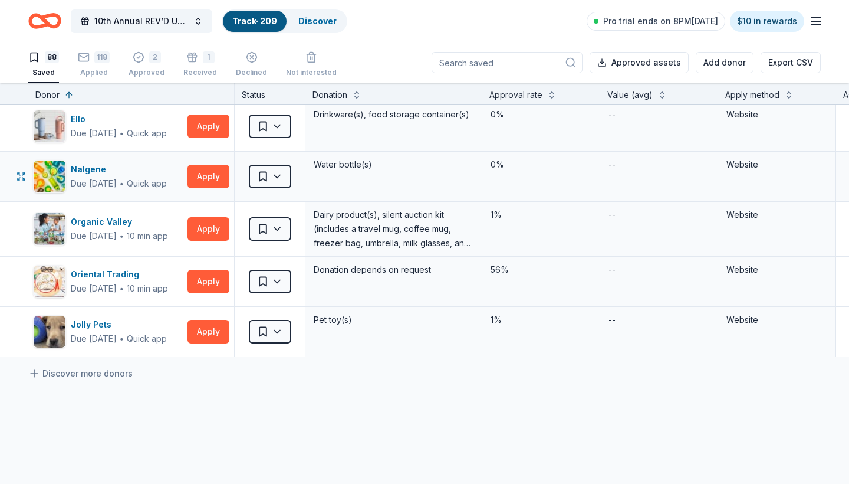
scroll to position [4179, 0]
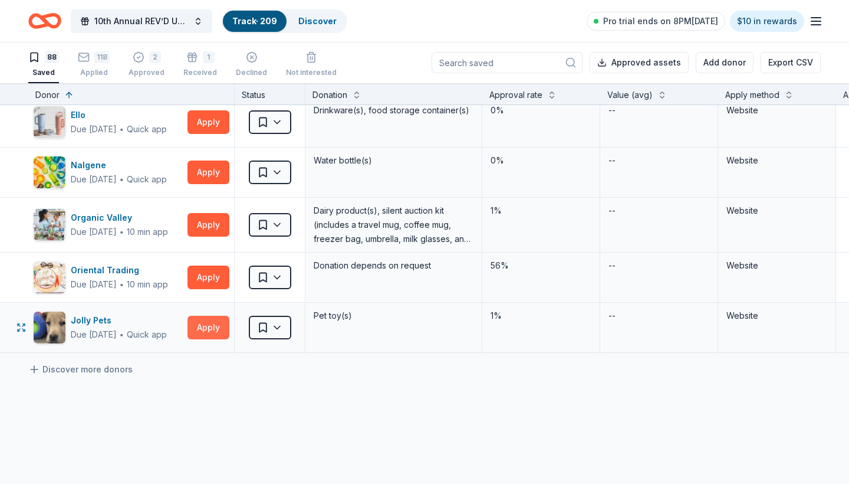
click at [206, 324] on button "Apply" at bounding box center [209, 328] width 42 height 24
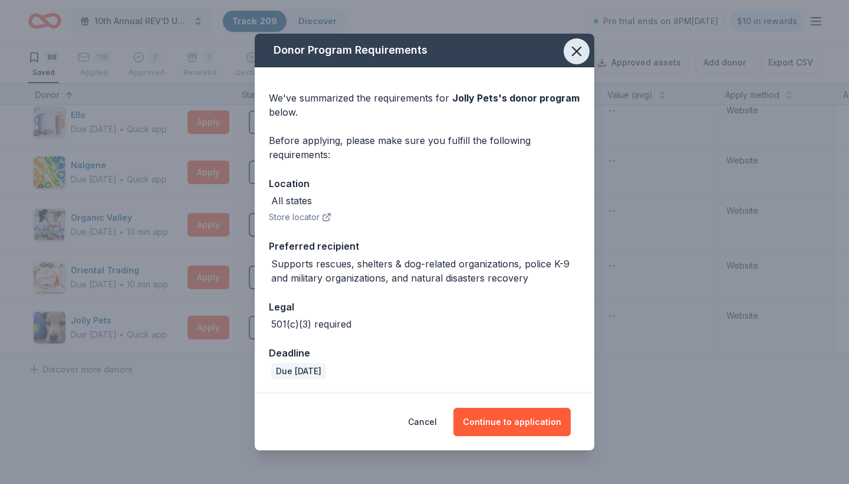
click at [572, 53] on icon "button" at bounding box center [577, 51] width 17 height 17
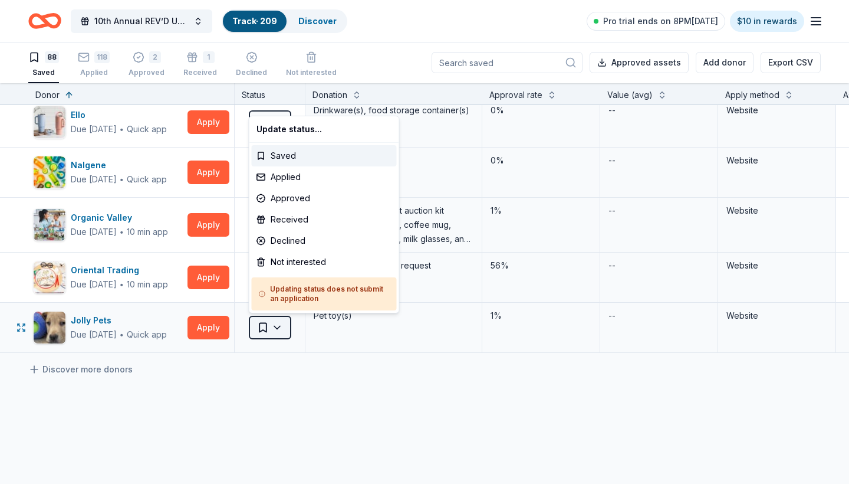
click at [279, 327] on html "10th Annual REV’D UP for Autism Car Show & Special Needs Resource Fair Track · …" at bounding box center [424, 241] width 849 height 484
click at [287, 260] on div "Not interested" at bounding box center [324, 261] width 145 height 21
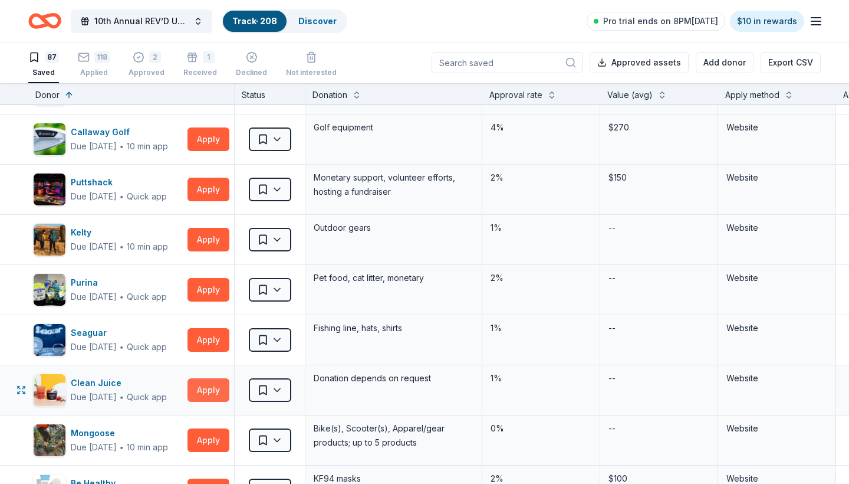
scroll to position [3307, 0]
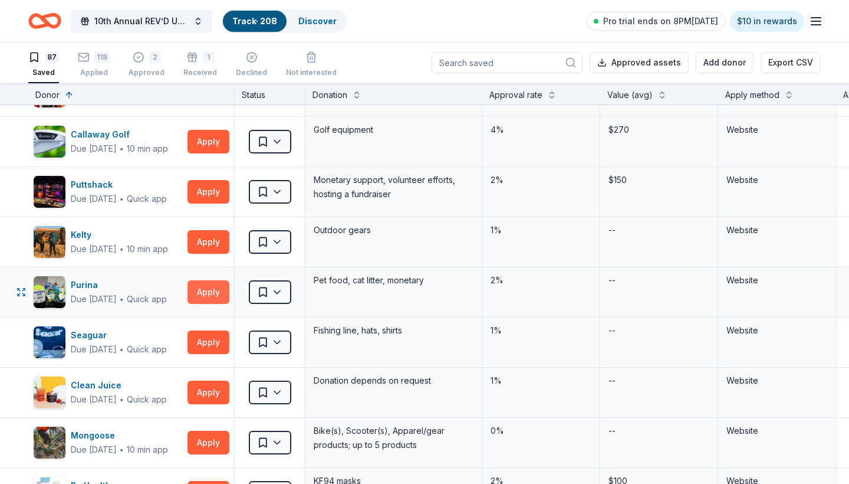
click at [208, 293] on button "Apply" at bounding box center [209, 292] width 42 height 24
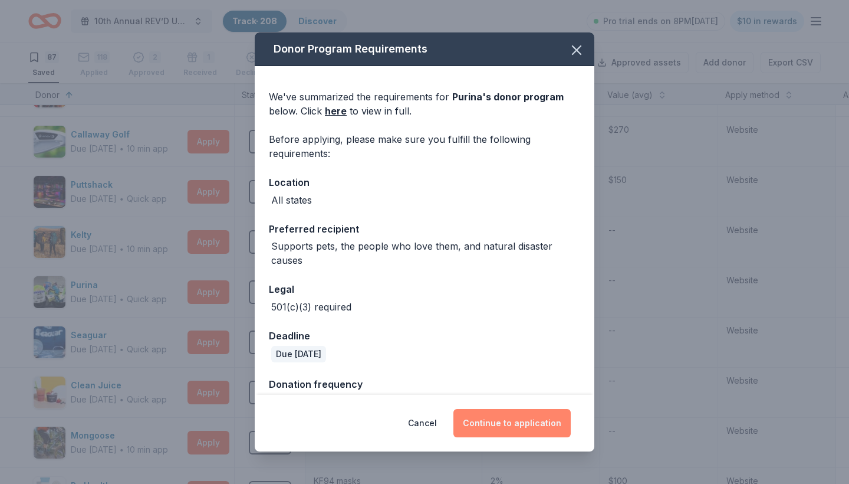
click at [530, 420] on button "Continue to application" at bounding box center [512, 423] width 117 height 28
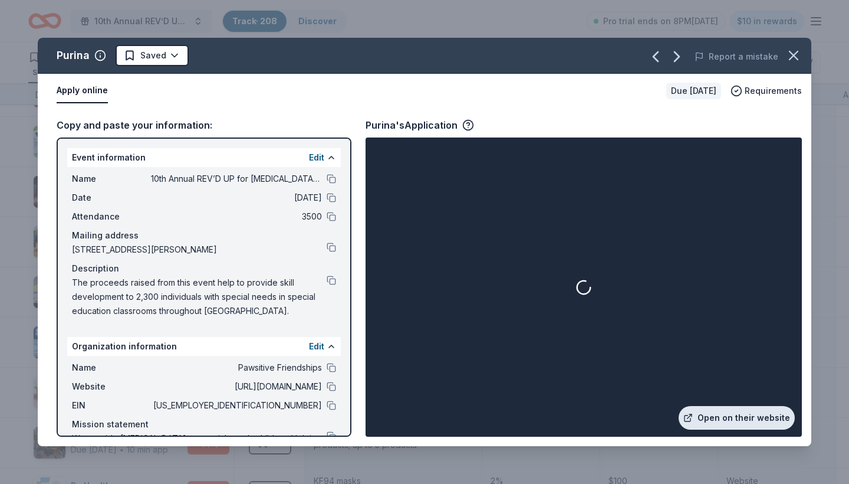
click at [732, 415] on link "Open on their website" at bounding box center [737, 418] width 116 height 24
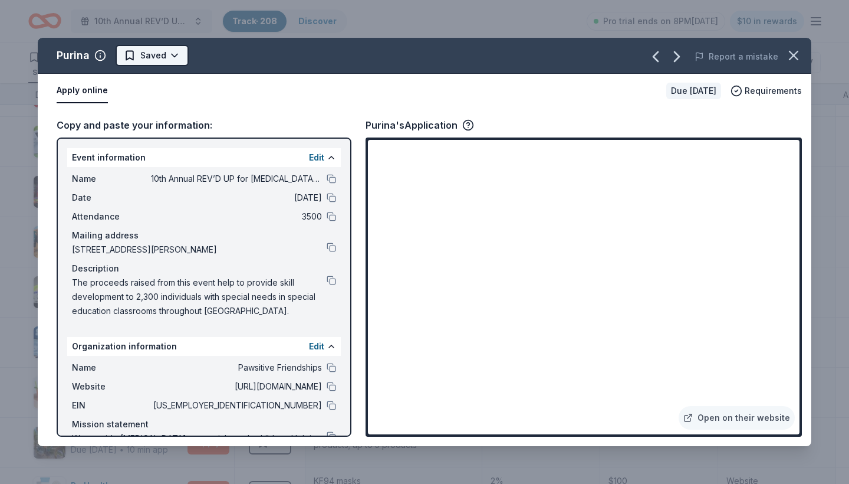
click at [177, 55] on html "10th Annual REV’D UP for Autism Car Show & Special Needs Resource Fair Track · …" at bounding box center [424, 241] width 849 height 484
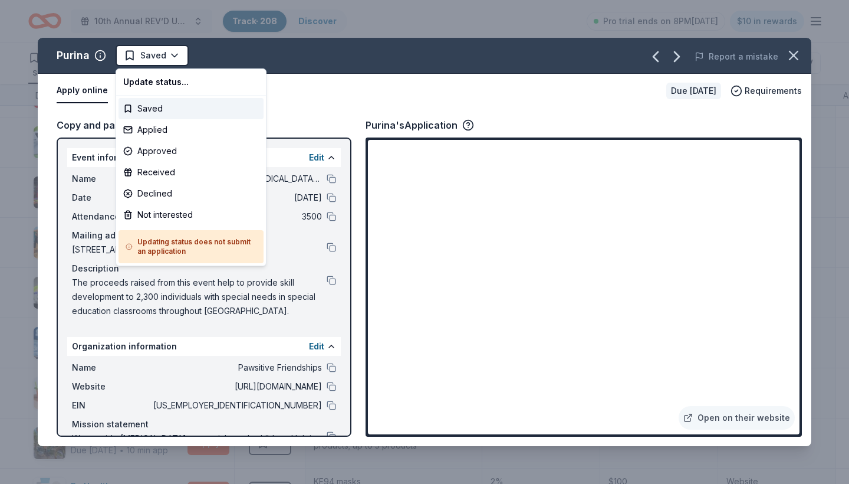
scroll to position [0, 0]
click at [165, 214] on div "Not interested" at bounding box center [191, 214] width 145 height 21
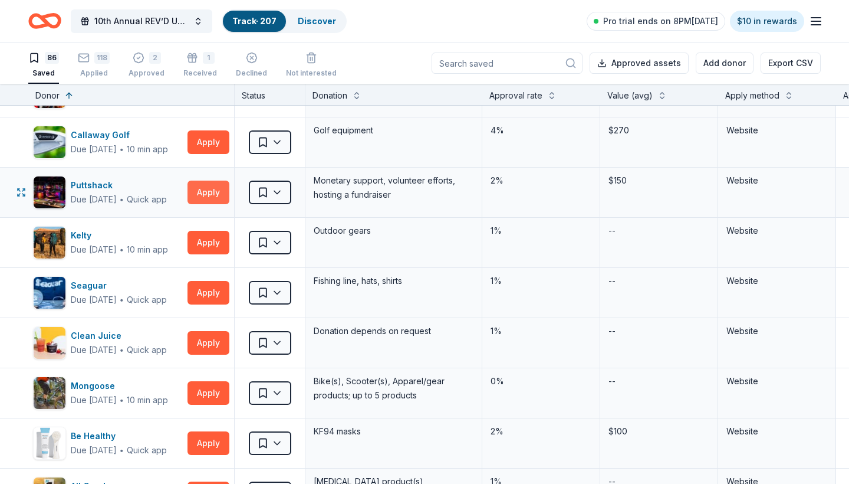
click at [199, 191] on button "Apply" at bounding box center [209, 193] width 42 height 24
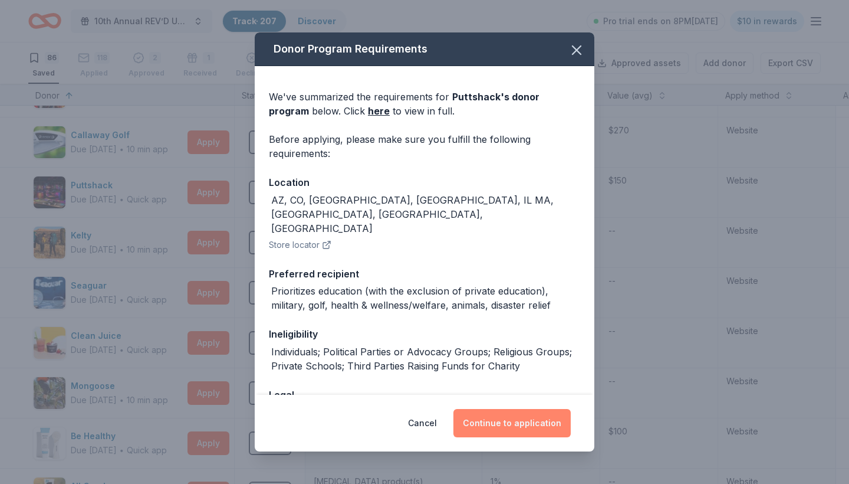
click at [505, 420] on button "Continue to application" at bounding box center [512, 423] width 117 height 28
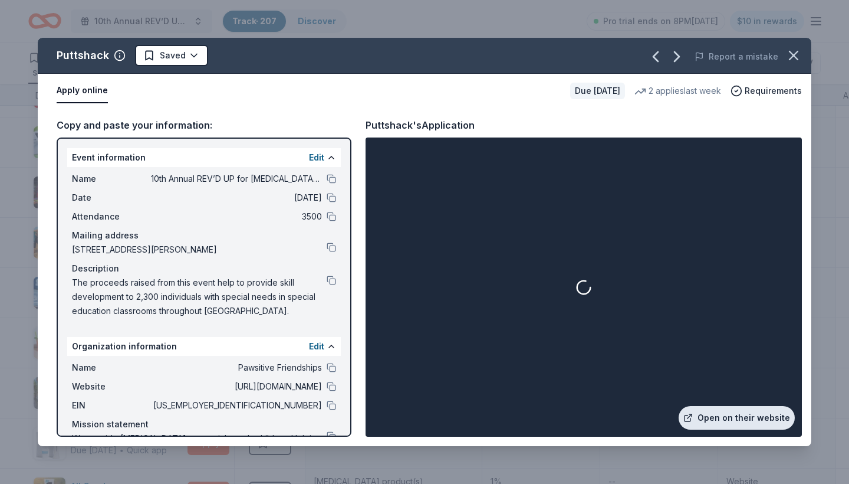
click at [736, 419] on link "Open on their website" at bounding box center [737, 418] width 116 height 24
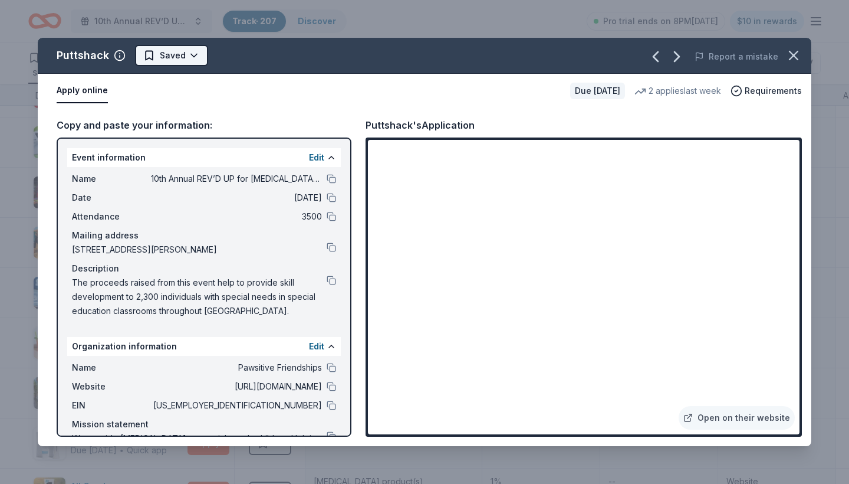
click at [191, 54] on html "10th Annual REV’D UP for Autism Car Show & Special Needs Resource Fair Track · …" at bounding box center [424, 242] width 849 height 484
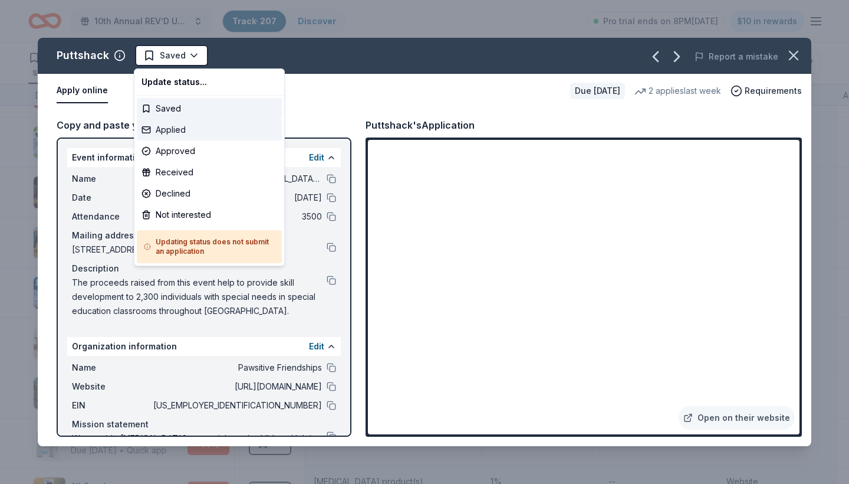
click at [191, 131] on div "Applied" at bounding box center [209, 129] width 145 height 21
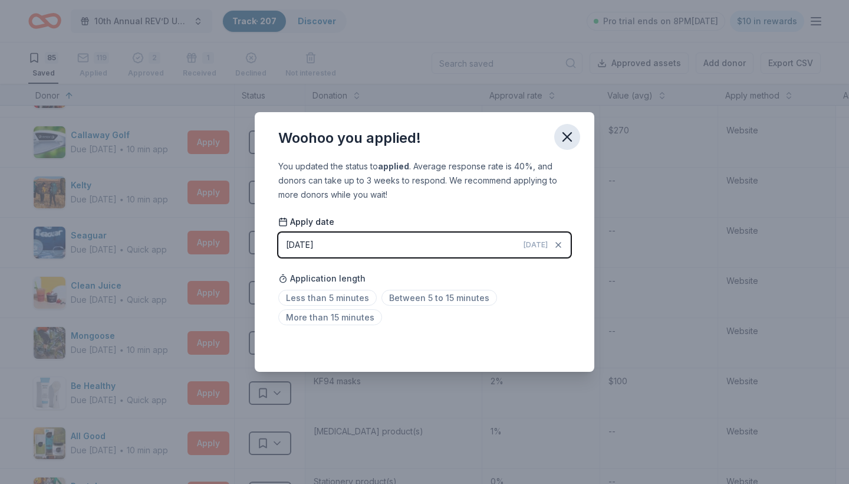
click at [569, 133] on icon "button" at bounding box center [567, 137] width 17 height 17
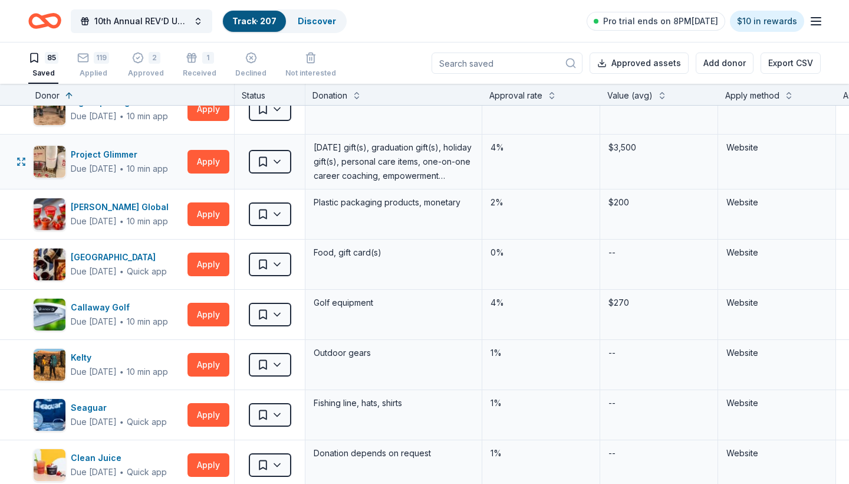
scroll to position [3145, 0]
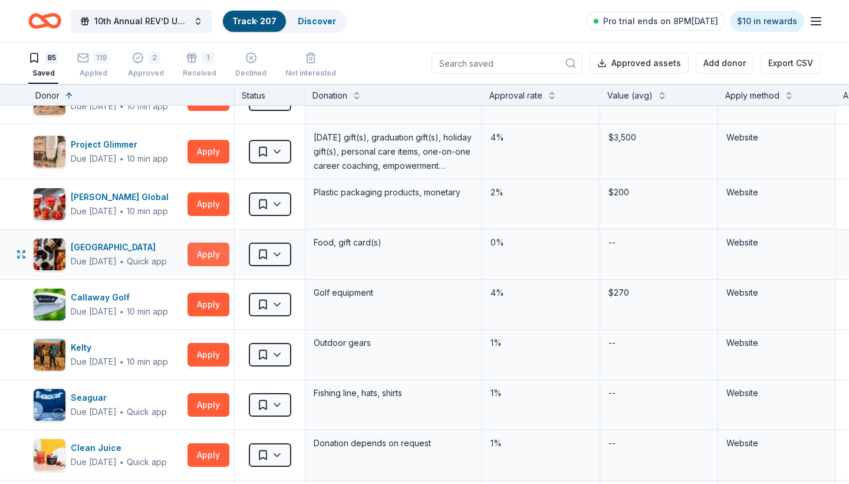
click at [212, 253] on button "Apply" at bounding box center [209, 254] width 42 height 24
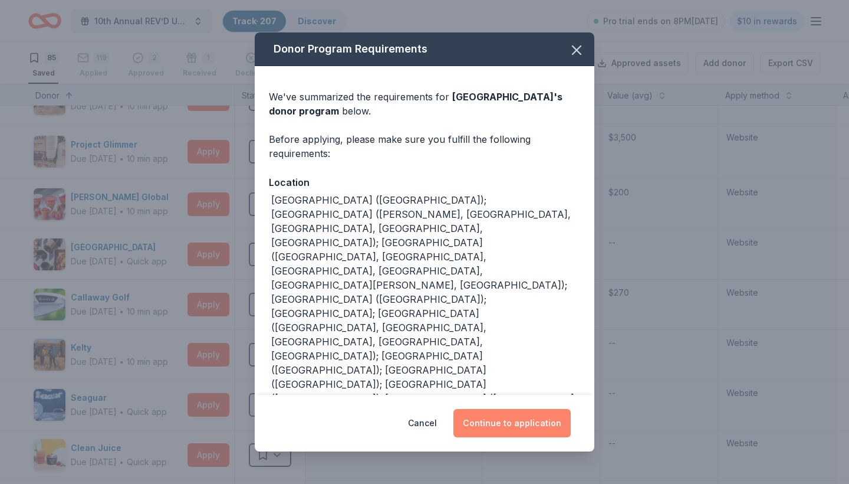
click at [532, 409] on button "Continue to application" at bounding box center [512, 423] width 117 height 28
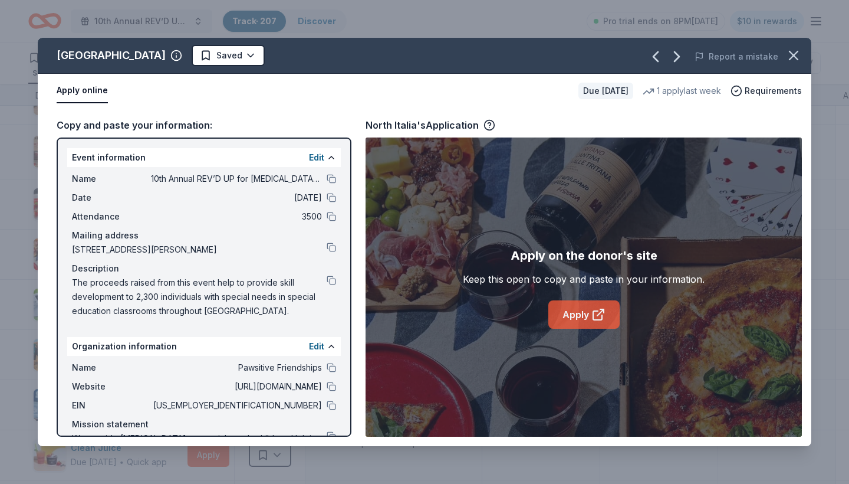
click at [572, 315] on link "Apply" at bounding box center [584, 314] width 71 height 28
click at [191, 56] on html "10th Annual REV’D UP for Autism Car Show & Special Needs Resource Fair Track · …" at bounding box center [424, 242] width 849 height 484
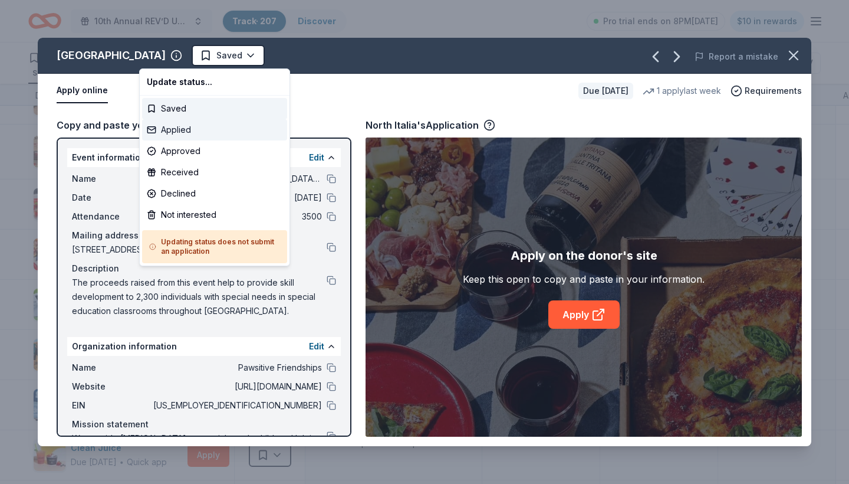
click at [189, 129] on div "Applied" at bounding box center [214, 129] width 145 height 21
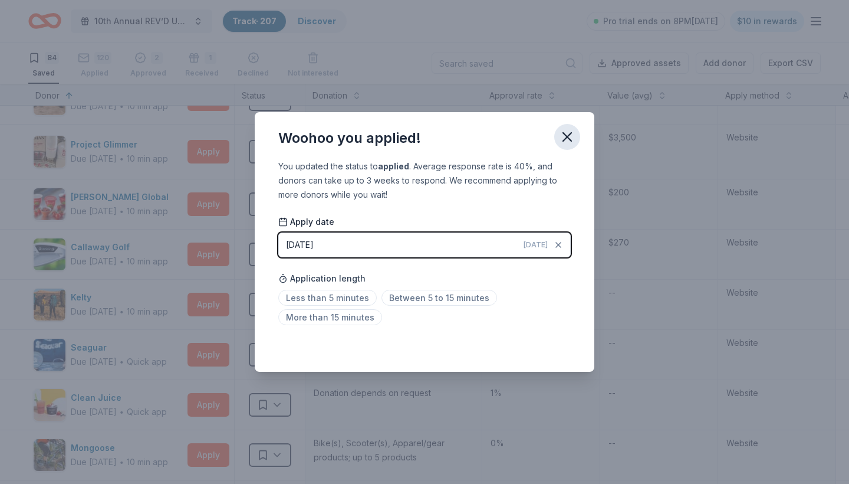
click at [569, 139] on icon "button" at bounding box center [567, 137] width 8 height 8
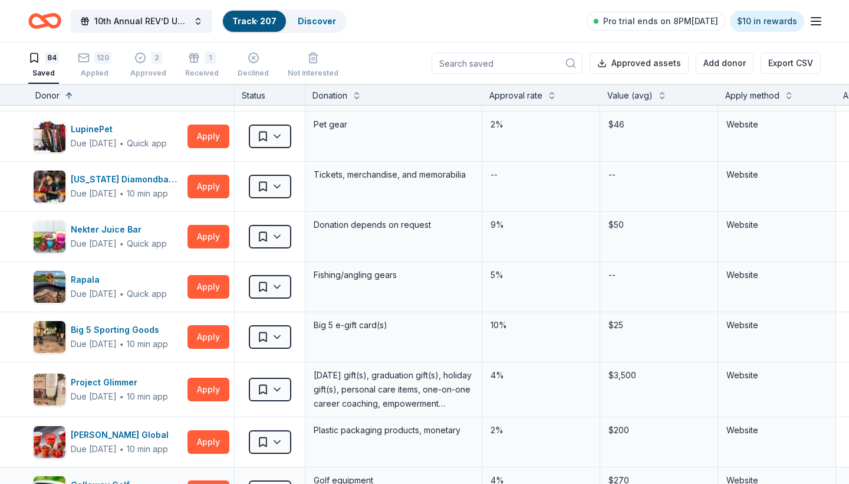
scroll to position [2901, 0]
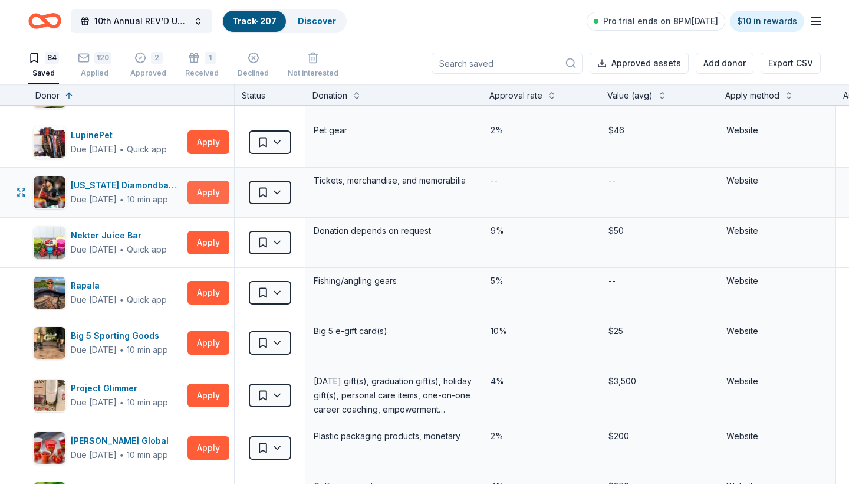
click at [214, 191] on button "Apply" at bounding box center [209, 193] width 42 height 24
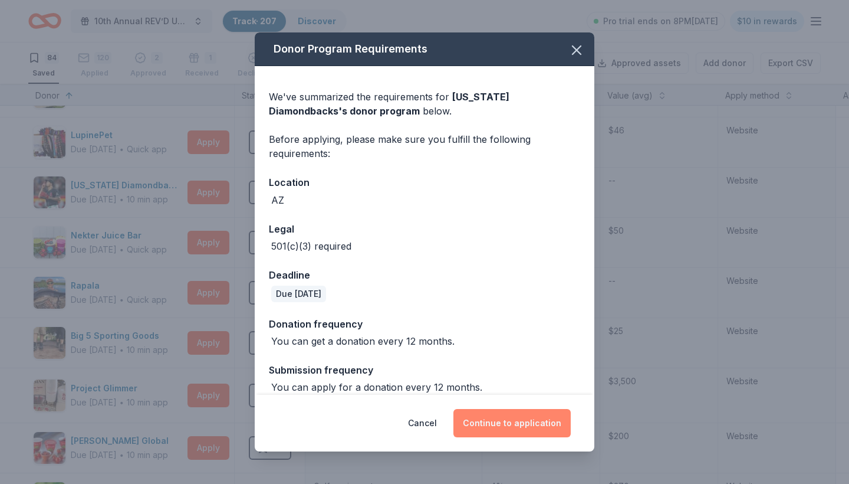
click at [503, 423] on button "Continue to application" at bounding box center [512, 423] width 117 height 28
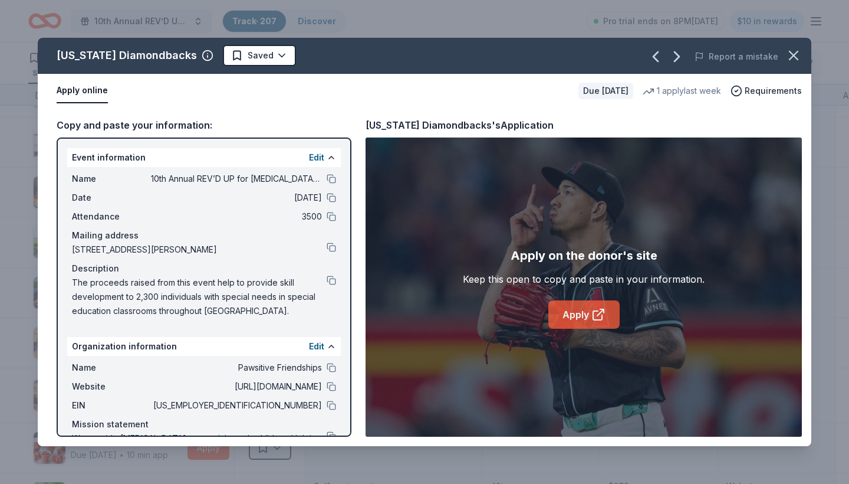
click at [576, 313] on link "Apply" at bounding box center [584, 314] width 71 height 28
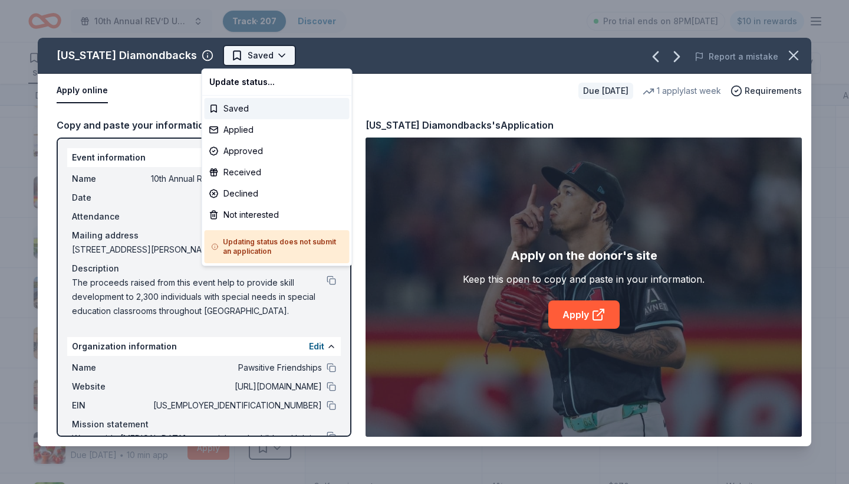
click at [260, 54] on html "10th Annual REV’D UP for Autism Car Show & Special Needs Resource Fair Track · …" at bounding box center [424, 242] width 849 height 484
click at [255, 129] on div "Applied" at bounding box center [277, 129] width 145 height 21
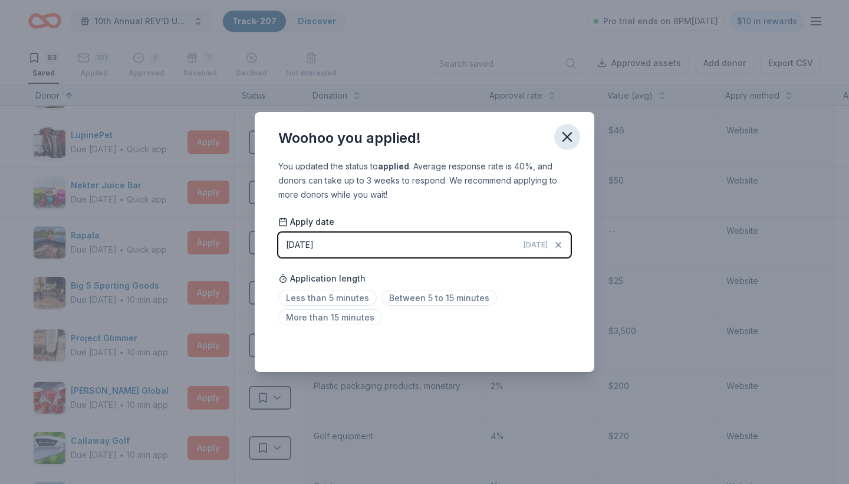
click at [567, 139] on icon "button" at bounding box center [567, 137] width 17 height 17
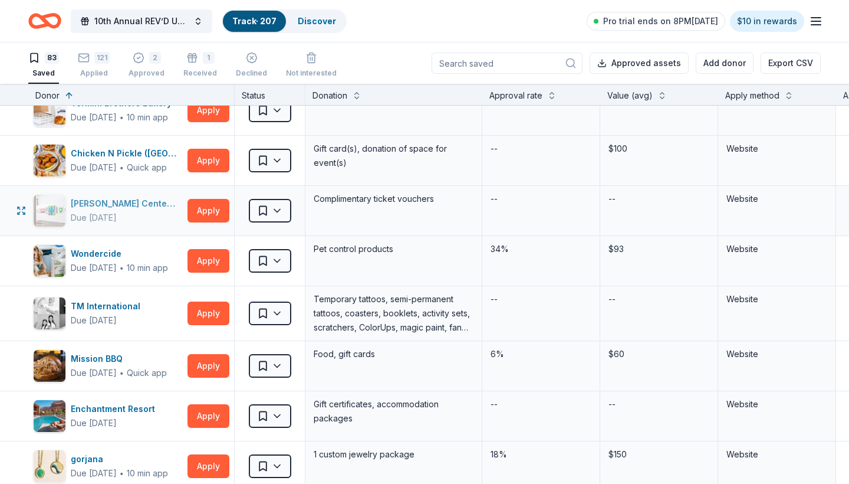
scroll to position [624, 0]
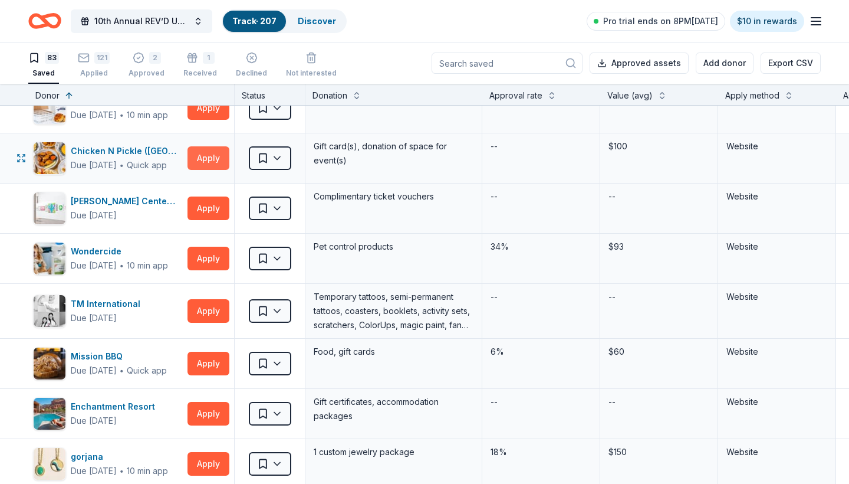
click at [209, 165] on button "Apply" at bounding box center [209, 158] width 42 height 24
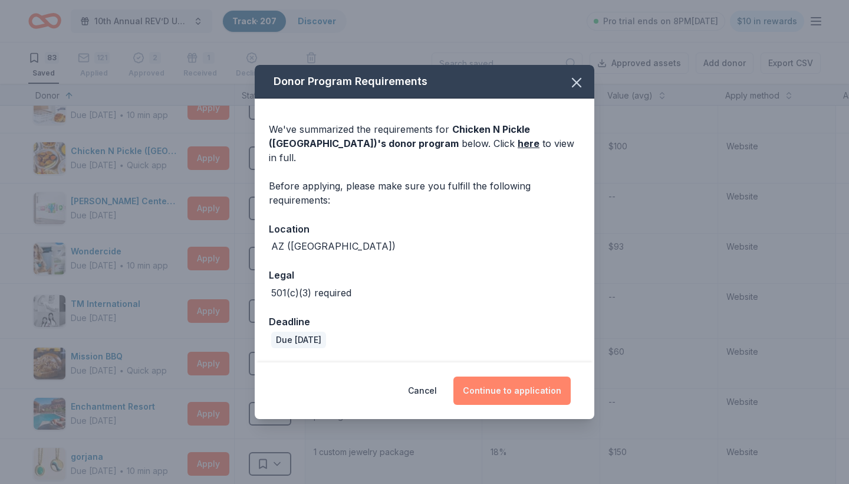
click at [506, 385] on button "Continue to application" at bounding box center [512, 390] width 117 height 28
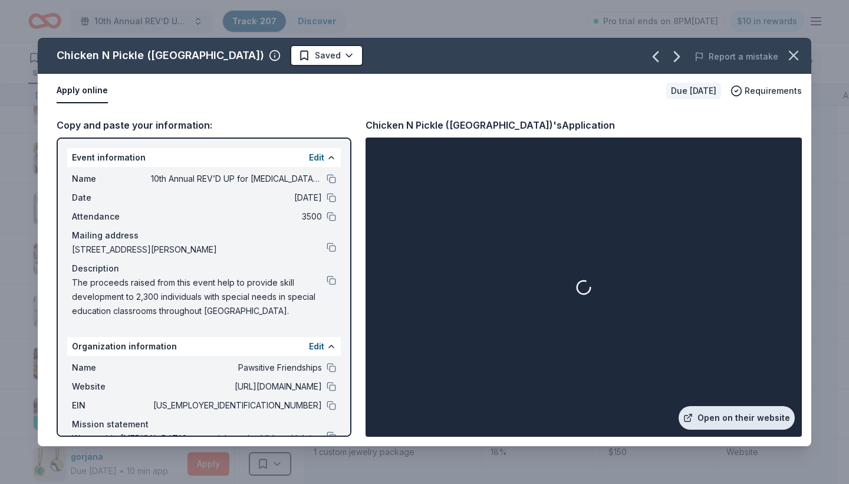
click at [755, 416] on link "Open on their website" at bounding box center [737, 418] width 116 height 24
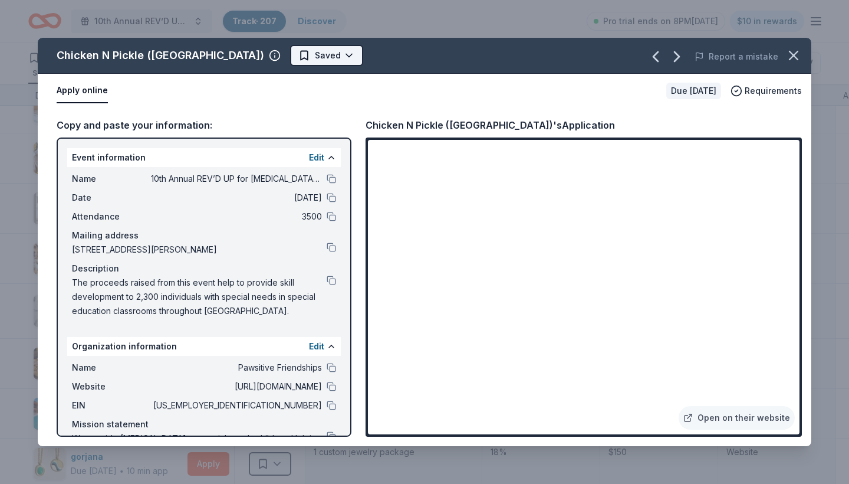
click at [286, 57] on html "10th Annual REV’D UP for Autism Car Show & Special Needs Resource Fair Track · …" at bounding box center [424, 242] width 849 height 484
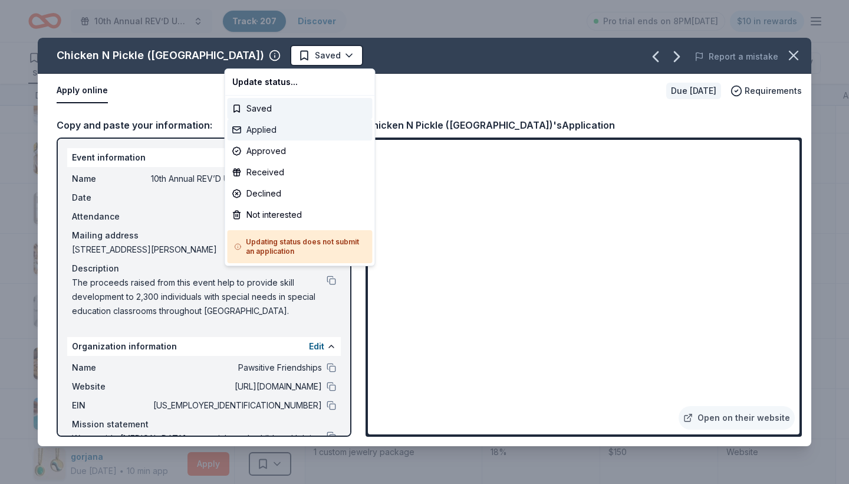
click at [281, 132] on div "Applied" at bounding box center [300, 129] width 145 height 21
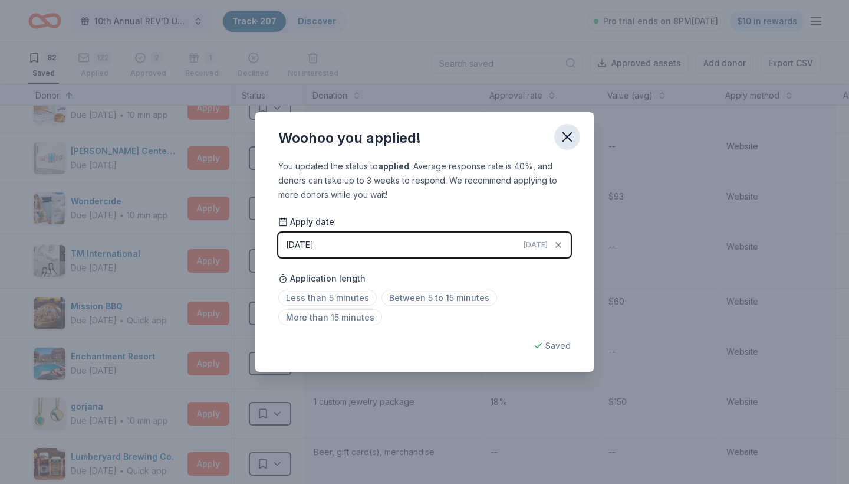
click at [572, 137] on icon "button" at bounding box center [567, 137] width 17 height 17
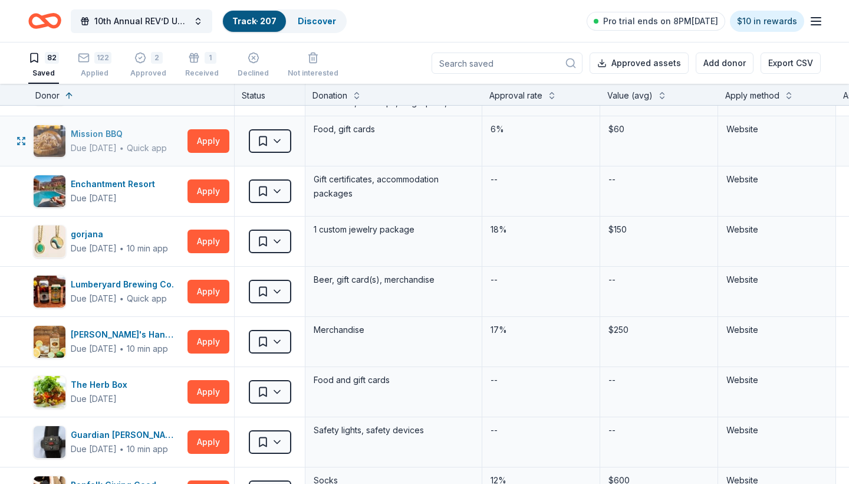
scroll to position [798, 0]
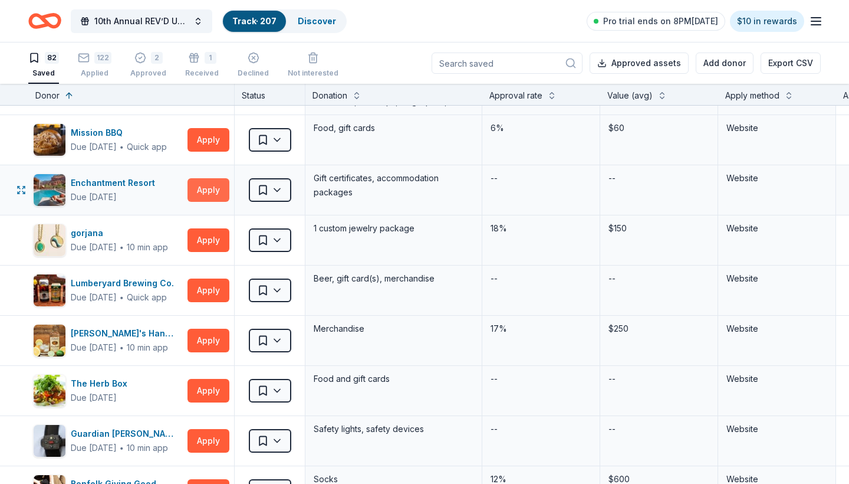
click at [209, 192] on button "Apply" at bounding box center [209, 190] width 42 height 24
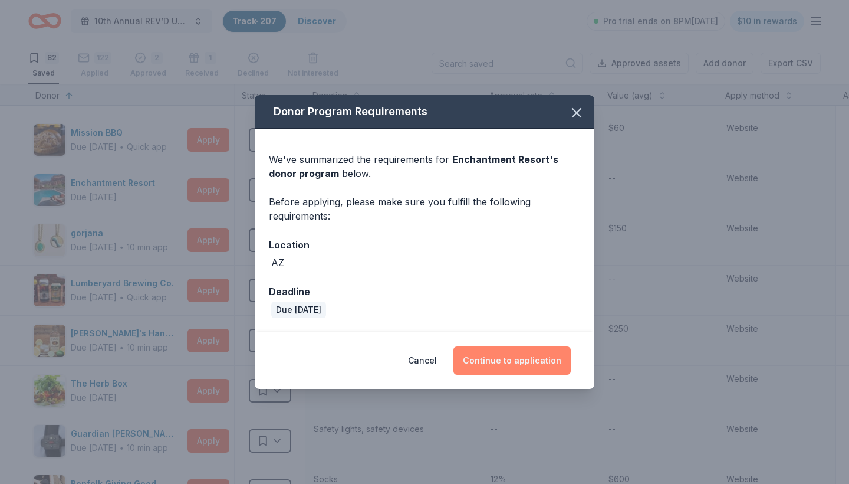
click at [499, 357] on button "Continue to application" at bounding box center [512, 360] width 117 height 28
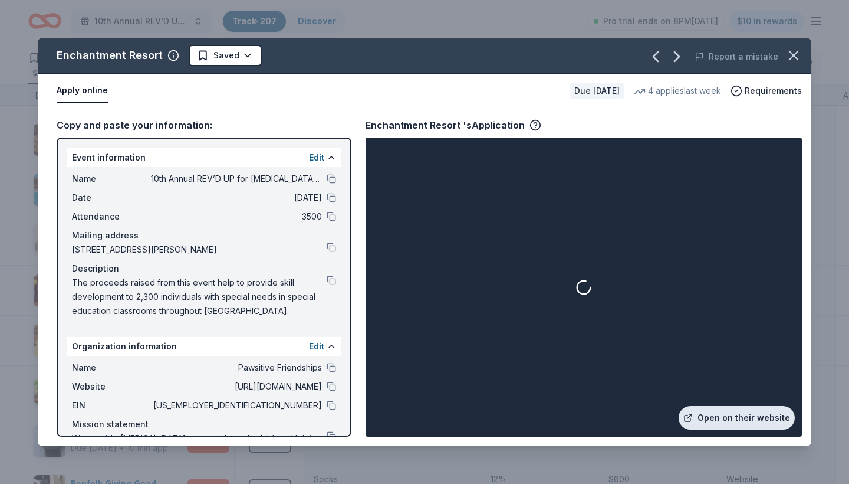
click at [727, 424] on link "Open on their website" at bounding box center [737, 418] width 116 height 24
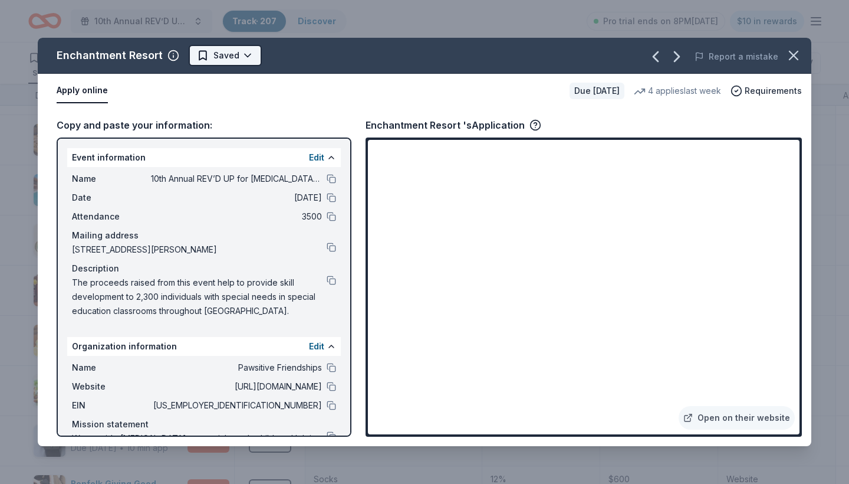
click at [250, 54] on html "10th Annual REV’D UP for Autism Car Show & Special Needs Resource Fair Track · …" at bounding box center [424, 242] width 849 height 484
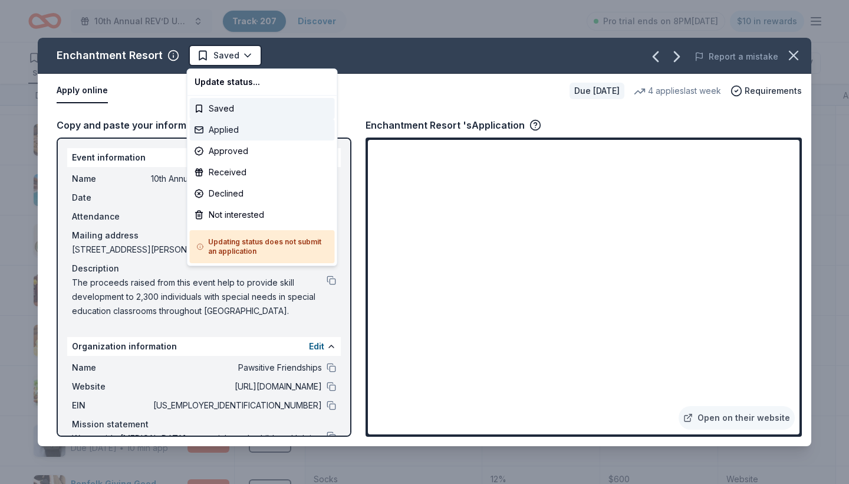
click at [223, 127] on div "Applied" at bounding box center [262, 129] width 145 height 21
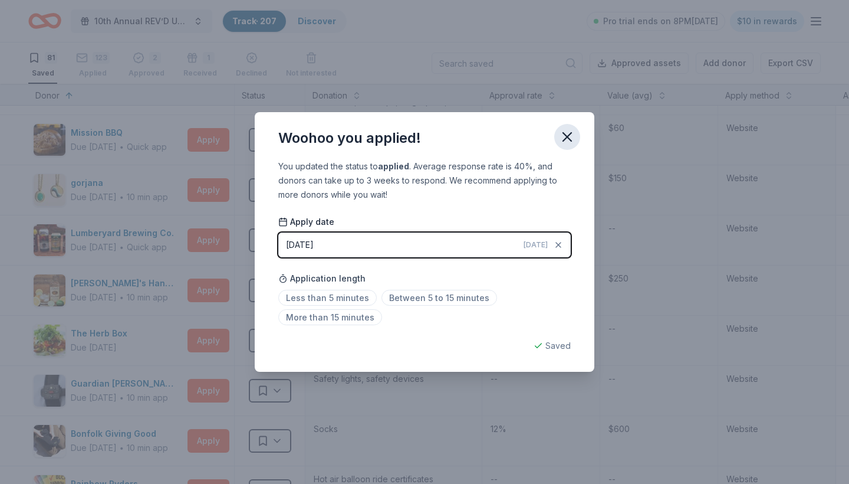
click at [566, 133] on icon "button" at bounding box center [567, 137] width 17 height 17
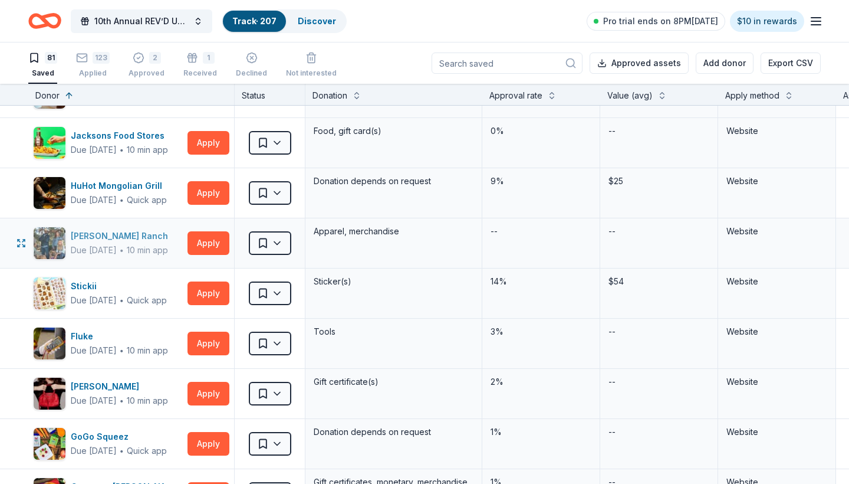
scroll to position [1555, 0]
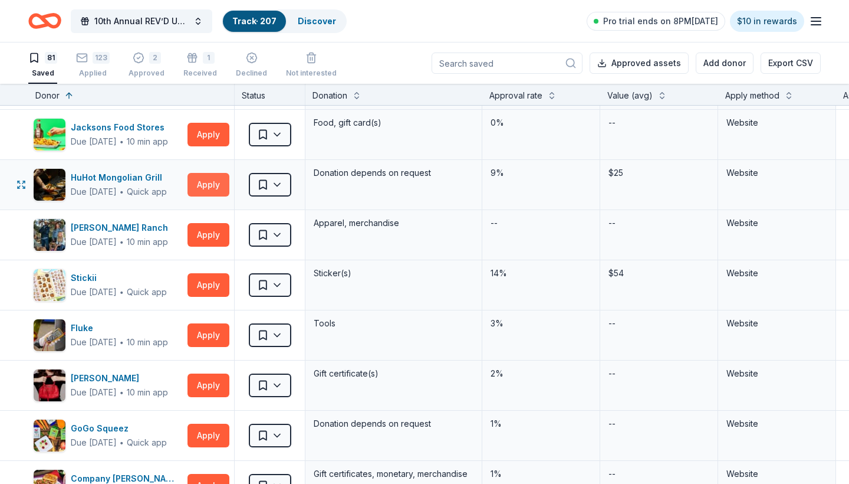
click at [199, 183] on button "Apply" at bounding box center [209, 185] width 42 height 24
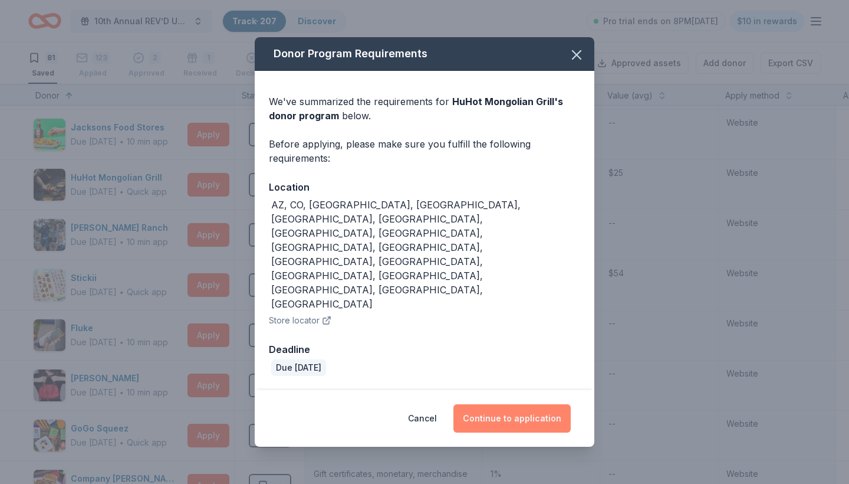
click at [497, 404] on button "Continue to application" at bounding box center [512, 418] width 117 height 28
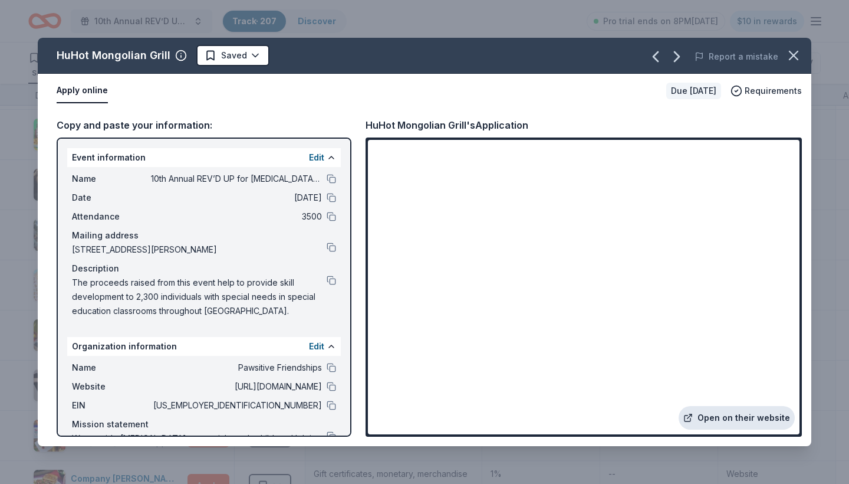
click at [739, 421] on link "Open on their website" at bounding box center [737, 418] width 116 height 24
click at [252, 53] on html "10th Annual REV’D UP for Autism Car Show & Special Needs Resource Fair Track · …" at bounding box center [424, 242] width 849 height 484
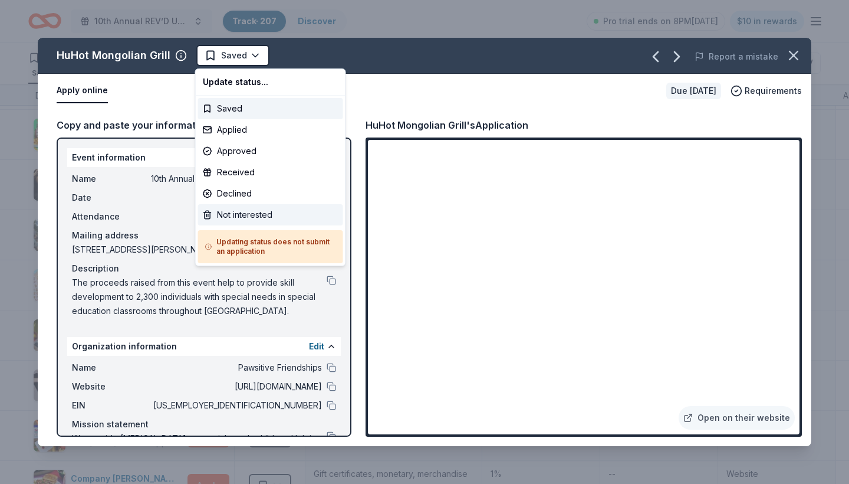
click at [248, 218] on div "Not interested" at bounding box center [270, 214] width 145 height 21
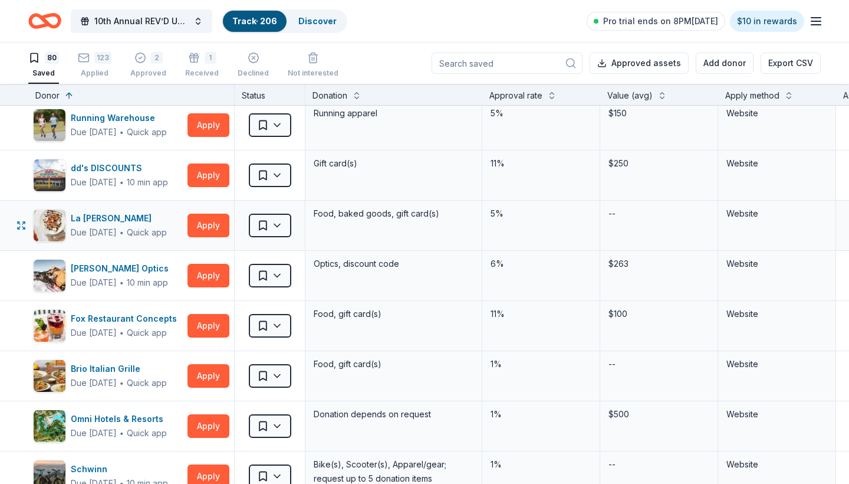
scroll to position [2117, 0]
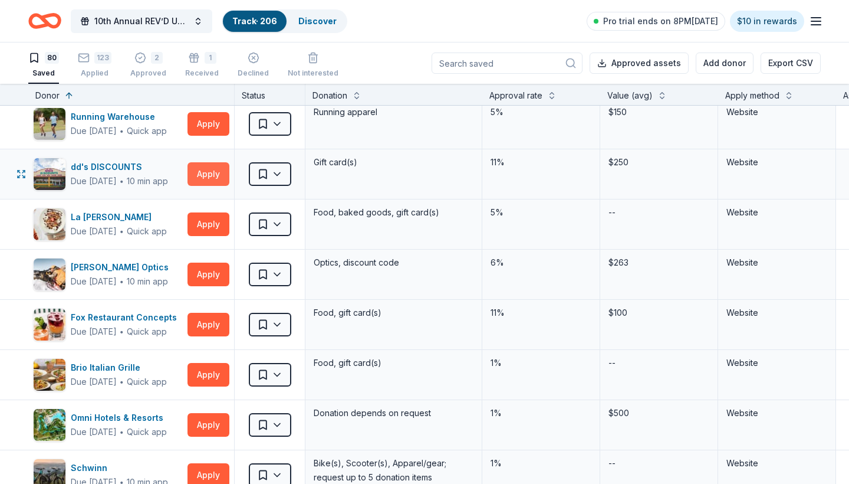
click at [206, 172] on button "Apply" at bounding box center [209, 174] width 42 height 24
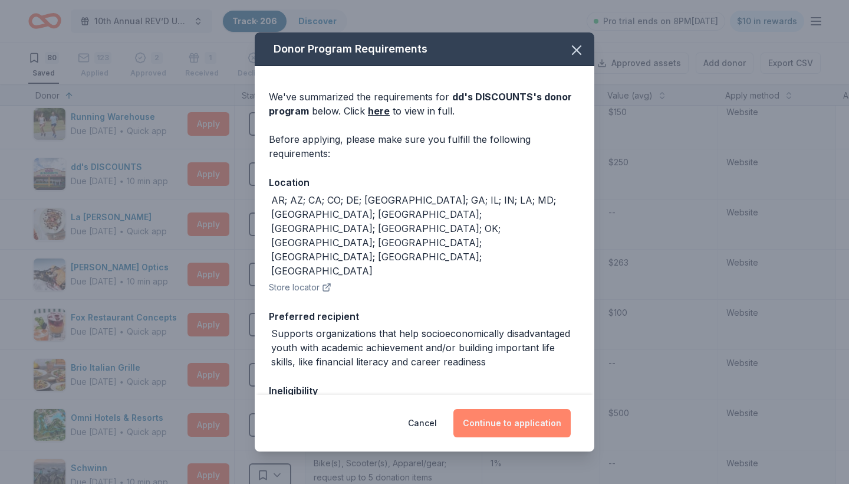
click at [498, 420] on button "Continue to application" at bounding box center [512, 423] width 117 height 28
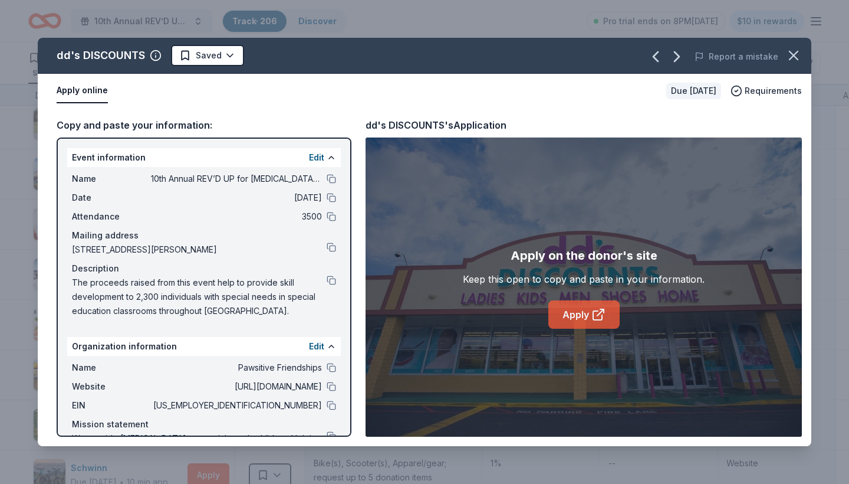
click at [573, 315] on link "Apply" at bounding box center [584, 314] width 71 height 28
click at [231, 58] on html "10th Annual REV’D UP for Autism Car Show & Special Needs Resource Fair Track · …" at bounding box center [424, 242] width 849 height 484
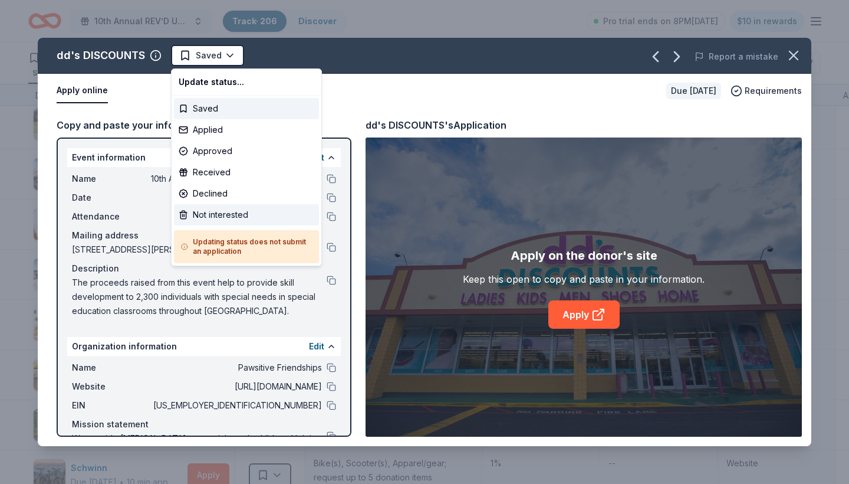
click at [224, 215] on div "Not interested" at bounding box center [246, 214] width 145 height 21
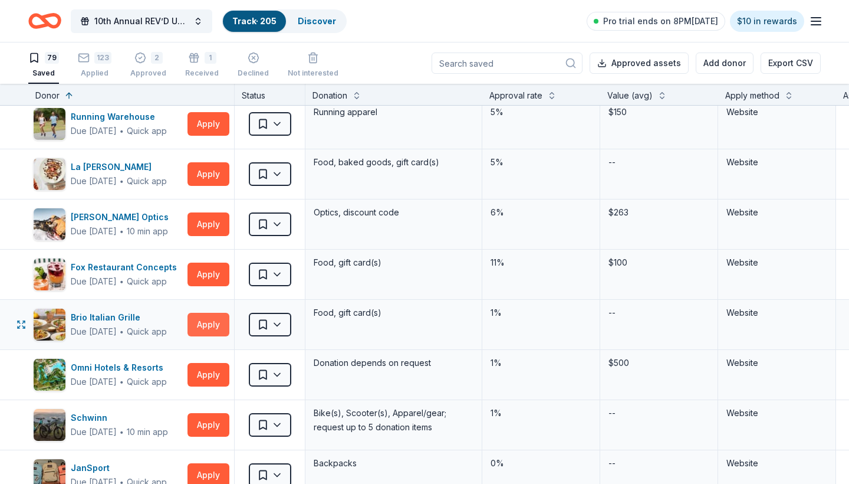
click at [205, 330] on button "Apply" at bounding box center [209, 325] width 42 height 24
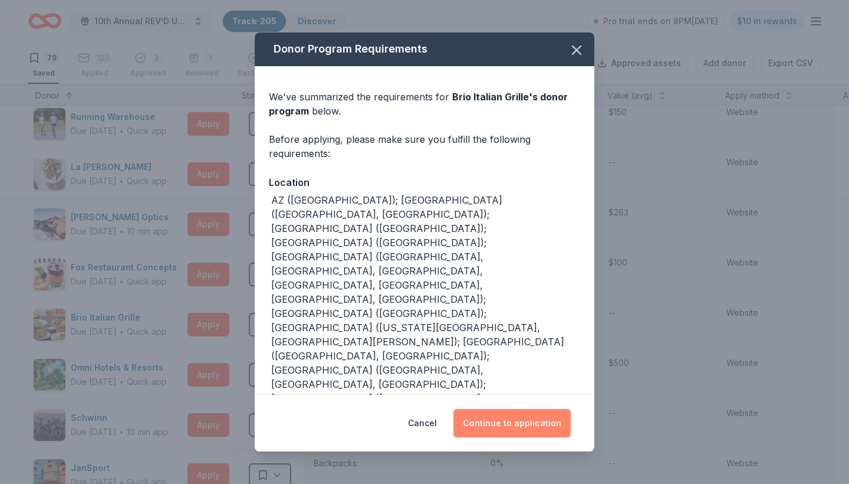
click at [520, 409] on button "Continue to application" at bounding box center [512, 423] width 117 height 28
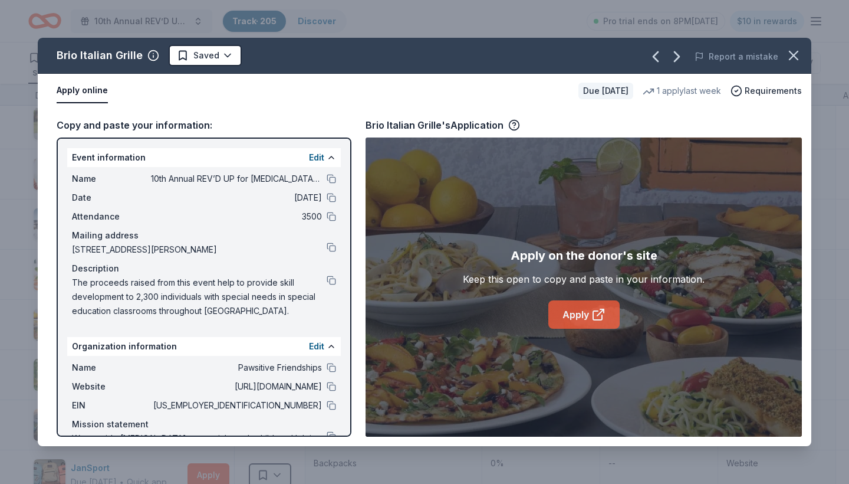
click at [575, 316] on link "Apply" at bounding box center [584, 314] width 71 height 28
click at [227, 58] on html "10th Annual REV’D UP for Autism Car Show & Special Needs Resource Fair Track · …" at bounding box center [424, 242] width 849 height 484
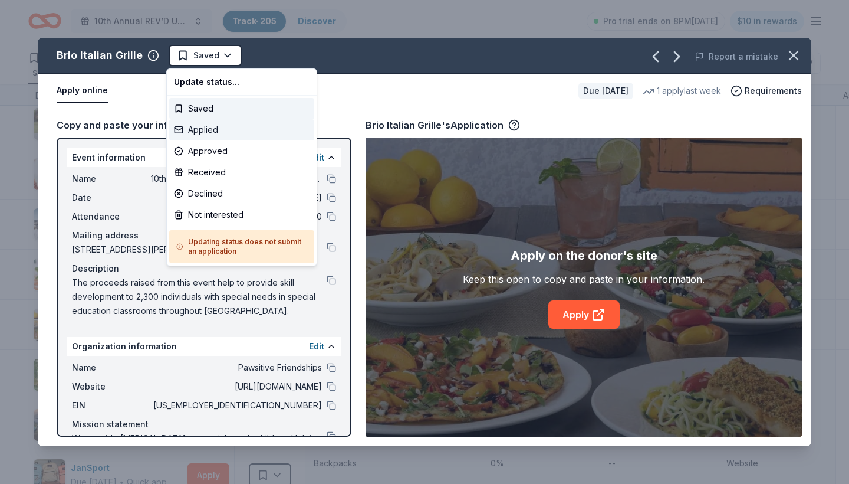
click at [217, 134] on div "Applied" at bounding box center [241, 129] width 145 height 21
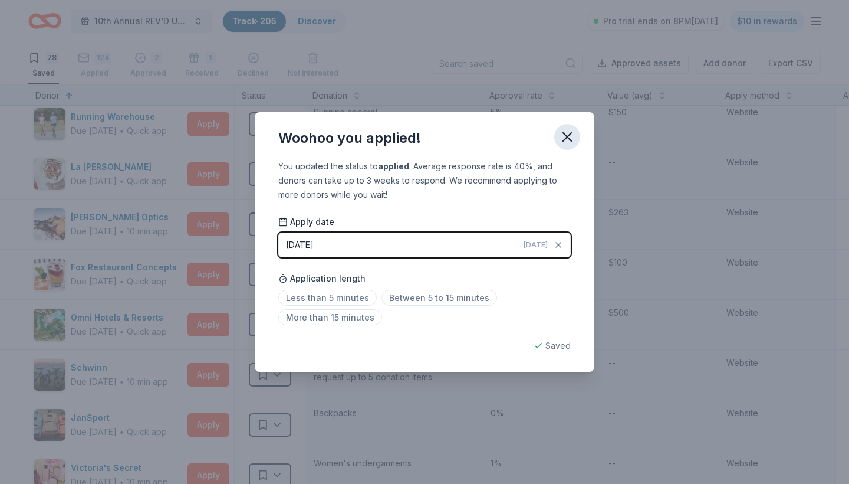
click at [570, 134] on icon "button" at bounding box center [567, 137] width 8 height 8
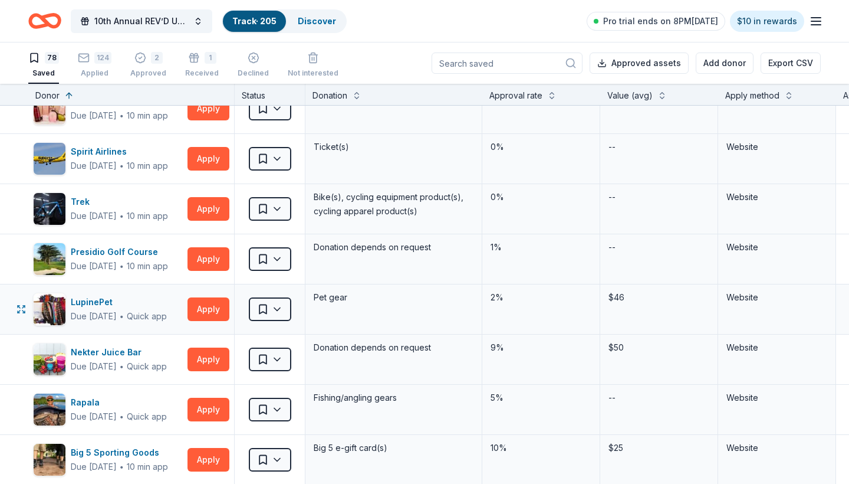
scroll to position [2484, 0]
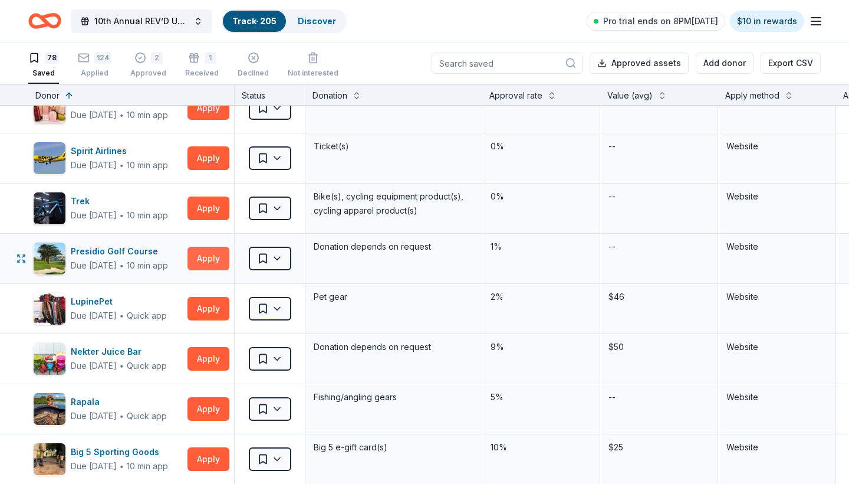
click at [206, 260] on button "Apply" at bounding box center [209, 259] width 42 height 24
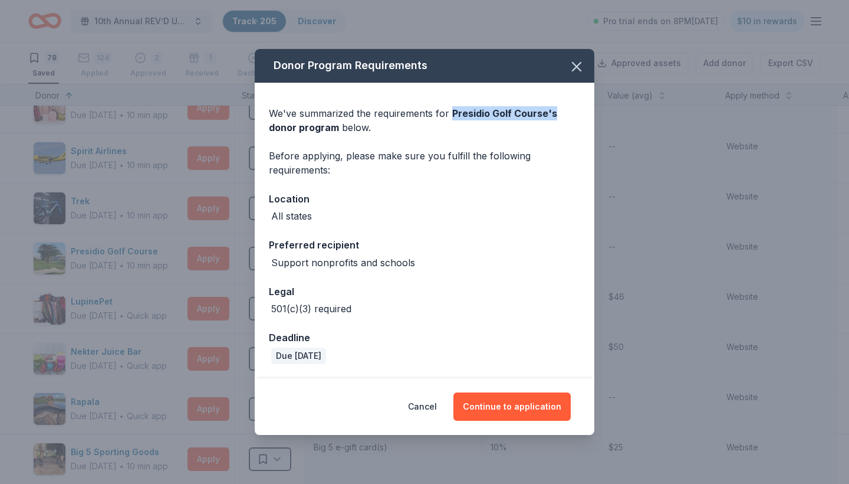
drag, startPoint x: 450, startPoint y: 115, endPoint x: 554, endPoint y: 119, distance: 103.9
click at [554, 119] on div "We've summarized the requirements for Presidio Golf Course 's donor program bel…" at bounding box center [424, 120] width 311 height 28
copy div "Presidio Golf Course 's"
click at [574, 60] on icon "button" at bounding box center [577, 66] width 17 height 17
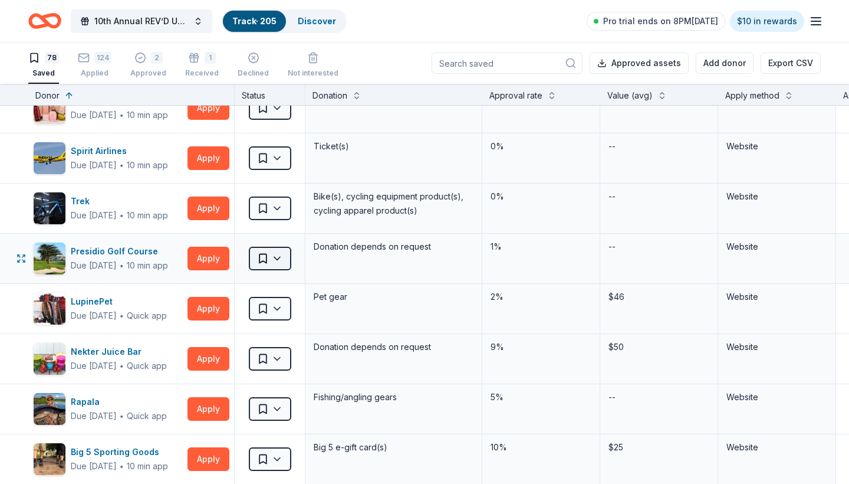
click at [275, 261] on html "10th Annual REV’D UP for Autism Car Show & Special Needs Resource Fair Track · …" at bounding box center [424, 242] width 849 height 484
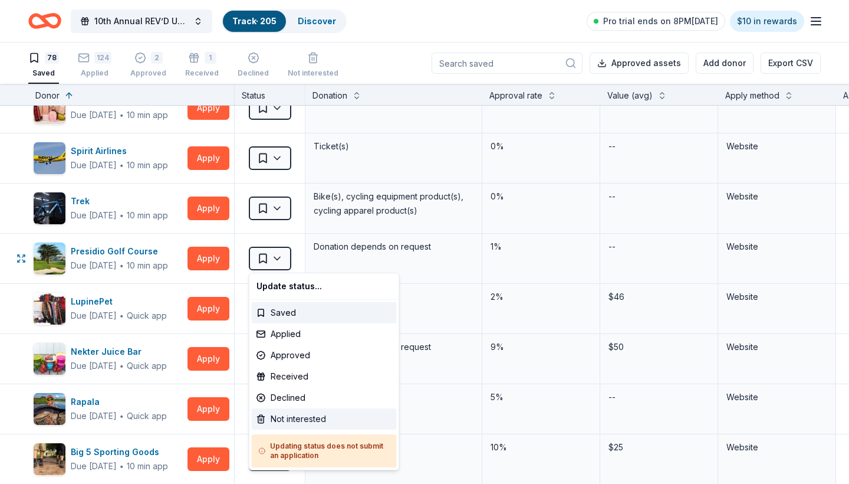
click at [295, 419] on div "Not interested" at bounding box center [324, 418] width 145 height 21
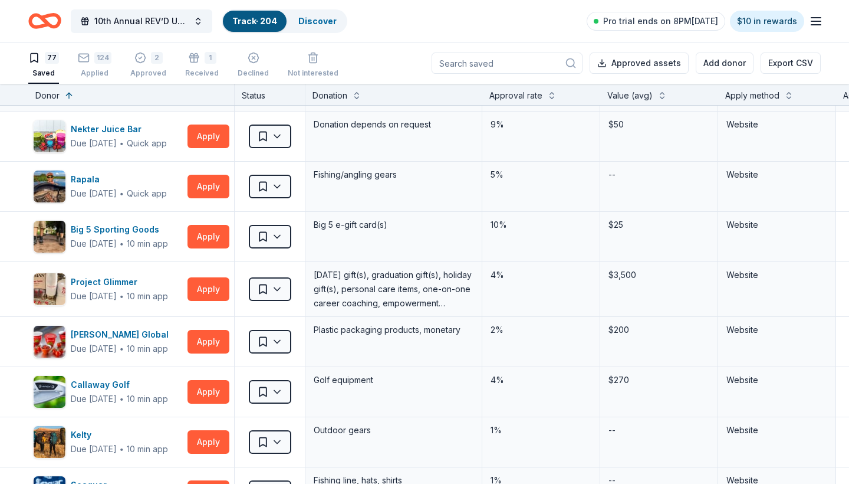
scroll to position [2668, 0]
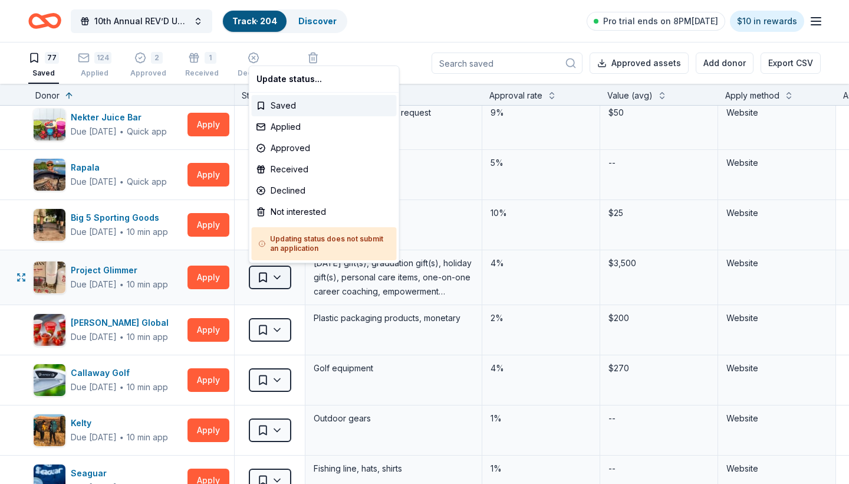
click at [275, 278] on html "10th Annual REV’D UP for Autism Car Show & Special Needs Resource Fair Track · …" at bounding box center [424, 242] width 849 height 484
click at [288, 213] on div "Not interested" at bounding box center [324, 211] width 145 height 21
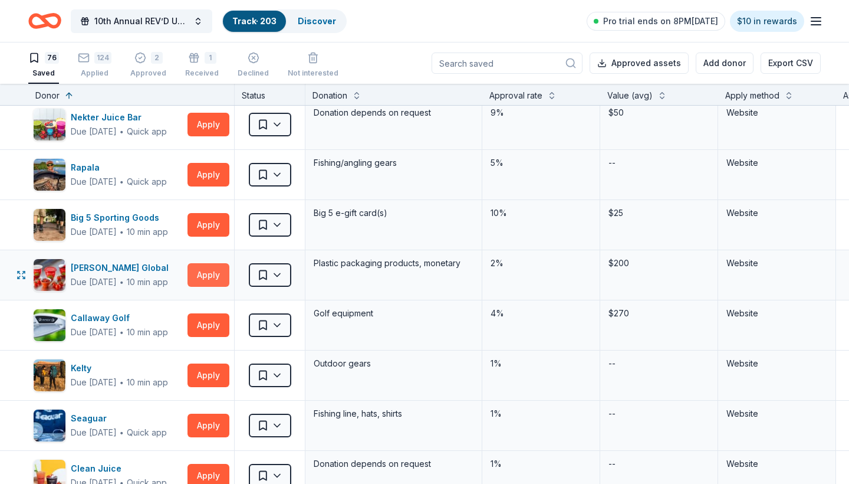
click at [213, 278] on button "Apply" at bounding box center [209, 275] width 42 height 24
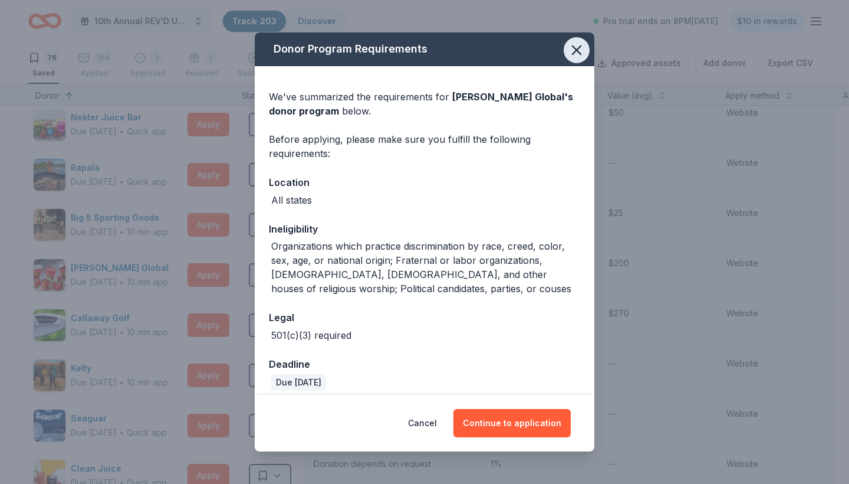
click at [580, 55] on icon "button" at bounding box center [577, 50] width 17 height 17
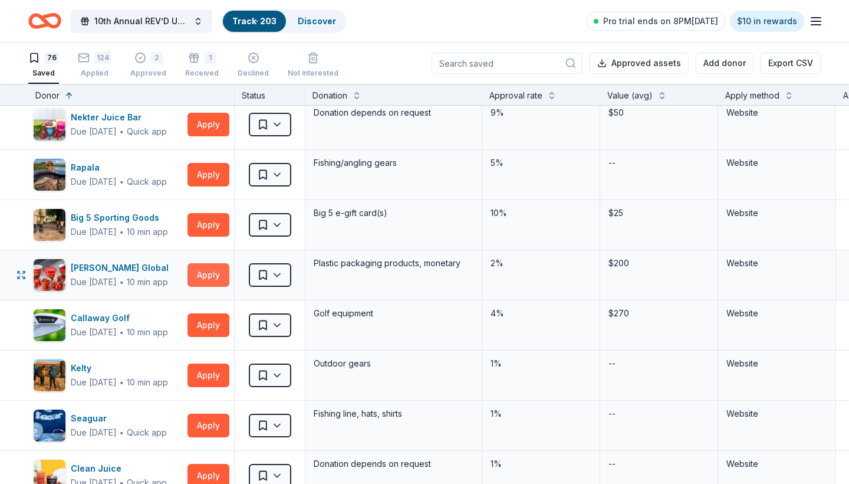
click at [211, 277] on button "Apply" at bounding box center [209, 275] width 42 height 24
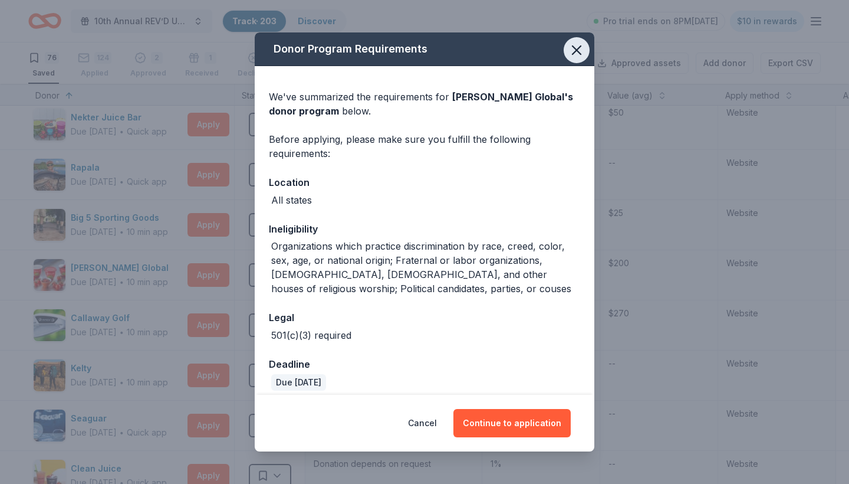
click at [577, 51] on icon "button" at bounding box center [577, 50] width 8 height 8
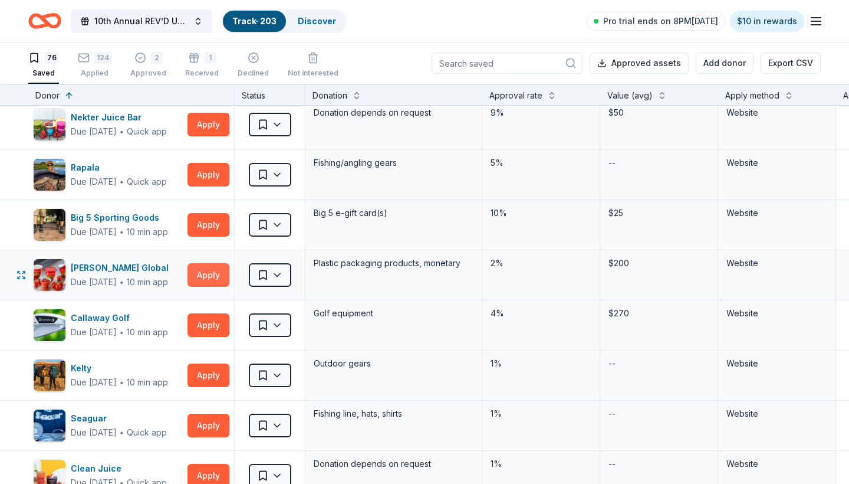
click at [199, 274] on button "Apply" at bounding box center [209, 275] width 42 height 24
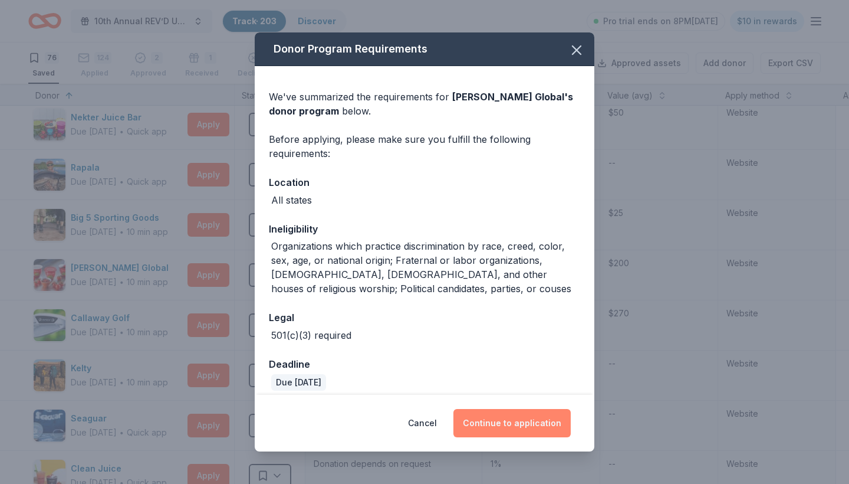
click at [497, 418] on button "Continue to application" at bounding box center [512, 423] width 117 height 28
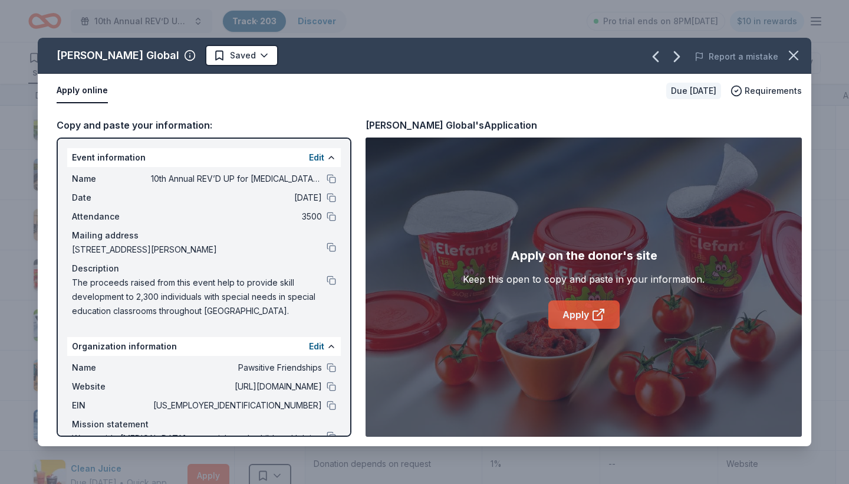
click at [582, 311] on link "Apply" at bounding box center [584, 314] width 71 height 28
click at [199, 55] on html "10th Annual REV’D UP for Autism Car Show & Special Needs Resource Fair Track · …" at bounding box center [424, 242] width 849 height 484
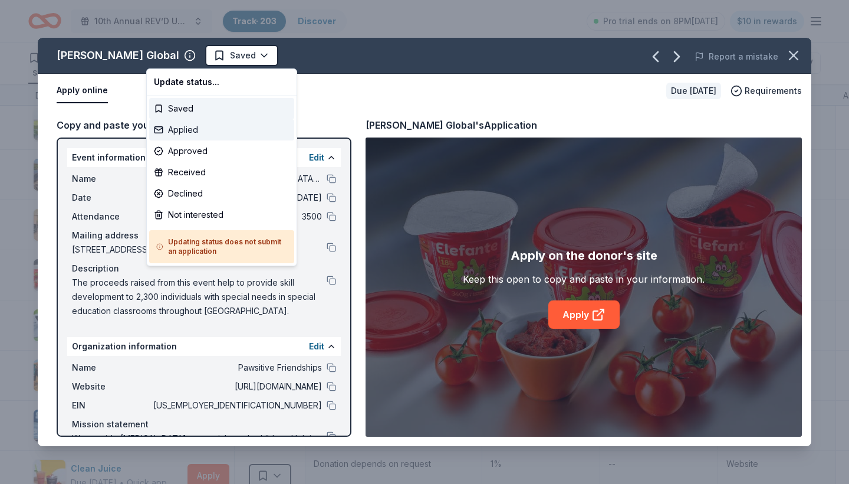
click at [196, 129] on div "Applied" at bounding box center [221, 129] width 145 height 21
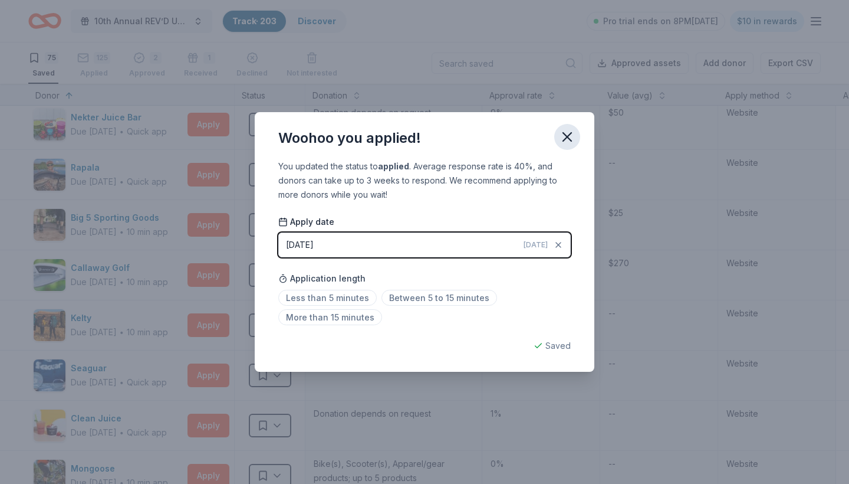
click at [567, 136] on icon "button" at bounding box center [567, 137] width 8 height 8
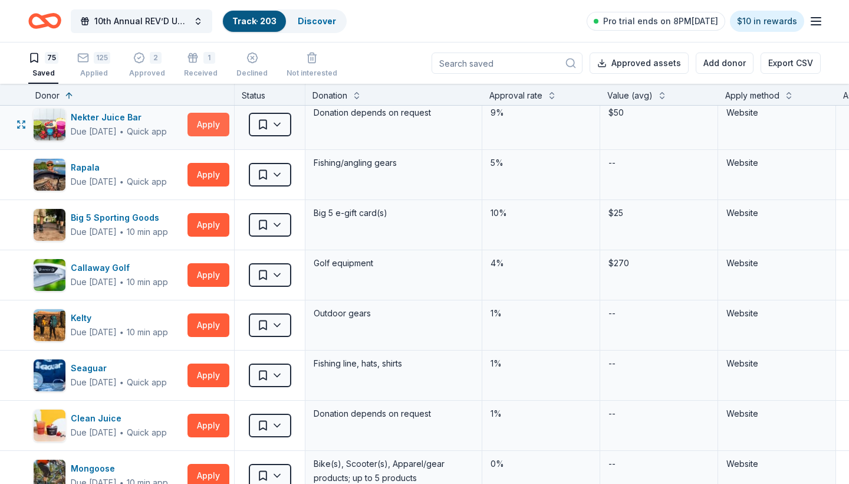
click at [202, 129] on button "Apply" at bounding box center [209, 125] width 42 height 24
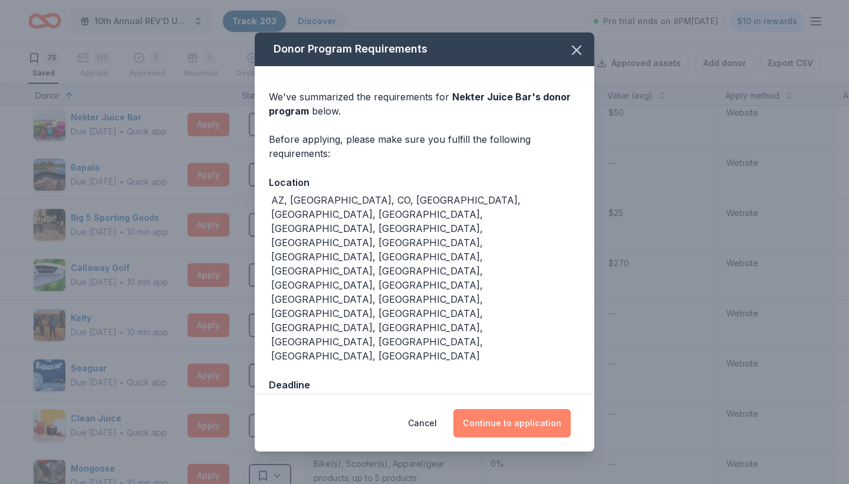
click at [507, 409] on button "Continue to application" at bounding box center [512, 423] width 117 height 28
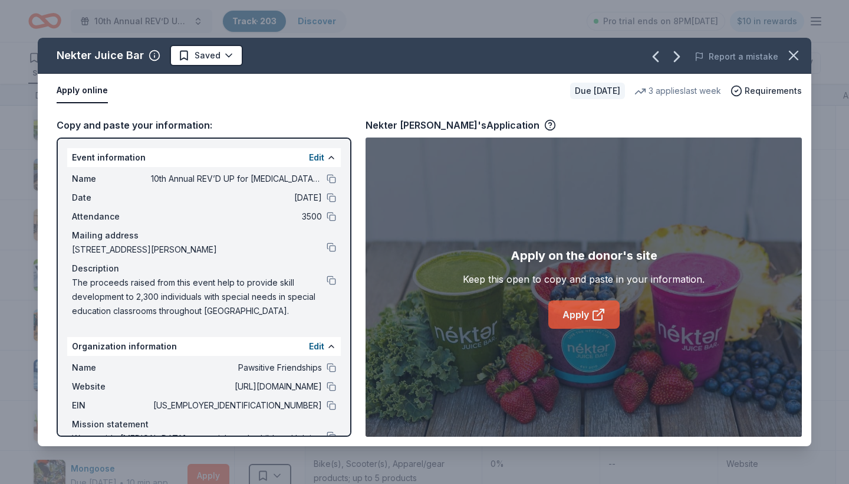
click at [573, 312] on link "Apply" at bounding box center [584, 314] width 71 height 28
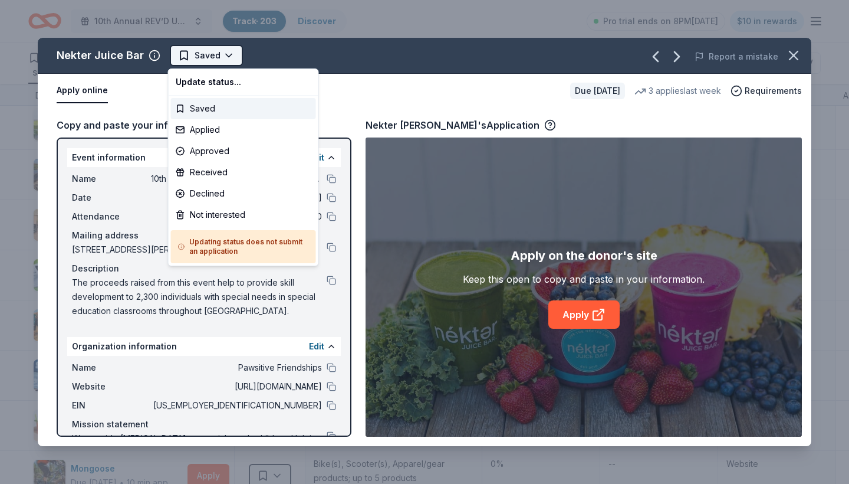
click at [228, 57] on html "10th Annual REV’D UP for Autism Car Show & Special Needs Resource Fair Track · …" at bounding box center [424, 242] width 849 height 484
click at [240, 131] on div "Applied" at bounding box center [243, 129] width 145 height 21
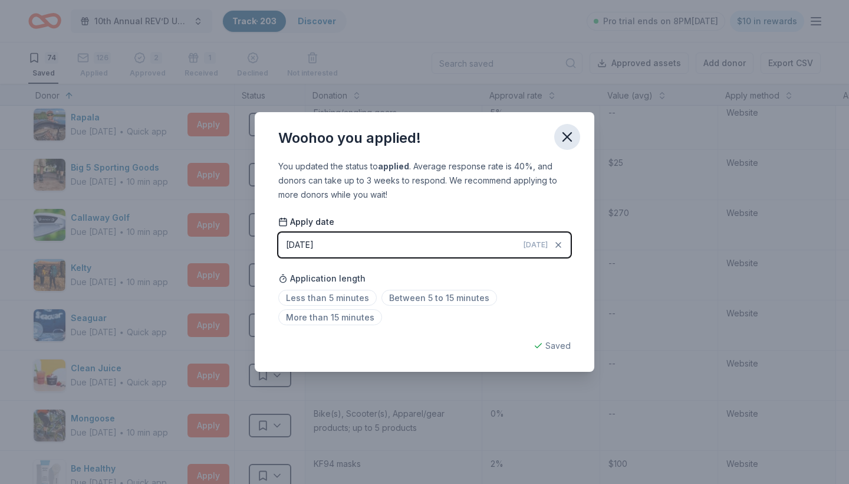
click at [566, 136] on icon "button" at bounding box center [567, 137] width 8 height 8
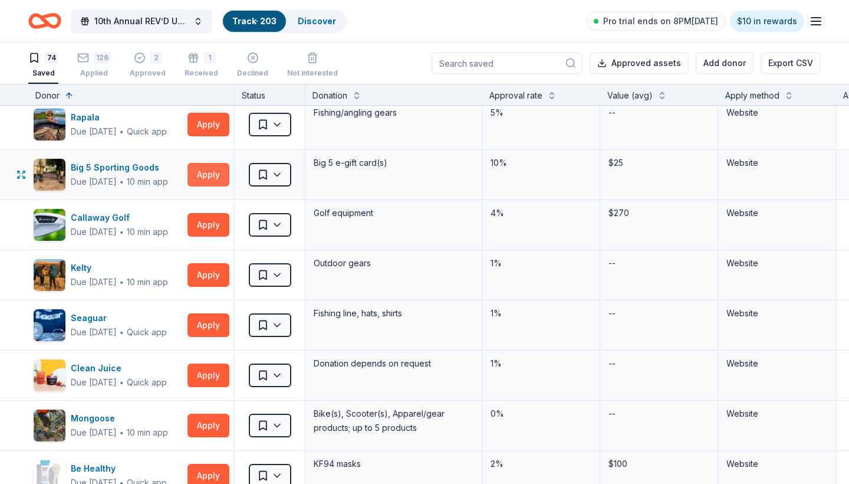
click at [208, 170] on button "Apply" at bounding box center [209, 175] width 42 height 24
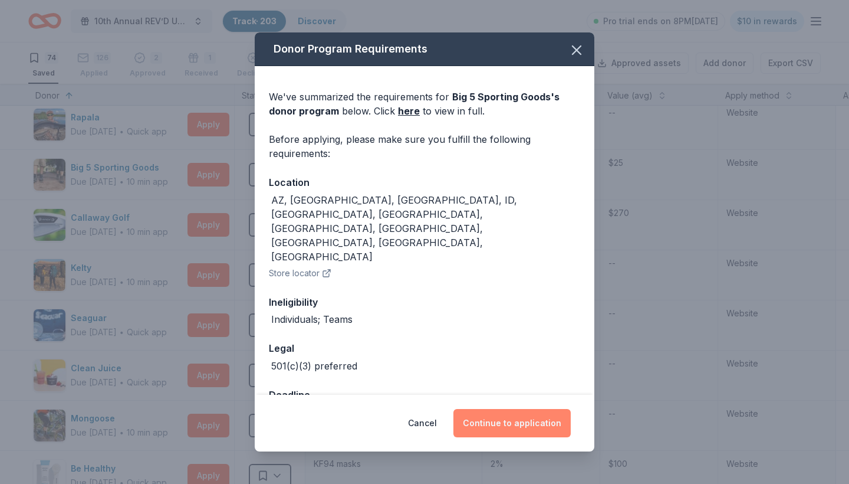
click at [502, 412] on button "Continue to application" at bounding box center [512, 423] width 117 height 28
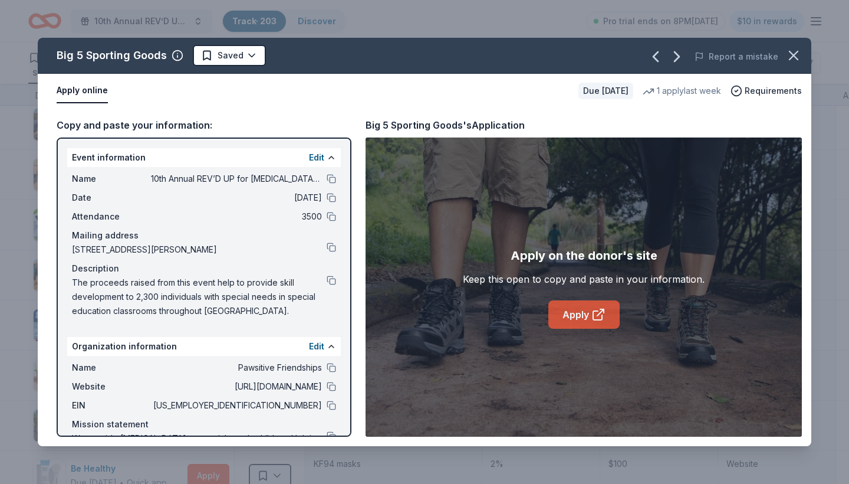
click at [576, 321] on link "Apply" at bounding box center [584, 314] width 71 height 28
click at [244, 53] on html "10th Annual REV’D UP for Autism Car Show & Special Needs Resource Fair Track · …" at bounding box center [424, 242] width 849 height 484
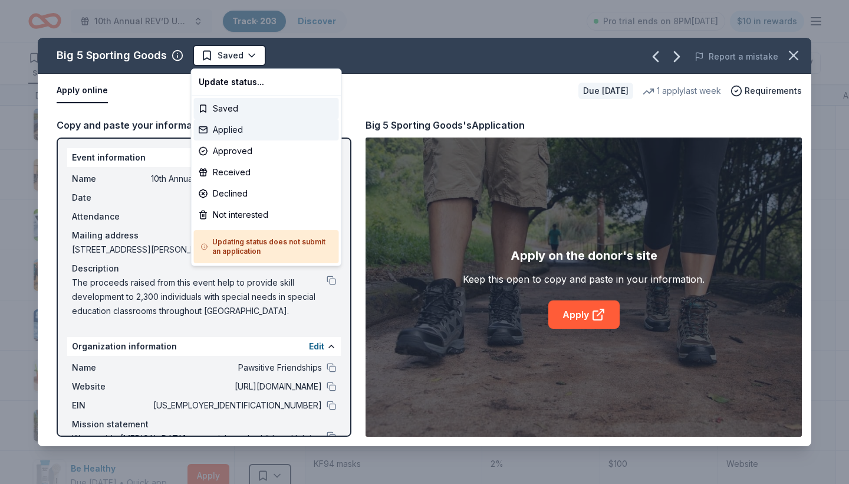
click at [242, 131] on div "Applied" at bounding box center [266, 129] width 145 height 21
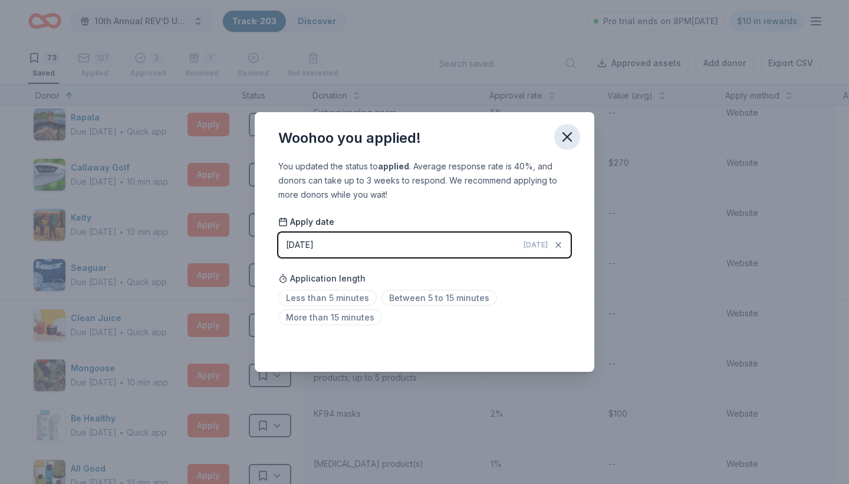
click at [567, 134] on icon "button" at bounding box center [567, 137] width 17 height 17
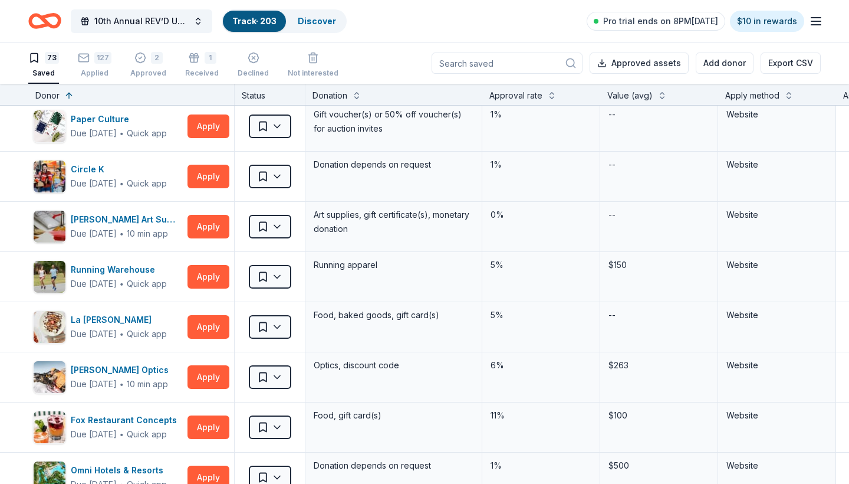
scroll to position [1966, 0]
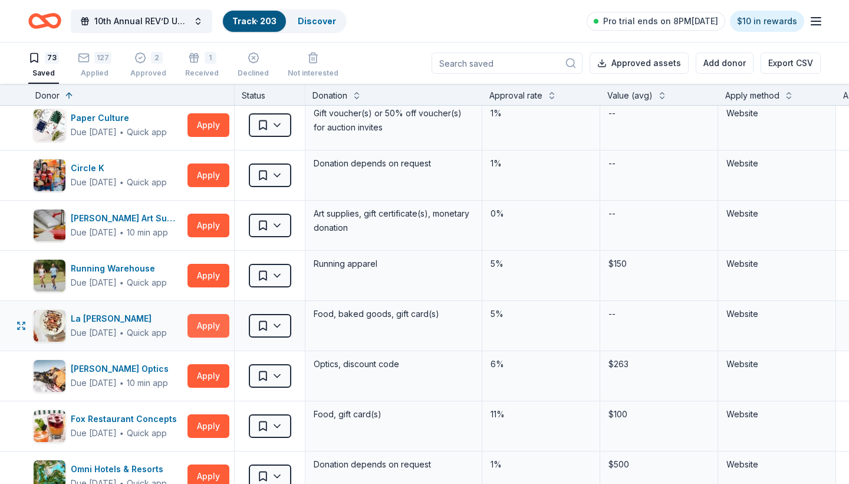
click at [206, 324] on button "Apply" at bounding box center [209, 326] width 42 height 24
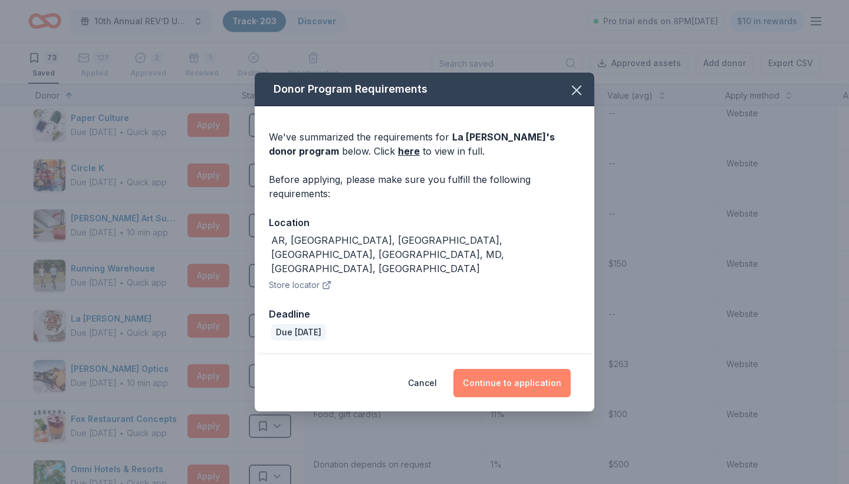
click at [501, 369] on button "Continue to application" at bounding box center [512, 383] width 117 height 28
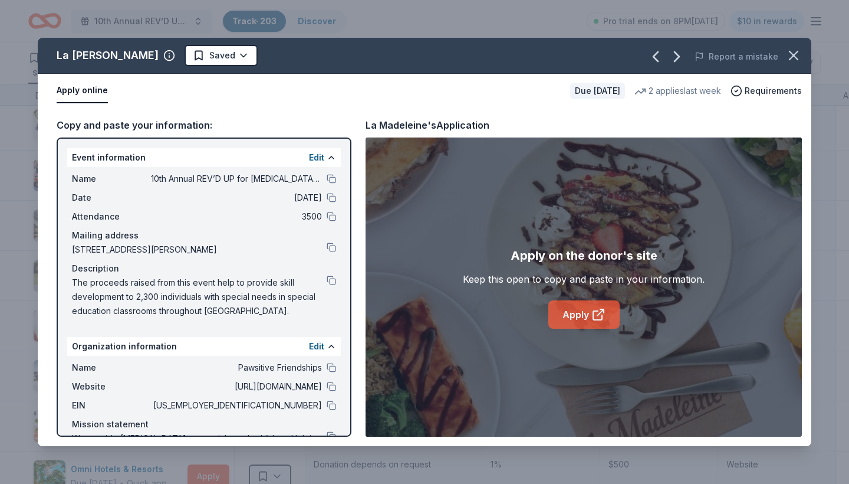
click at [574, 313] on link "Apply" at bounding box center [584, 314] width 71 height 28
click at [210, 51] on html "10th Annual REV’D UP for Autism Car Show & Special Needs Resource Fair Track · …" at bounding box center [424, 242] width 849 height 484
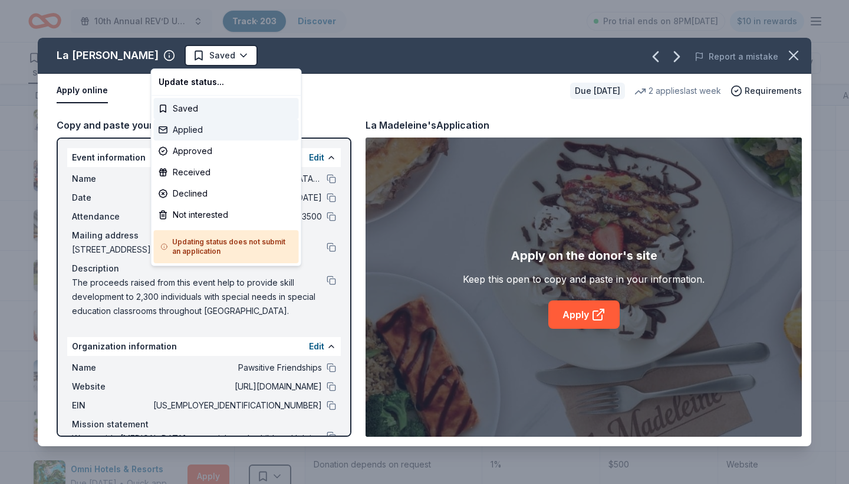
click at [214, 126] on div "Applied" at bounding box center [226, 129] width 145 height 21
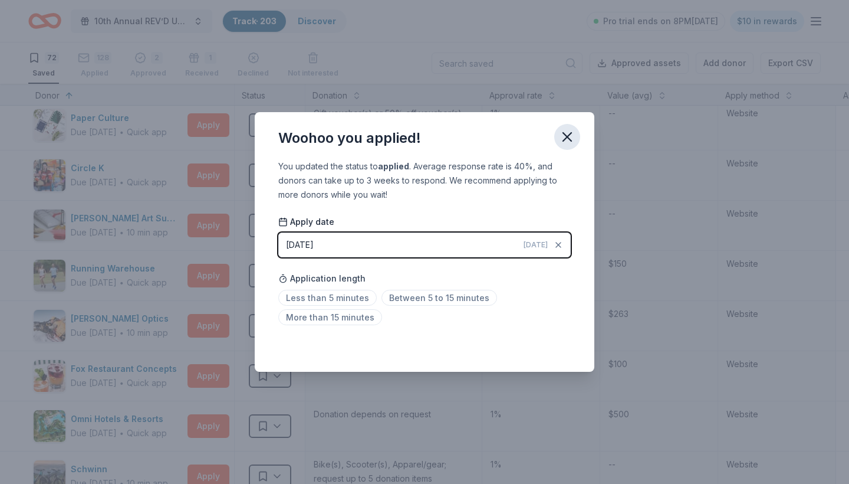
click at [564, 139] on icon "button" at bounding box center [567, 137] width 17 height 17
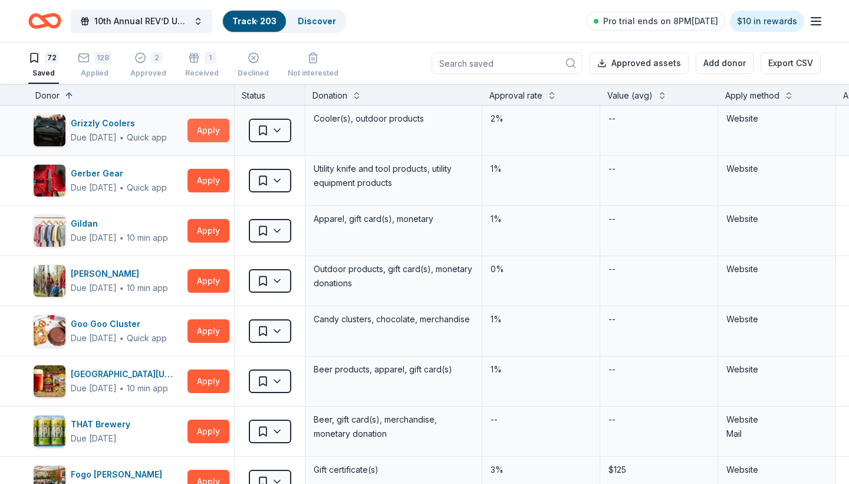
scroll to position [0, 0]
click at [49, 22] on icon "Home" at bounding box center [44, 21] width 33 height 28
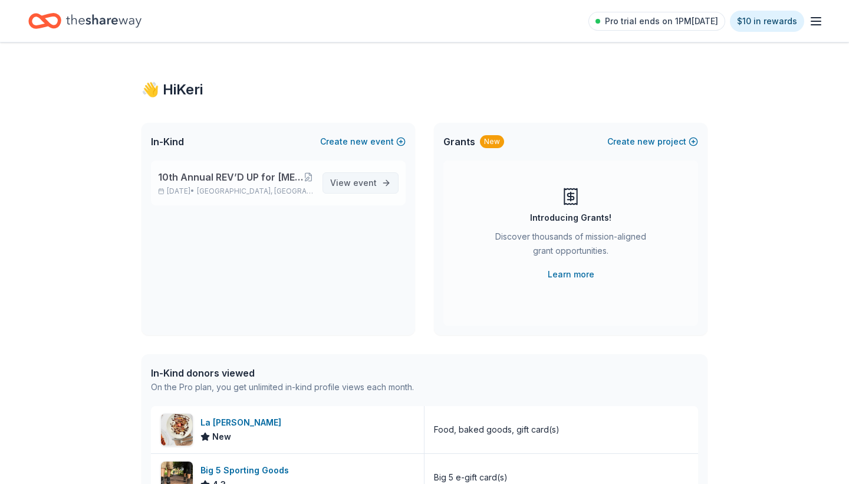
click at [363, 185] on span "event" at bounding box center [365, 183] width 24 height 10
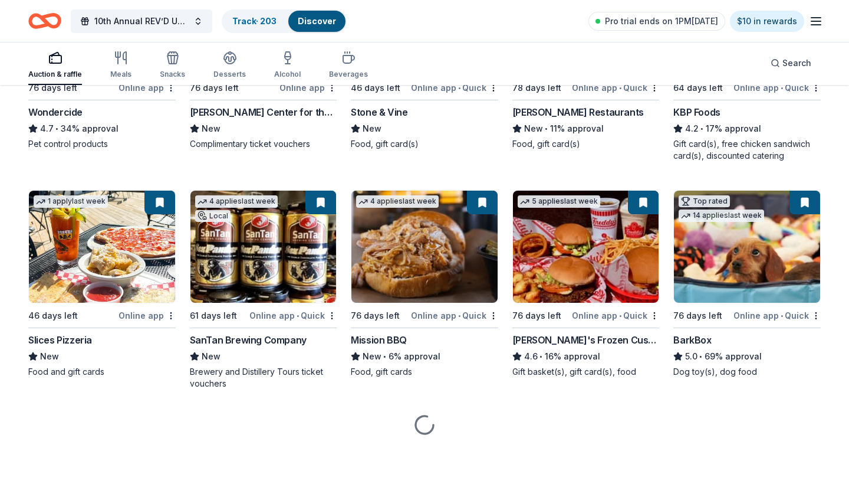
scroll to position [710, 0]
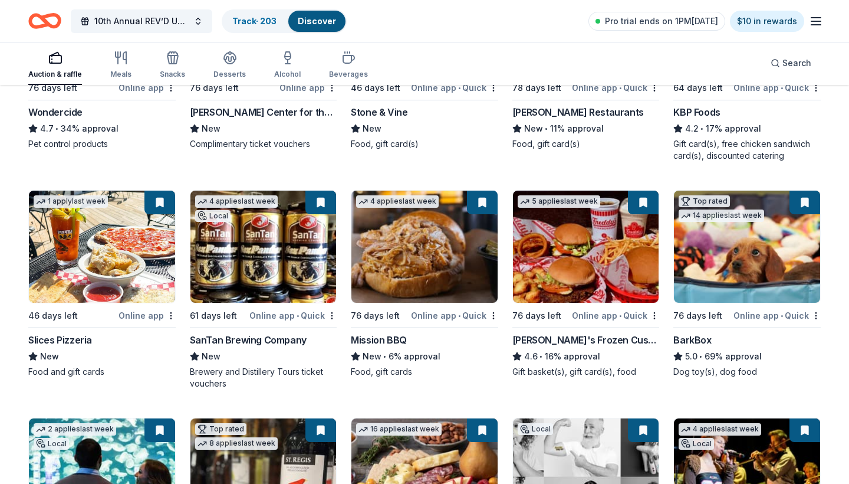
click at [385, 339] on div "Mission BBQ" at bounding box center [379, 340] width 56 height 14
click at [257, 25] on link "Track · 203" at bounding box center [254, 21] width 44 height 10
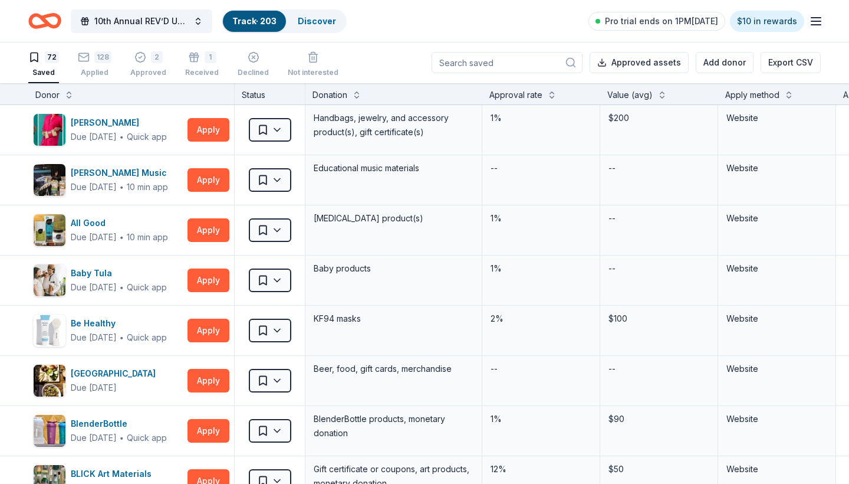
scroll to position [1, 0]
click at [277, 183] on html "10th Annual REV’D UP for Autism Car Show & Special Needs Resource Fair Track · …" at bounding box center [424, 241] width 849 height 484
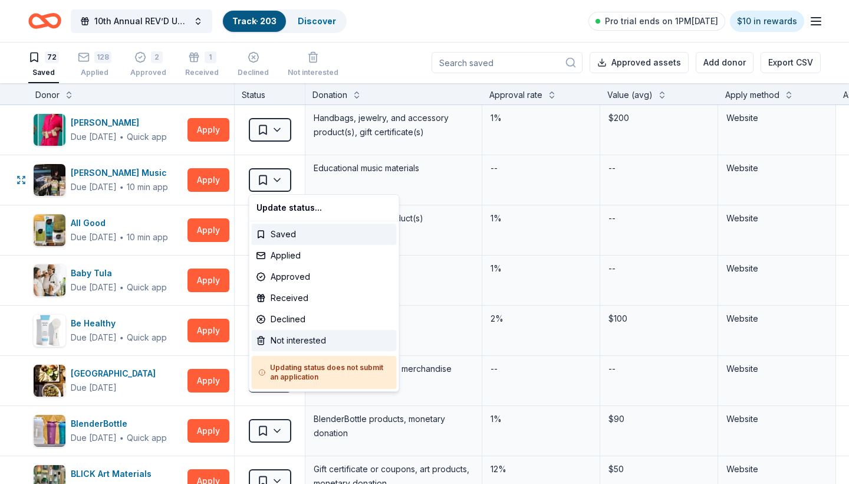
click at [297, 342] on div "Not interested" at bounding box center [324, 340] width 145 height 21
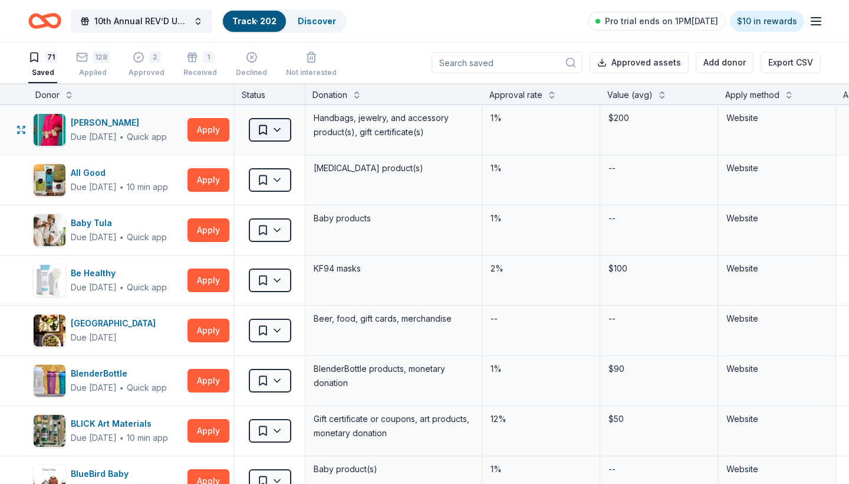
click at [278, 134] on html "10th Annual REV’D UP for Autism Car Show & Special Needs Resource Fair Track · …" at bounding box center [424, 241] width 849 height 484
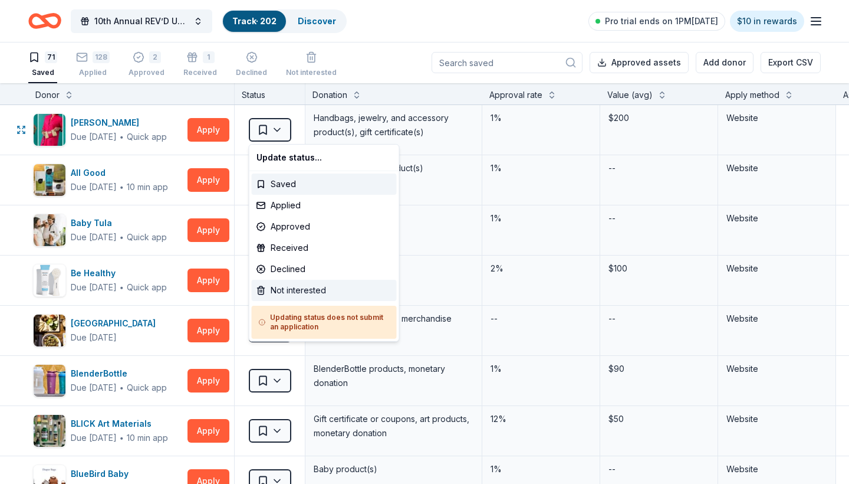
click at [301, 293] on div "Not interested" at bounding box center [324, 290] width 145 height 21
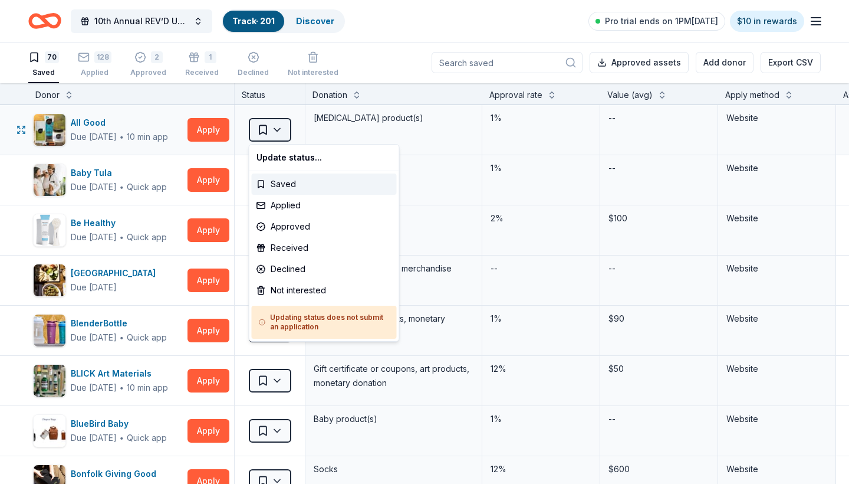
click at [277, 132] on html "10th Annual REV’D UP for Autism Car Show & Special Needs Resource Fair Track · …" at bounding box center [424, 241] width 849 height 484
click at [288, 294] on div "Not interested" at bounding box center [324, 290] width 145 height 21
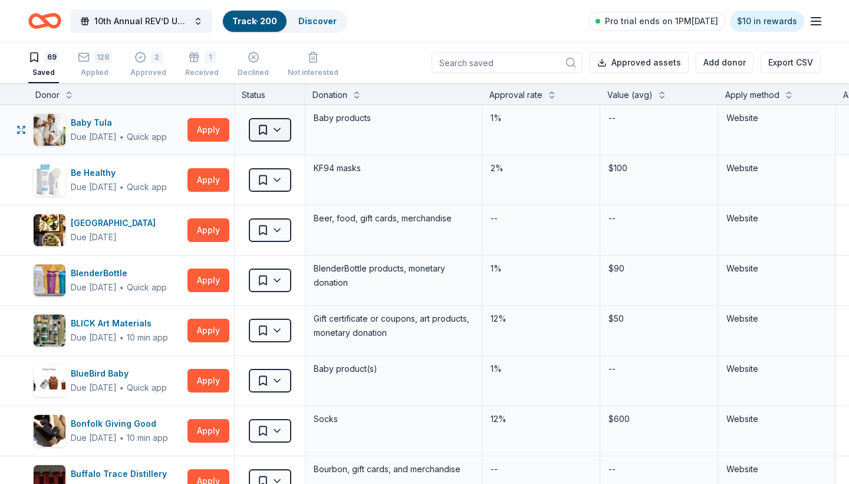
click at [284, 138] on html "10th Annual REV’D UP for Autism Car Show & Special Needs Resource Fair Track · …" at bounding box center [424, 241] width 849 height 484
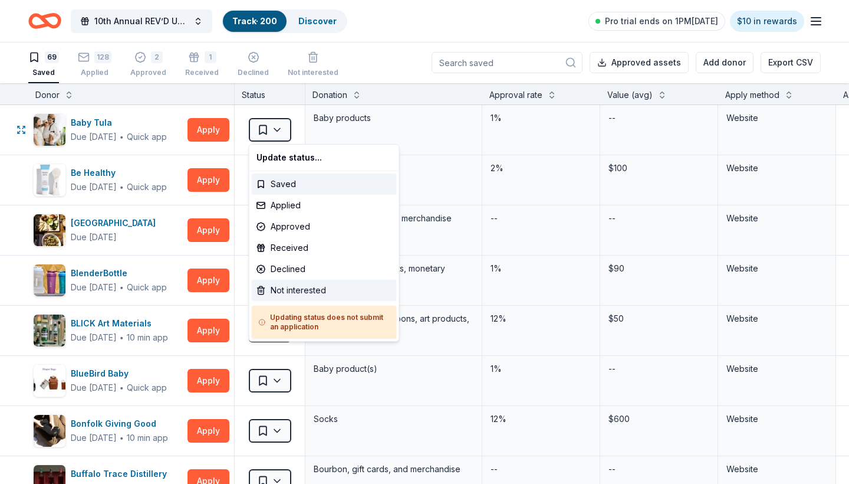
click at [291, 293] on div "Not interested" at bounding box center [324, 290] width 145 height 21
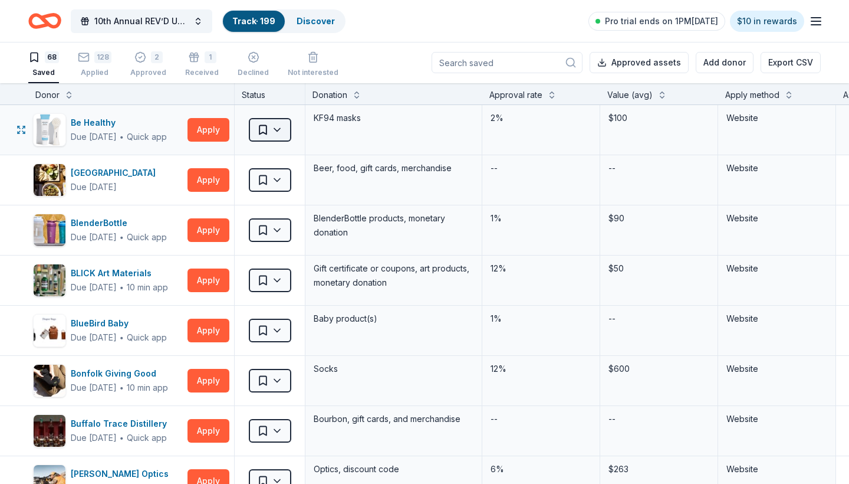
click at [278, 129] on html "10th Annual REV’D UP for Autism Car Show & Special Needs Resource Fair Track · …" at bounding box center [424, 241] width 849 height 484
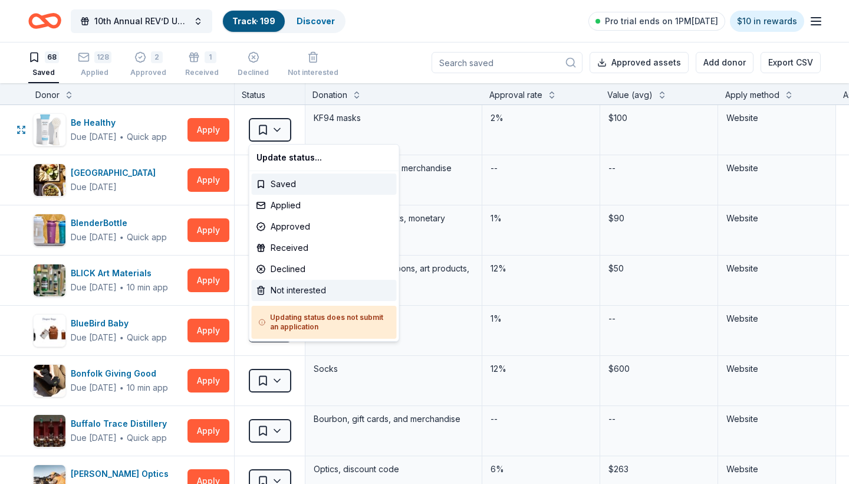
click at [292, 293] on div "Not interested" at bounding box center [324, 290] width 145 height 21
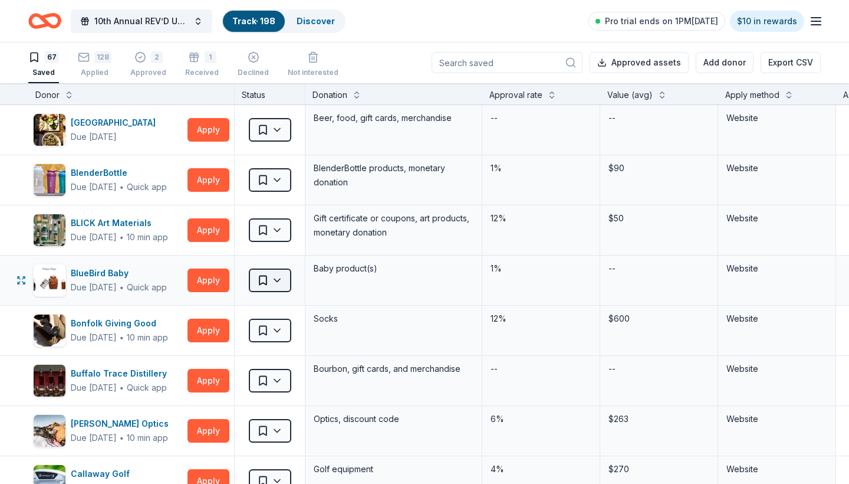
click at [277, 288] on html "10th Annual REV’D UP for Autism Car Show & Special Needs Resource Fair Track · …" at bounding box center [424, 241] width 849 height 484
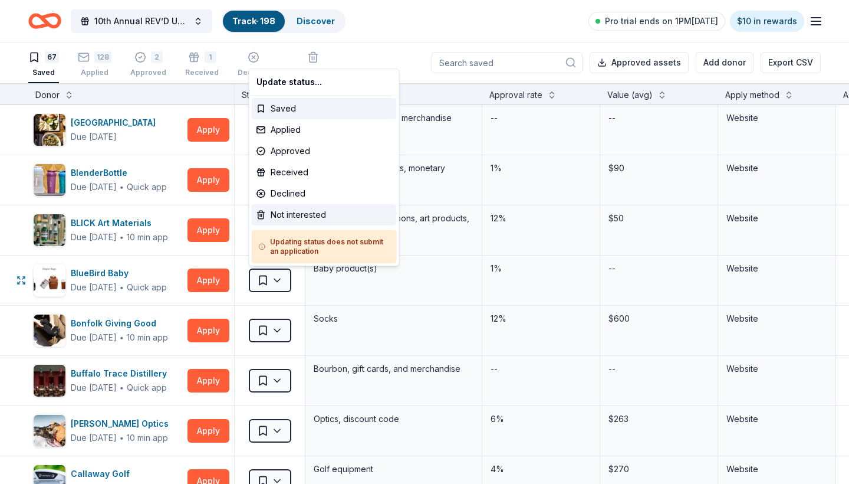
click at [290, 212] on div "Not interested" at bounding box center [324, 214] width 145 height 21
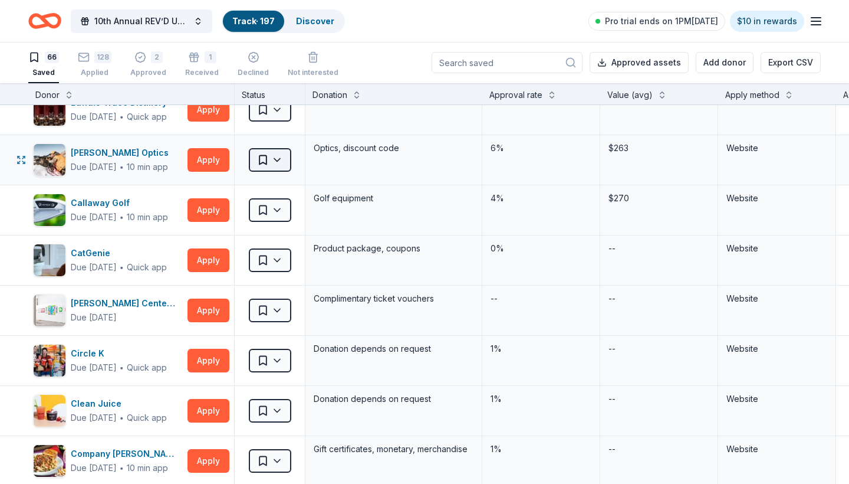
scroll to position [225, 0]
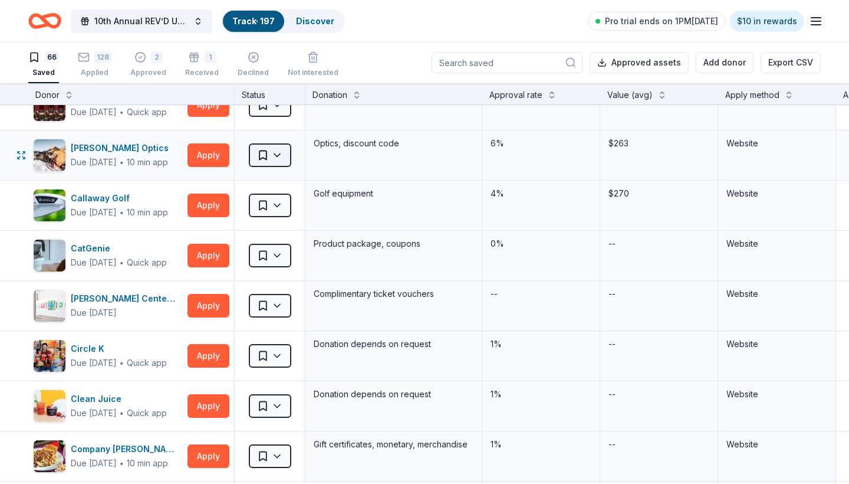
click at [284, 157] on html "10th Annual REV’D UP for Autism Car Show & Special Needs Resource Fair Track · …" at bounding box center [424, 241] width 849 height 484
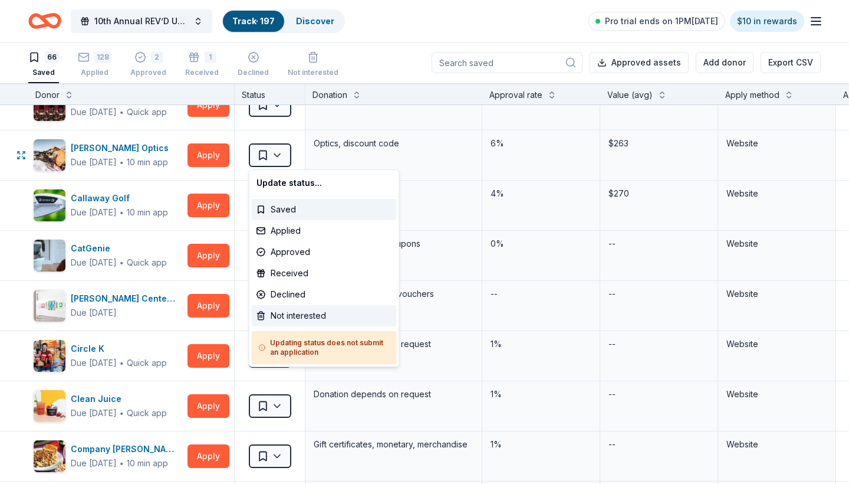
click at [303, 319] on div "Not interested" at bounding box center [324, 315] width 145 height 21
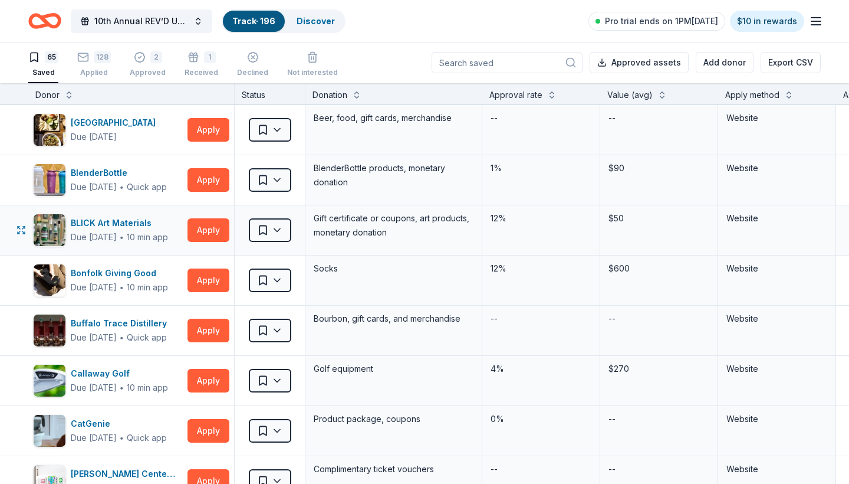
scroll to position [0, 0]
click at [212, 133] on button "Apply" at bounding box center [209, 130] width 42 height 24
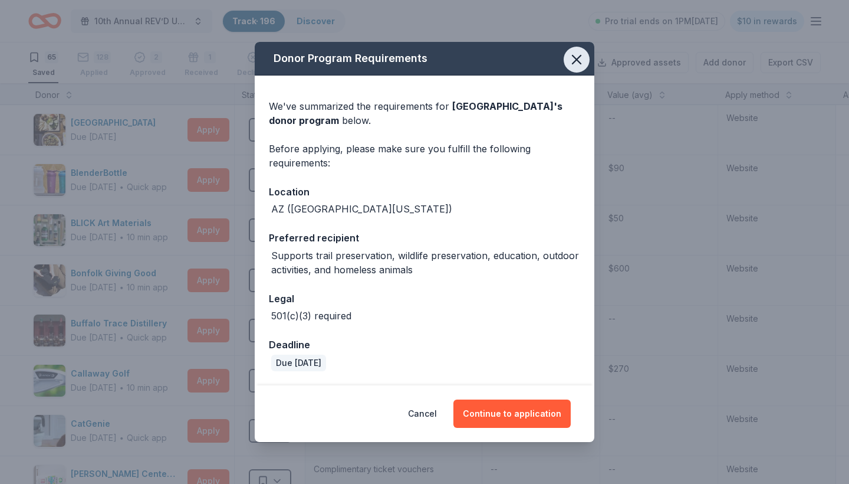
click at [579, 61] on icon "button" at bounding box center [577, 59] width 8 height 8
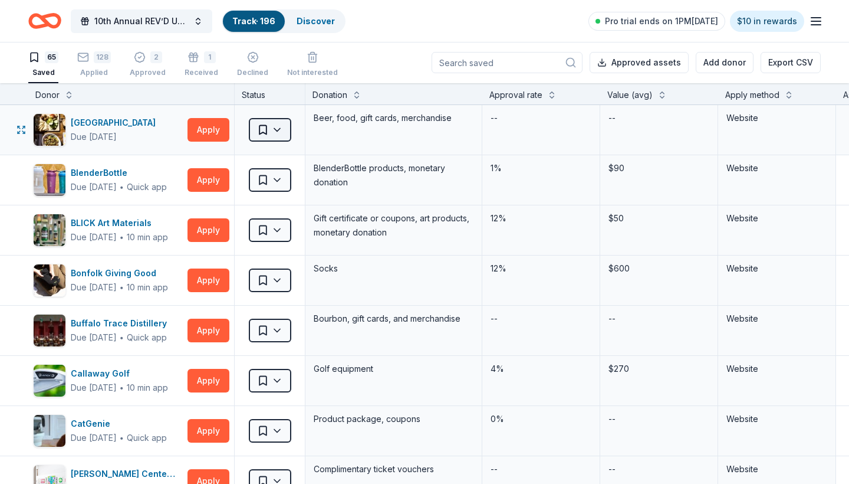
click at [268, 133] on html "10th Annual REV’D UP for Autism Car Show & Special Needs Resource Fair Track · …" at bounding box center [424, 241] width 849 height 484
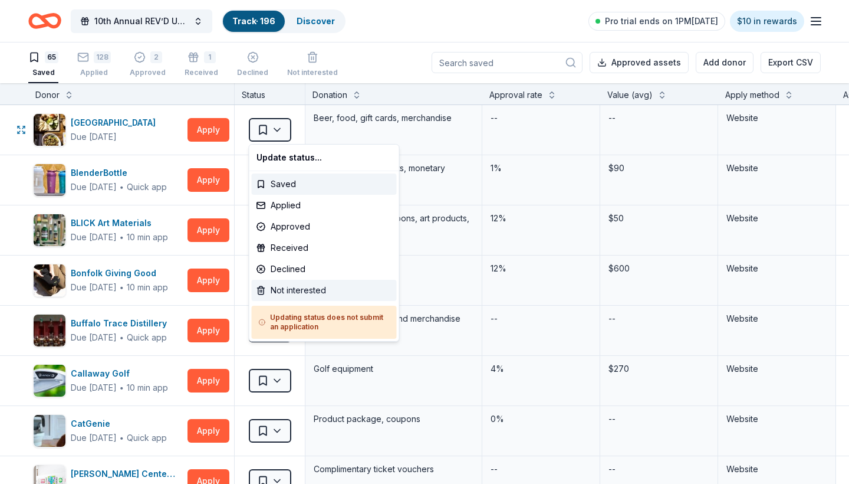
click at [290, 287] on div "Not interested" at bounding box center [324, 290] width 145 height 21
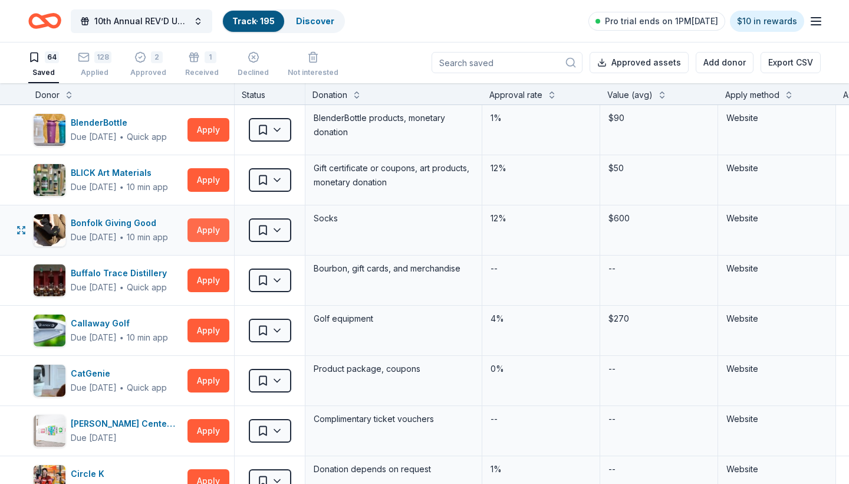
click at [222, 231] on button "Apply" at bounding box center [209, 230] width 42 height 24
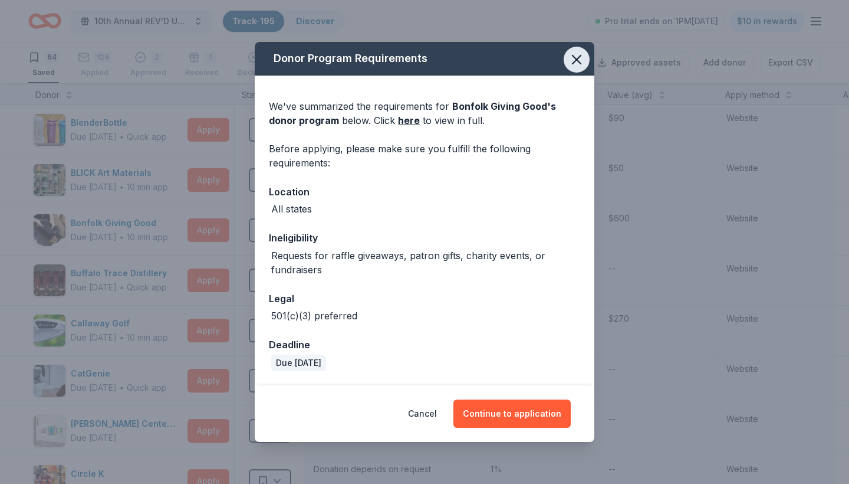
click at [572, 57] on icon "button" at bounding box center [577, 59] width 17 height 17
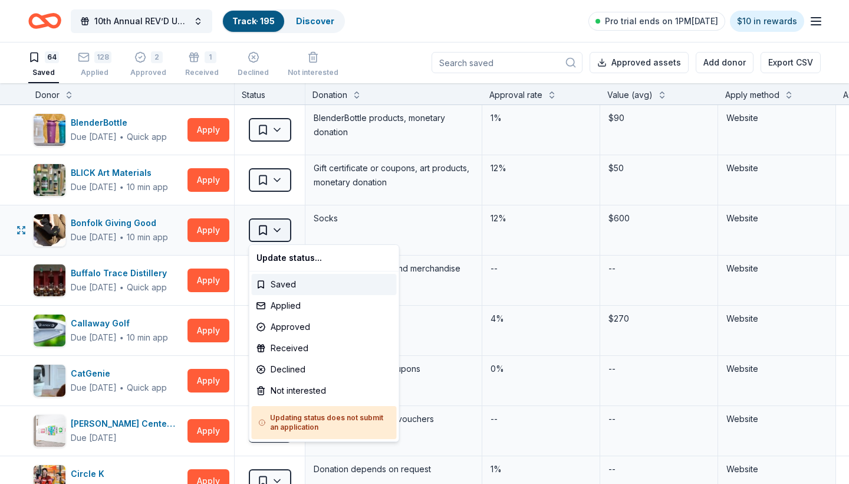
click at [282, 224] on html "10th Annual REV’D UP for Autism Car Show & Special Needs Resource Fair Track · …" at bounding box center [424, 241] width 849 height 484
click at [295, 394] on div "Not interested" at bounding box center [324, 390] width 145 height 21
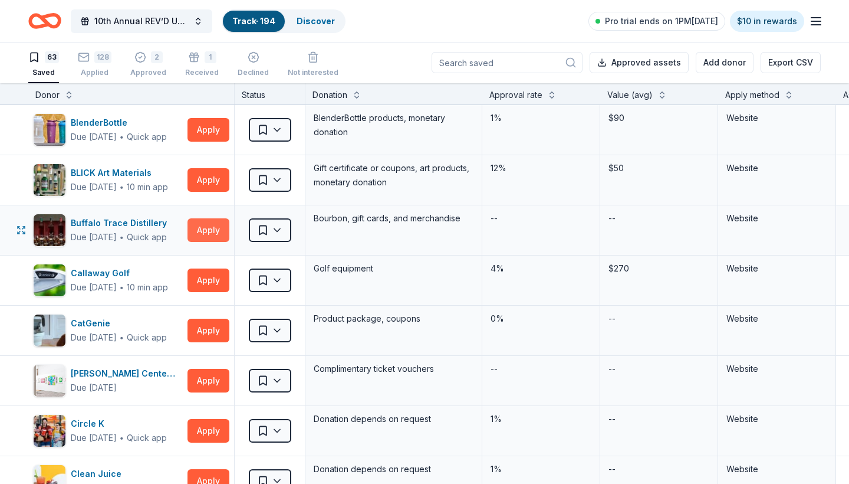
click at [205, 231] on button "Apply" at bounding box center [209, 230] width 42 height 24
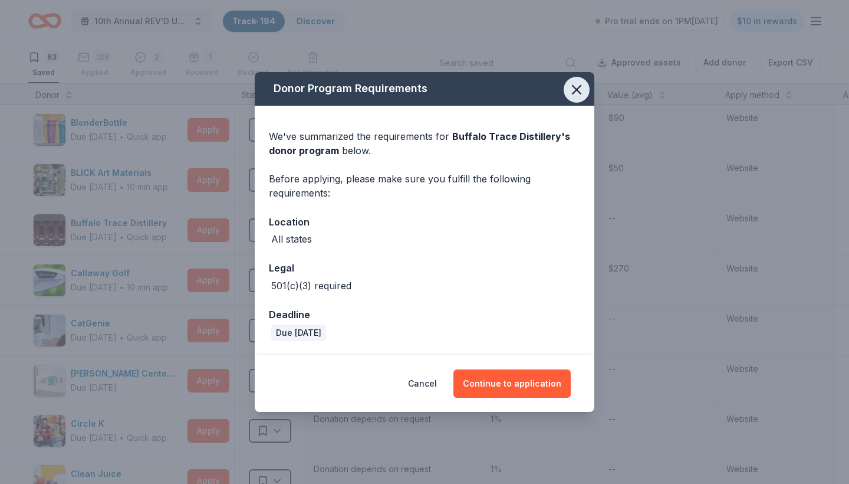
click at [576, 88] on icon "button" at bounding box center [577, 90] width 8 height 8
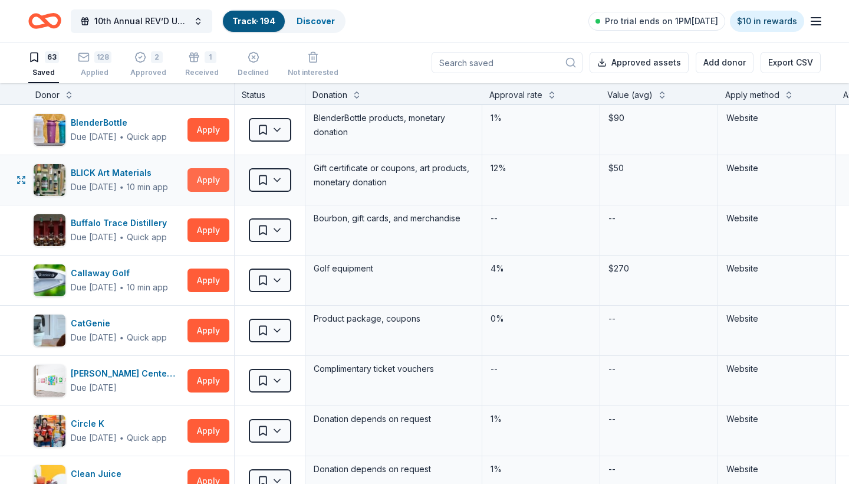
click at [205, 183] on button "Apply" at bounding box center [209, 180] width 42 height 24
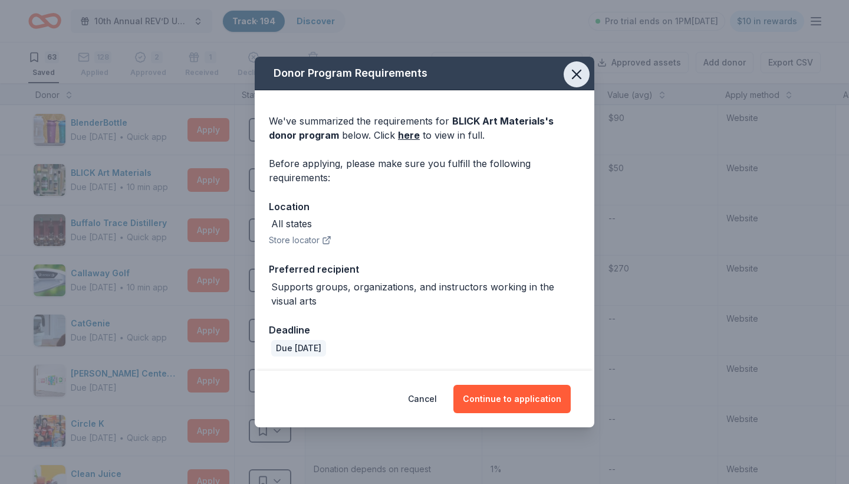
click at [574, 78] on icon "button" at bounding box center [577, 74] width 8 height 8
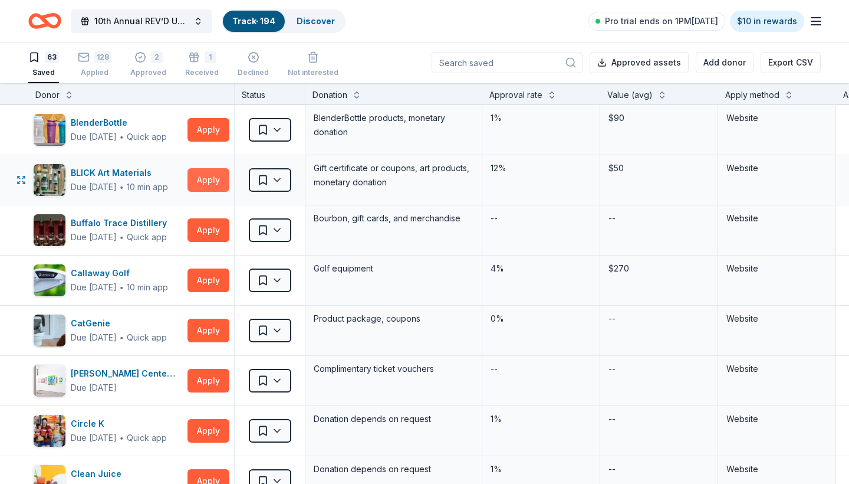
click at [209, 179] on button "Apply" at bounding box center [209, 180] width 42 height 24
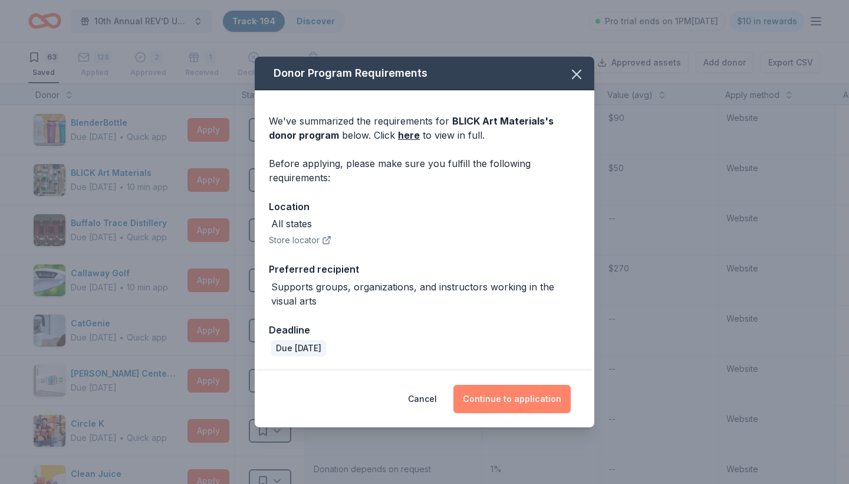
click at [502, 398] on button "Continue to application" at bounding box center [512, 399] width 117 height 28
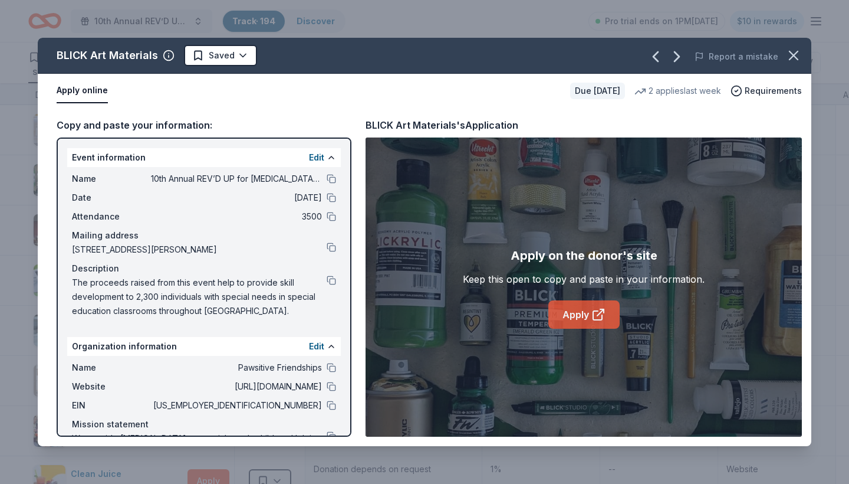
click at [570, 318] on link "Apply" at bounding box center [584, 314] width 71 height 28
click at [238, 54] on html "10th Annual REV’D UP for Autism Car Show & Special Needs Resource Fair Track · …" at bounding box center [424, 241] width 849 height 484
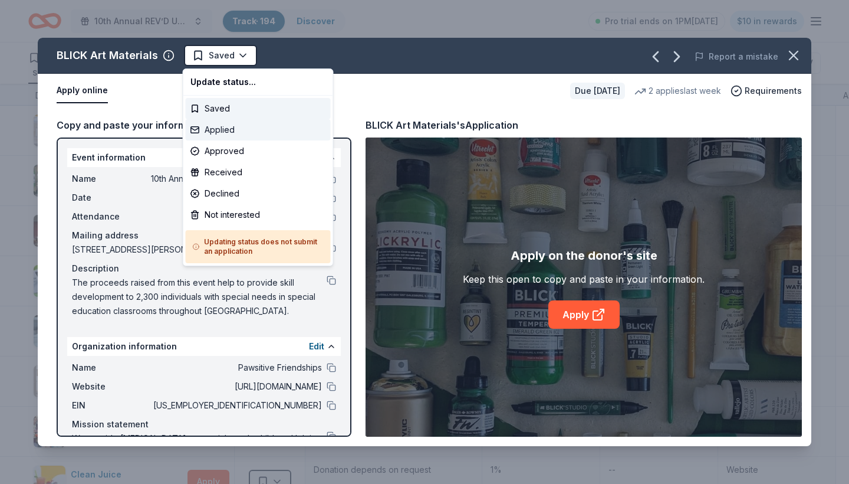
click at [232, 133] on div "Applied" at bounding box center [258, 129] width 145 height 21
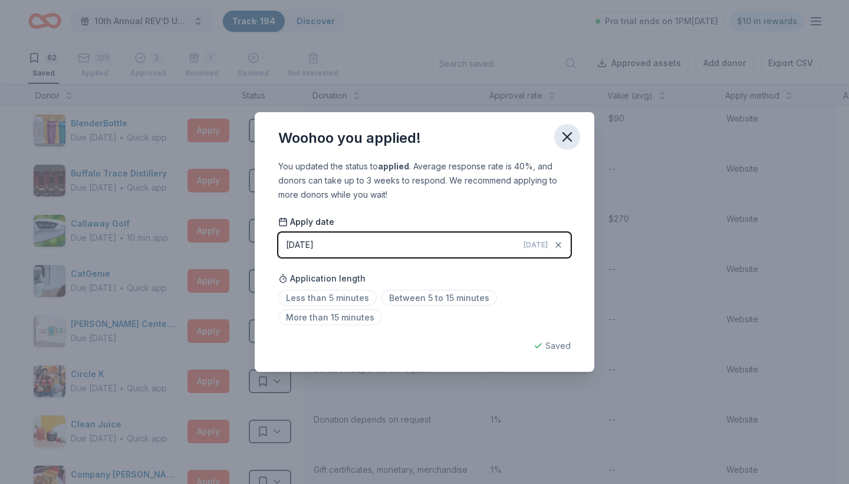
click at [569, 139] on icon "button" at bounding box center [567, 137] width 8 height 8
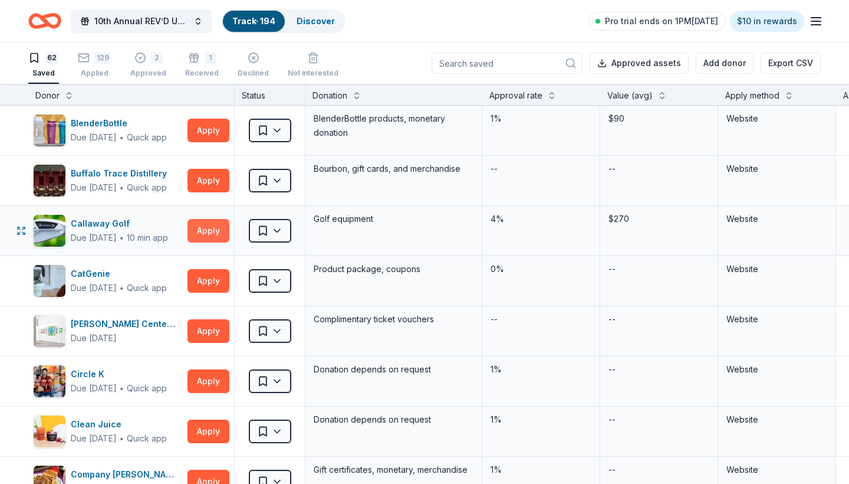
click at [206, 229] on button "Apply" at bounding box center [209, 231] width 42 height 24
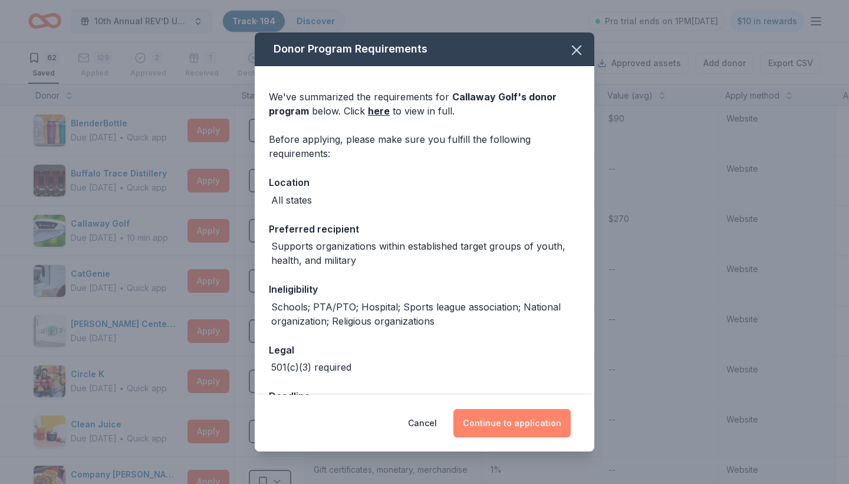
click at [501, 419] on button "Continue to application" at bounding box center [512, 423] width 117 height 28
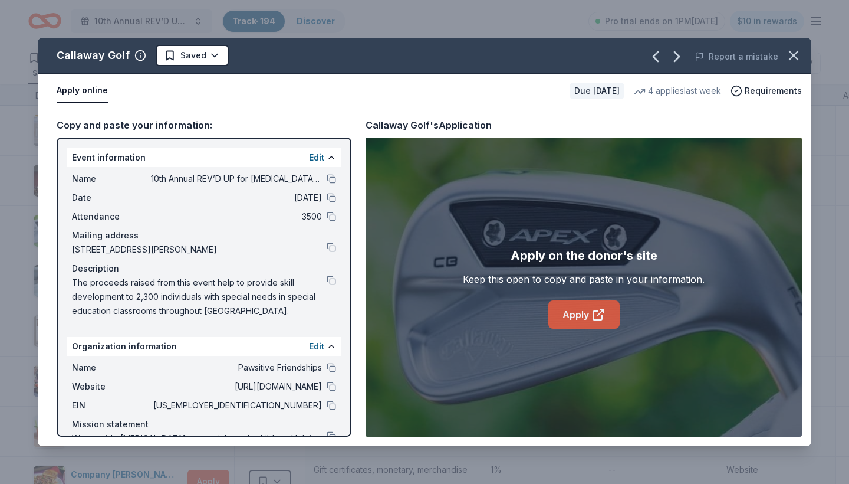
click at [578, 312] on link "Apply" at bounding box center [584, 314] width 71 height 28
click at [214, 61] on html "10th Annual REV’D UP for Autism Car Show & Special Needs Resource Fair Track · …" at bounding box center [424, 242] width 849 height 484
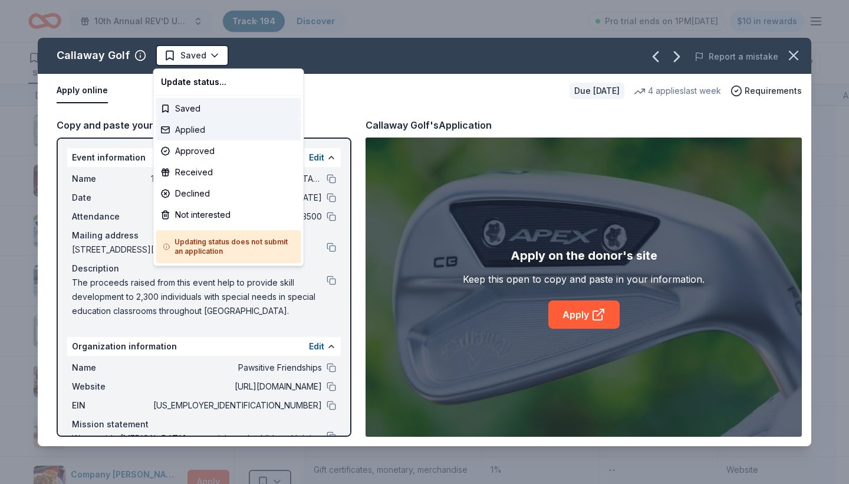
click at [214, 130] on div "Applied" at bounding box center [228, 129] width 145 height 21
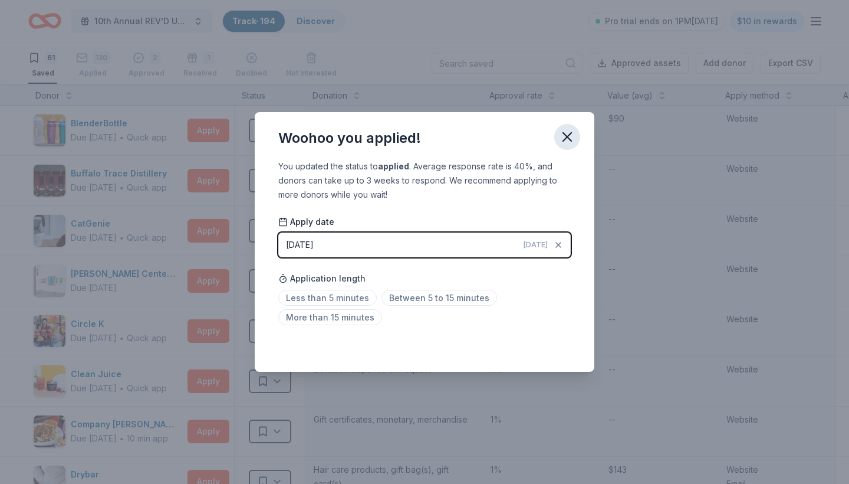
click at [569, 130] on icon "button" at bounding box center [567, 137] width 17 height 17
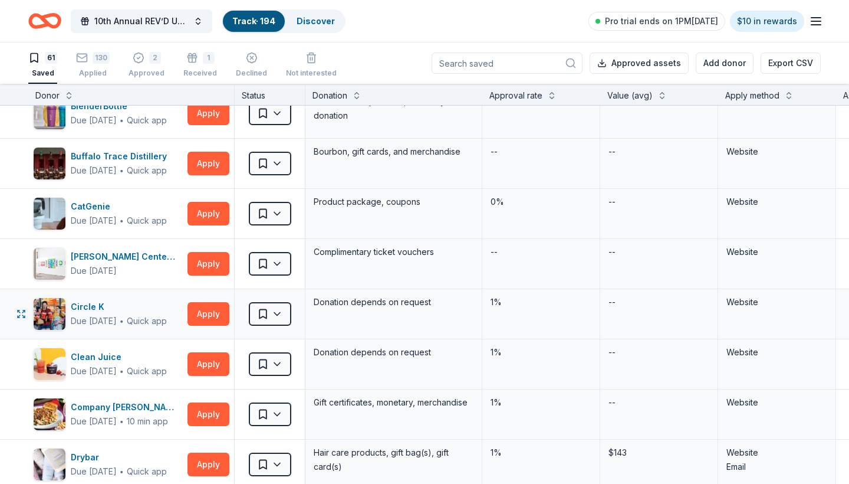
scroll to position [20, 0]
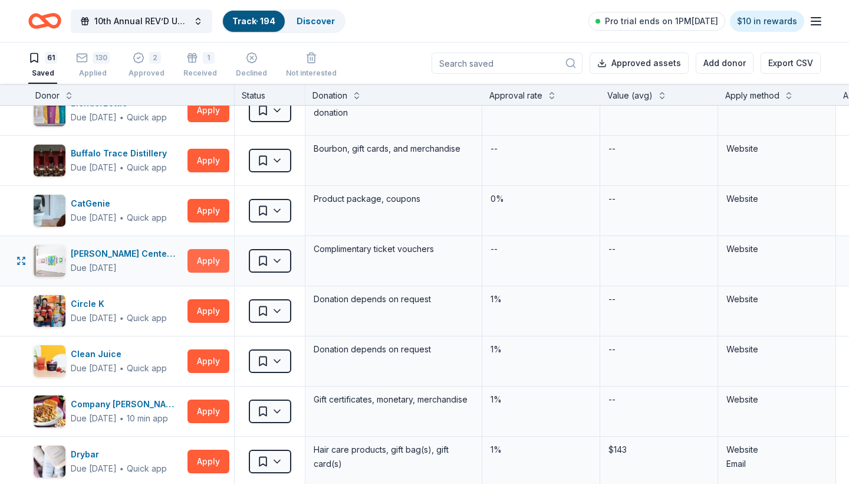
click at [203, 261] on button "Apply" at bounding box center [209, 261] width 42 height 24
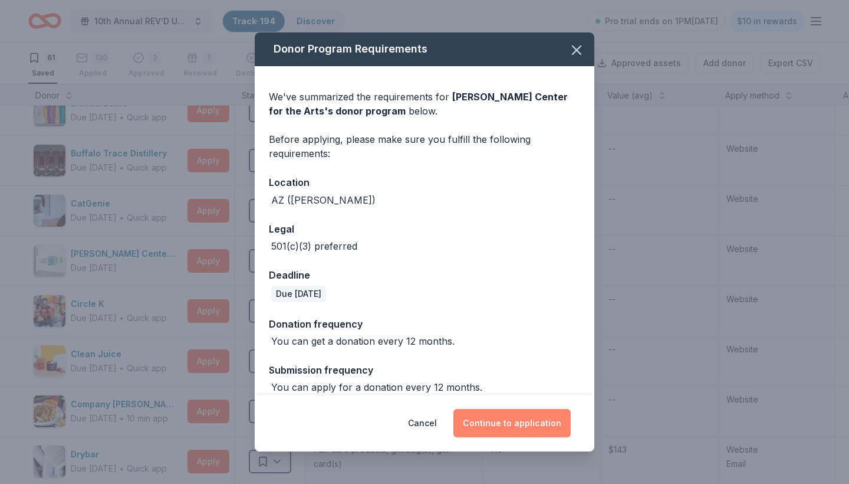
click at [500, 413] on button "Continue to application" at bounding box center [512, 423] width 117 height 28
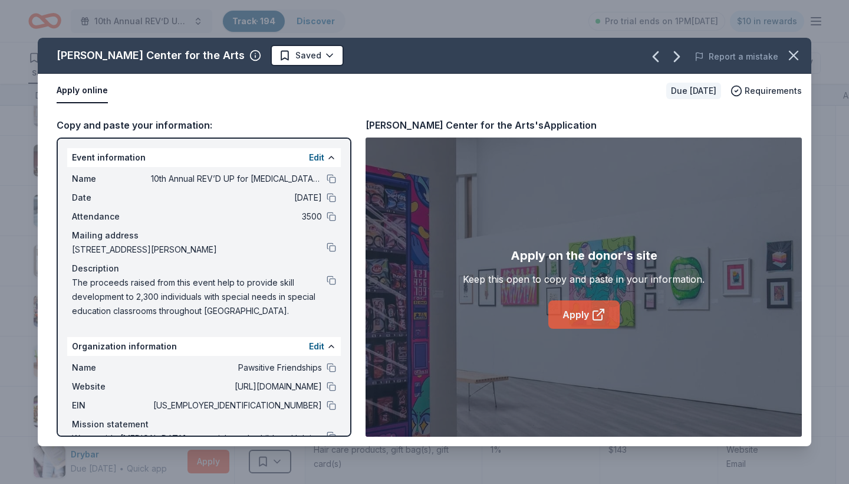
click at [563, 311] on link "Apply" at bounding box center [584, 314] width 71 height 28
click at [288, 53] on html "10th Annual REV’D UP for Autism Car Show & Special Needs Resource Fair Track · …" at bounding box center [424, 242] width 849 height 484
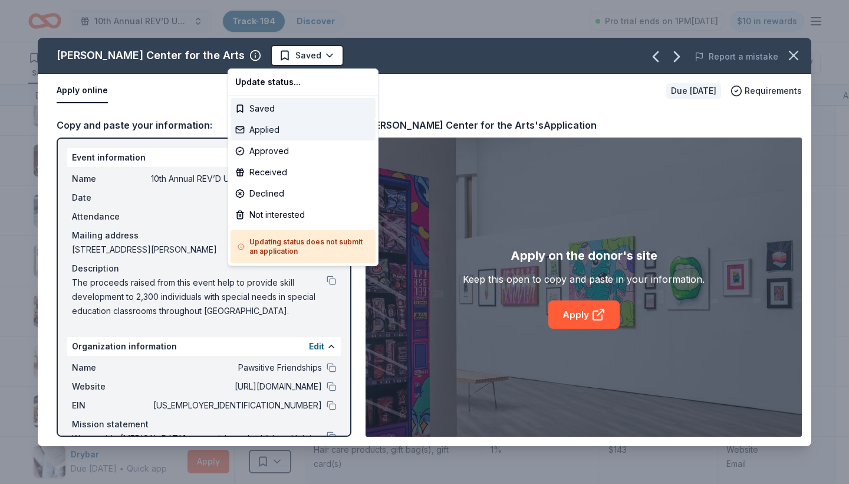
click at [273, 127] on div "Applied" at bounding box center [303, 129] width 145 height 21
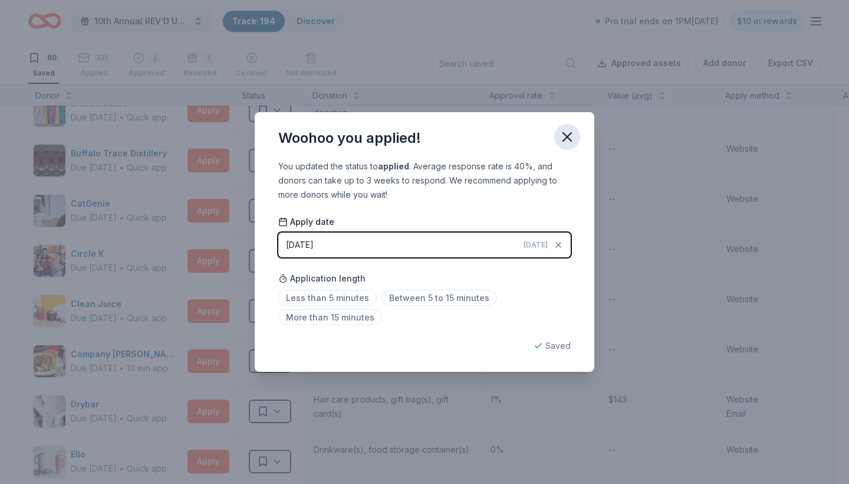
click at [565, 139] on icon "button" at bounding box center [567, 137] width 8 height 8
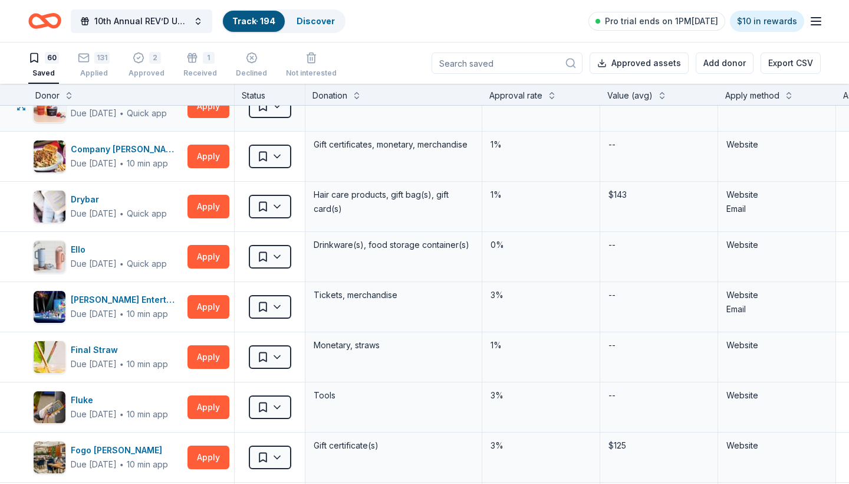
scroll to position [232, 0]
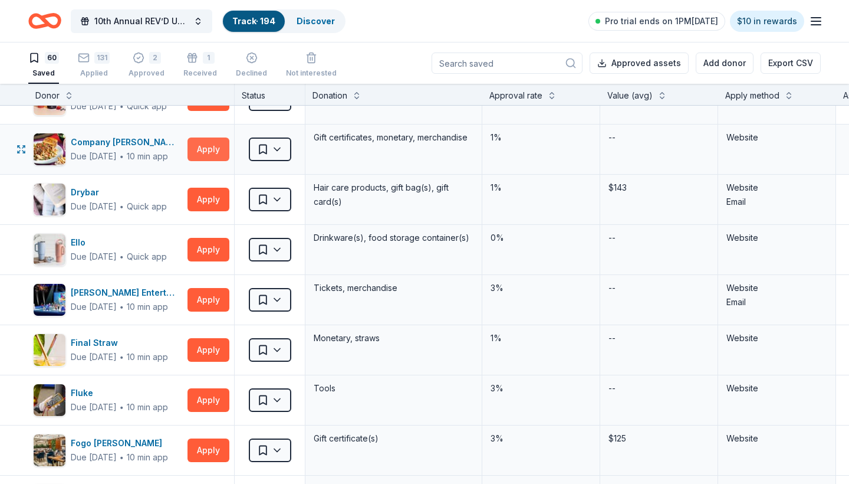
click at [210, 151] on button "Apply" at bounding box center [209, 149] width 42 height 24
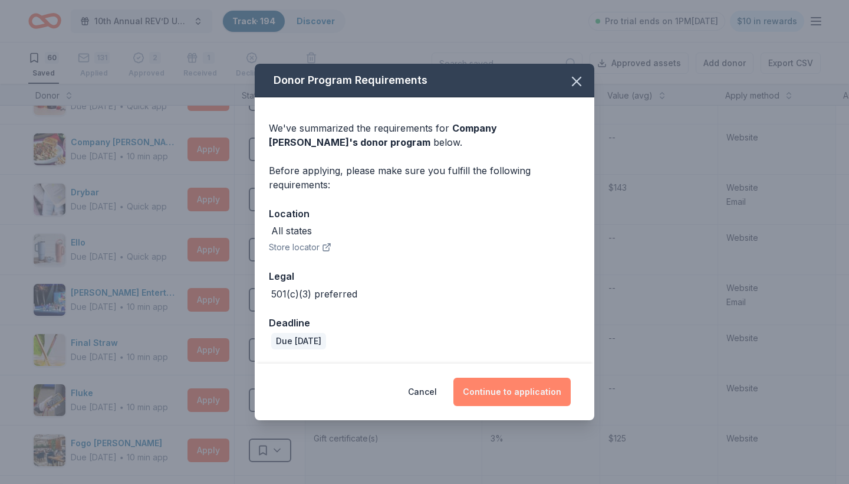
click at [497, 392] on button "Continue to application" at bounding box center [512, 392] width 117 height 28
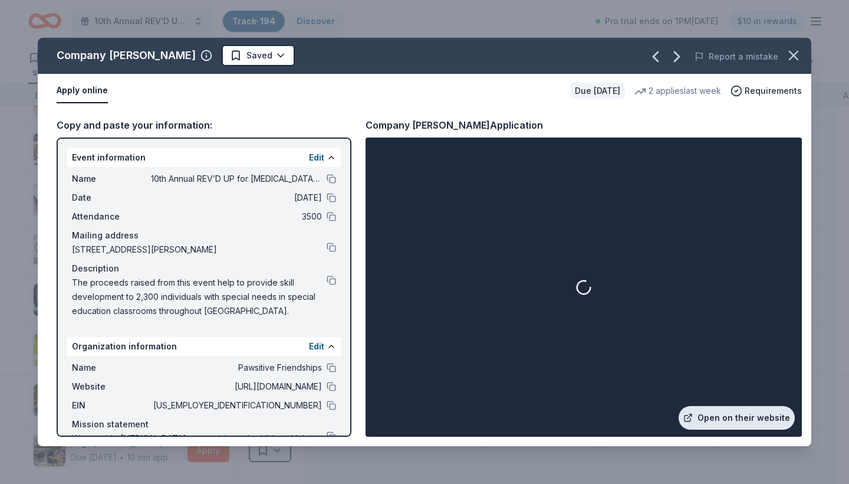
click at [740, 422] on link "Open on their website" at bounding box center [737, 418] width 116 height 24
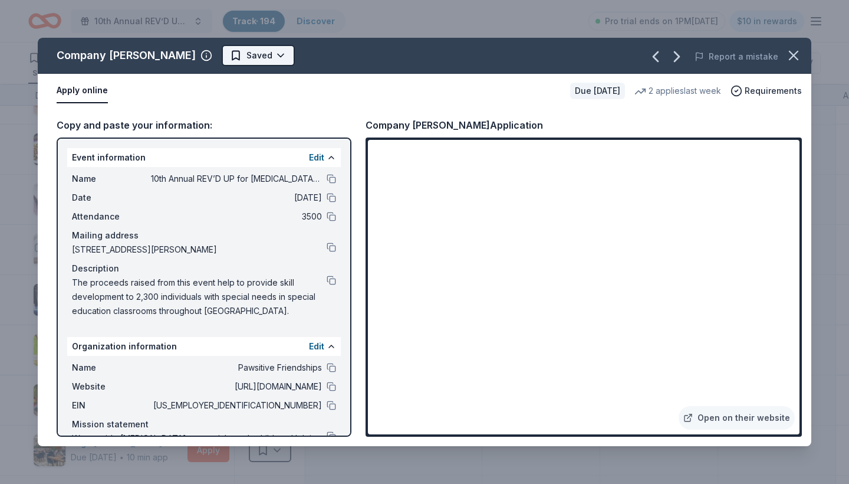
click at [227, 61] on html "10th Annual REV’D UP for Autism Car Show & Special Needs Resource Fair Track · …" at bounding box center [424, 242] width 849 height 484
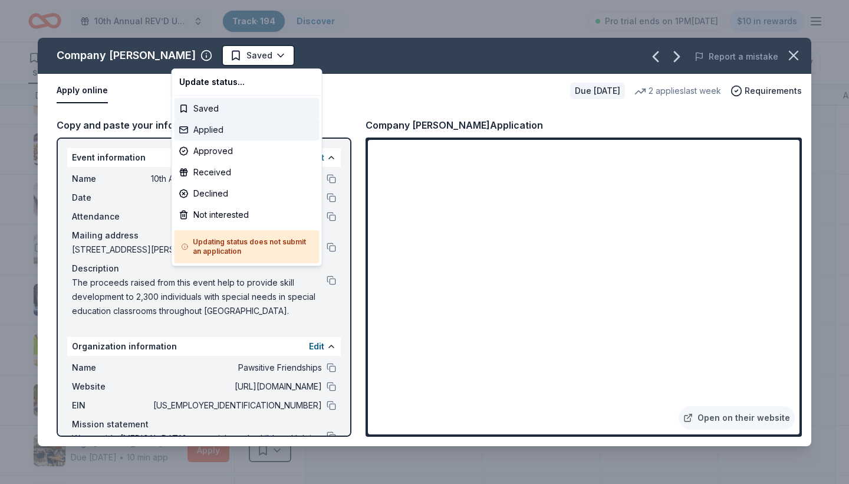
click at [214, 131] on div "Applied" at bounding box center [247, 129] width 145 height 21
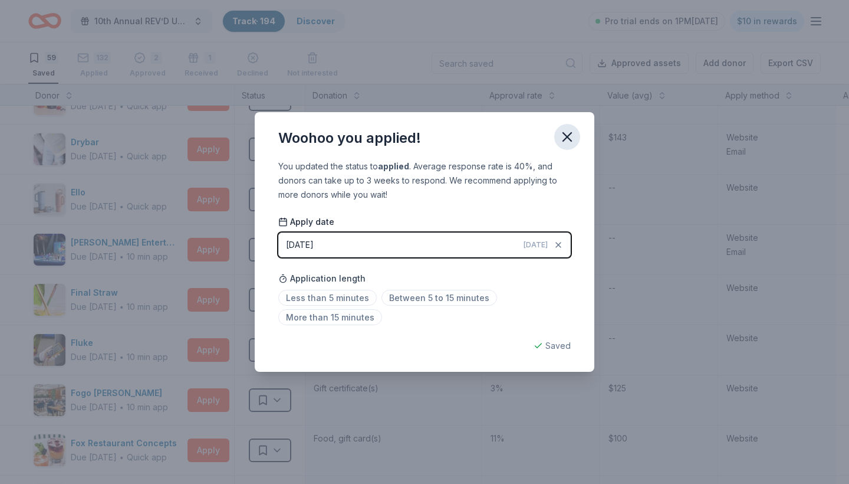
click at [570, 135] on icon "button" at bounding box center [567, 137] width 8 height 8
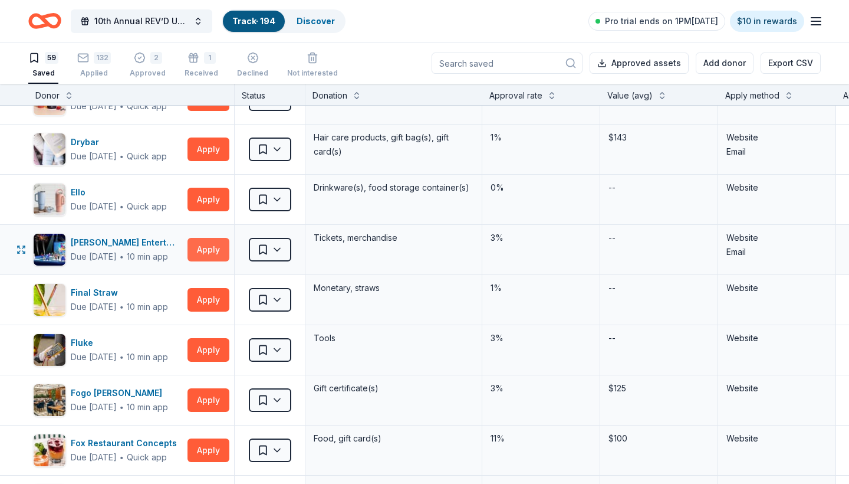
click at [205, 247] on button "Apply" at bounding box center [209, 250] width 42 height 24
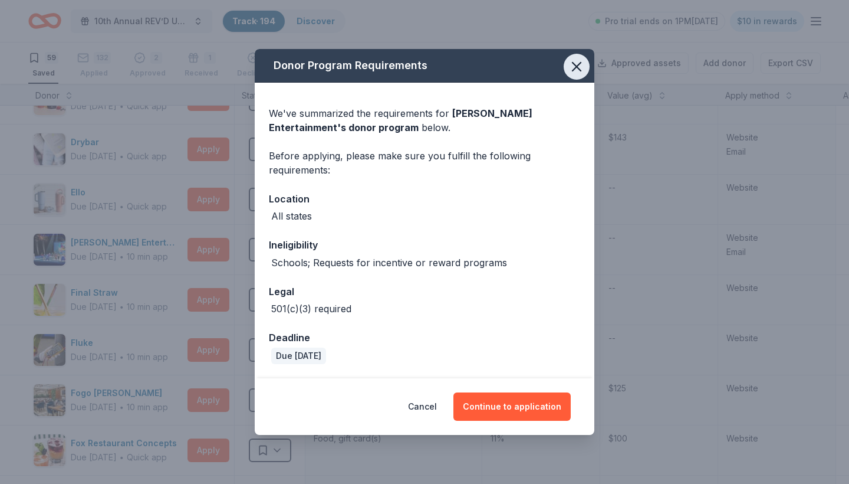
click at [578, 69] on icon "button" at bounding box center [577, 67] width 8 height 8
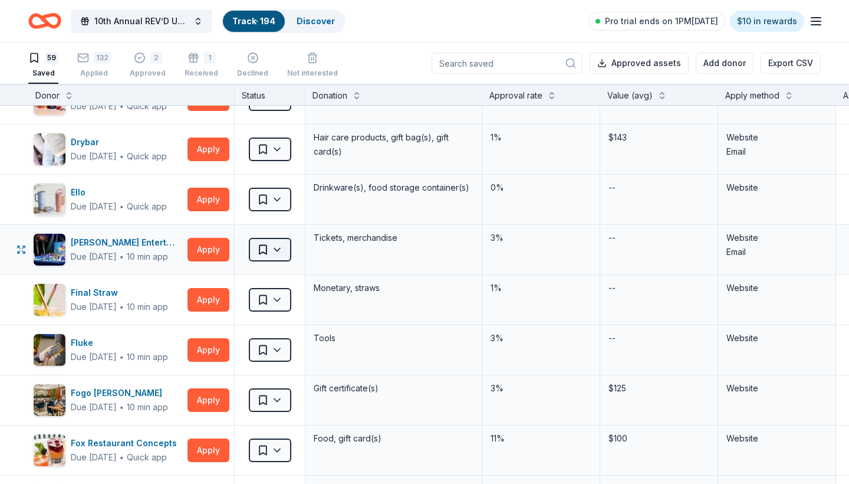
click at [273, 254] on html "10th Annual REV’D UP for Autism Car Show & Special Needs Resource Fair Track · …" at bounding box center [424, 242] width 849 height 484
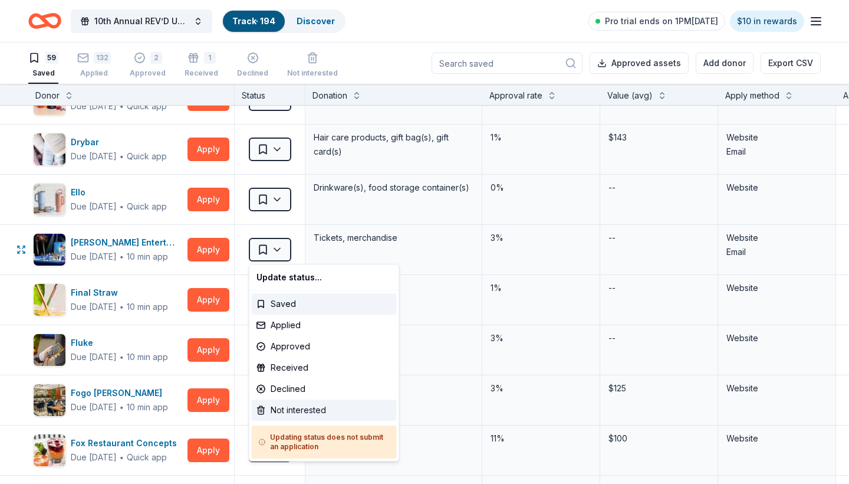
click at [297, 411] on div "Not interested" at bounding box center [324, 409] width 145 height 21
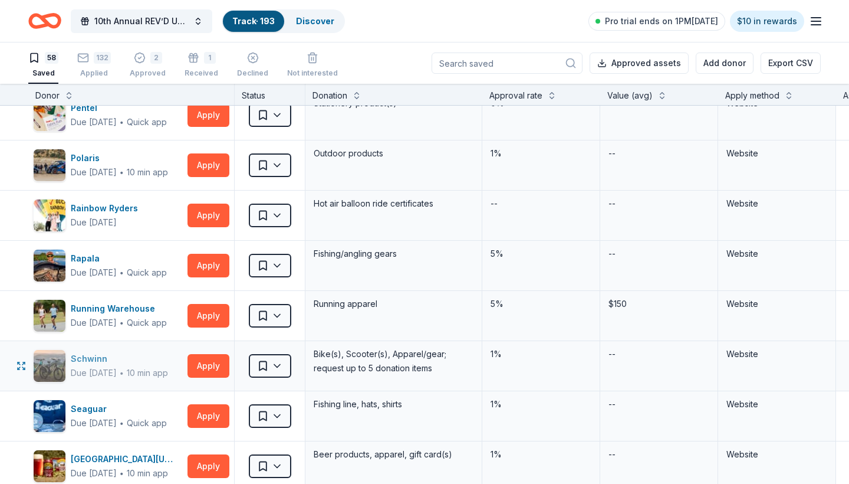
scroll to position [1778, 0]
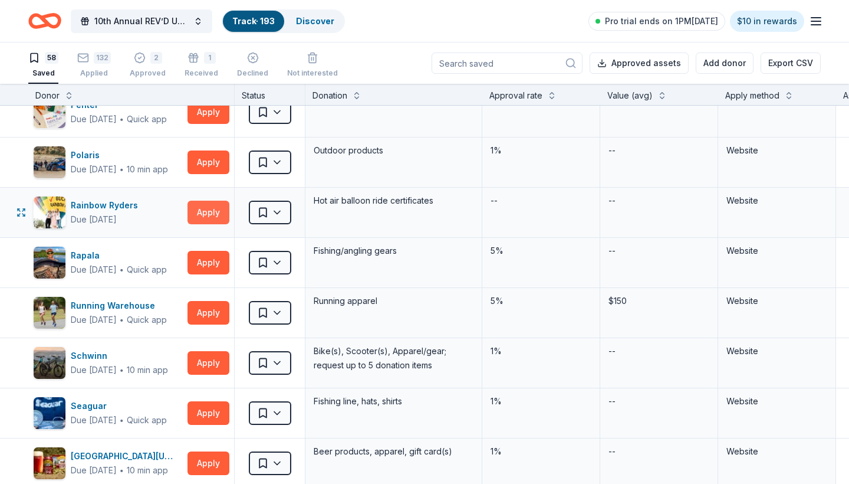
click at [210, 211] on button "Apply" at bounding box center [209, 213] width 42 height 24
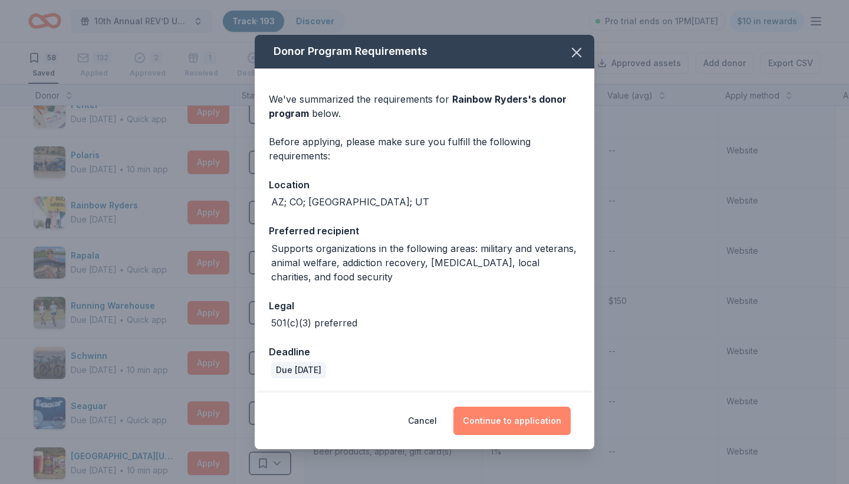
click at [509, 425] on button "Continue to application" at bounding box center [512, 420] width 117 height 28
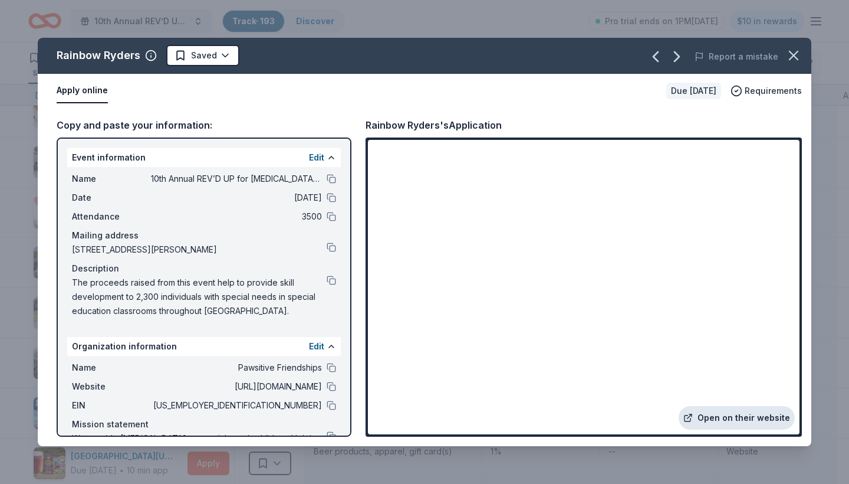
click at [730, 415] on link "Open on their website" at bounding box center [737, 418] width 116 height 24
click at [222, 54] on html "10th Annual REV’D UP for Autism Car Show & Special Needs Resource Fair Track · …" at bounding box center [424, 242] width 849 height 484
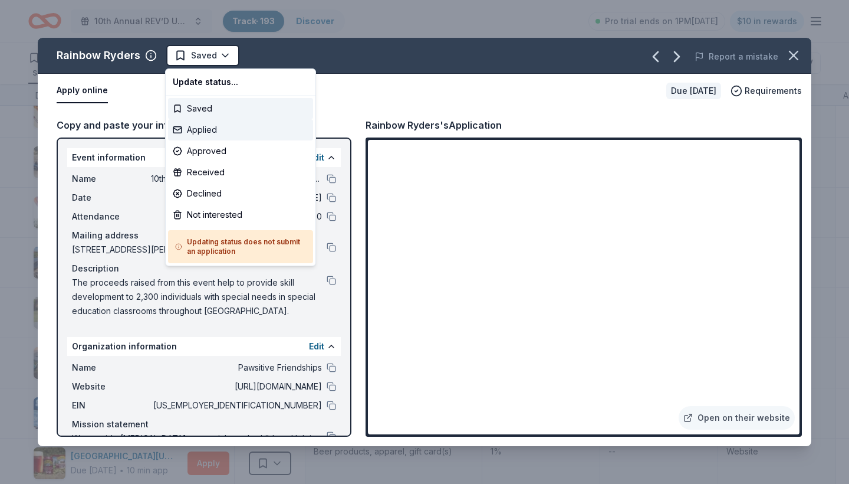
click at [227, 127] on div "Applied" at bounding box center [240, 129] width 145 height 21
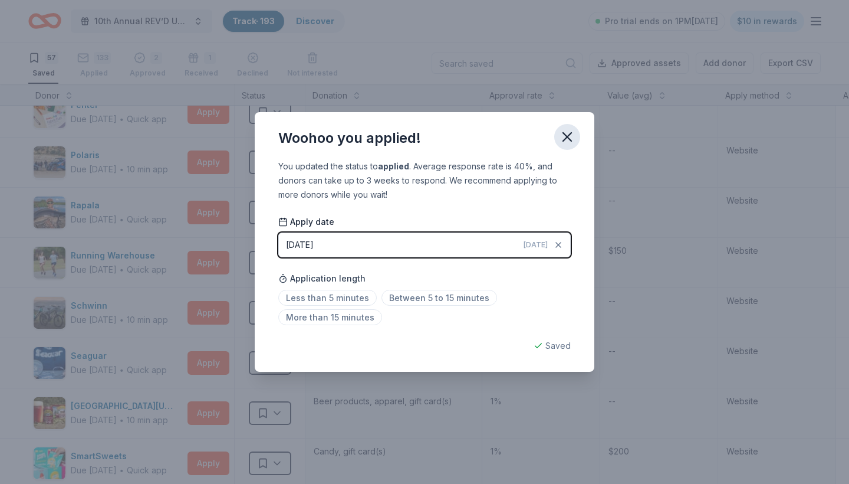
click at [567, 135] on icon "button" at bounding box center [567, 137] width 17 height 17
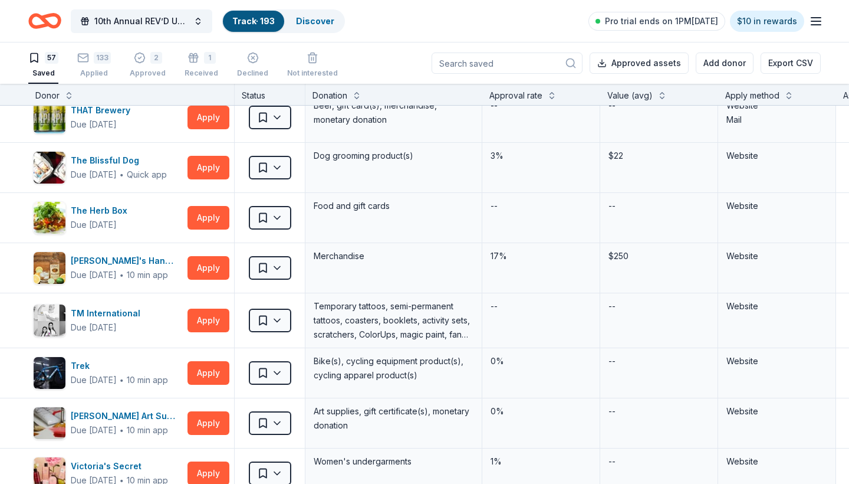
scroll to position [2427, 0]
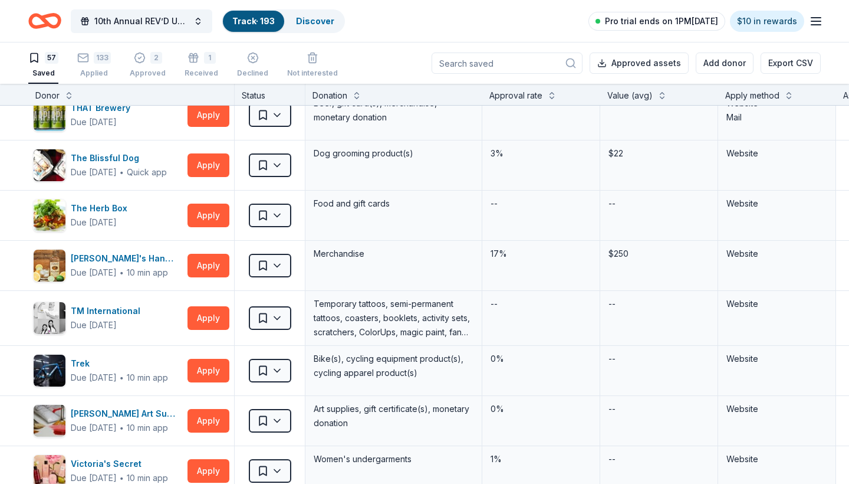
click at [641, 23] on span "Pro trial ends on 1PM, 8/25" at bounding box center [661, 21] width 113 height 14
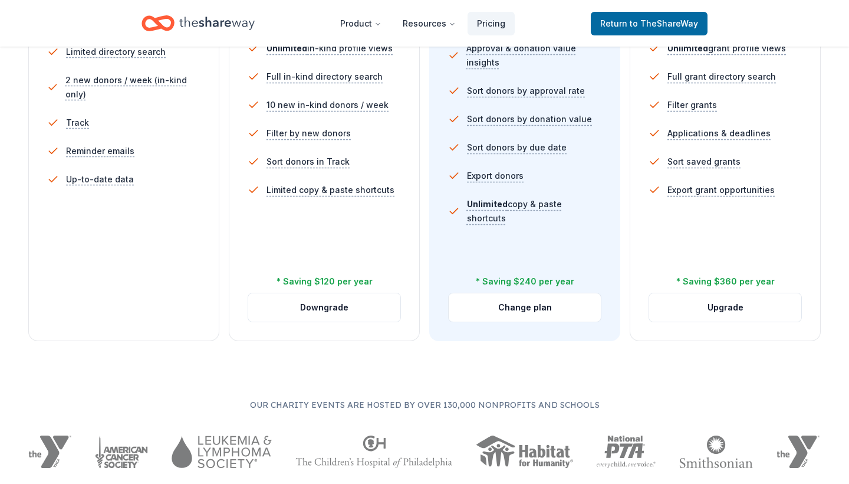
scroll to position [397, 0]
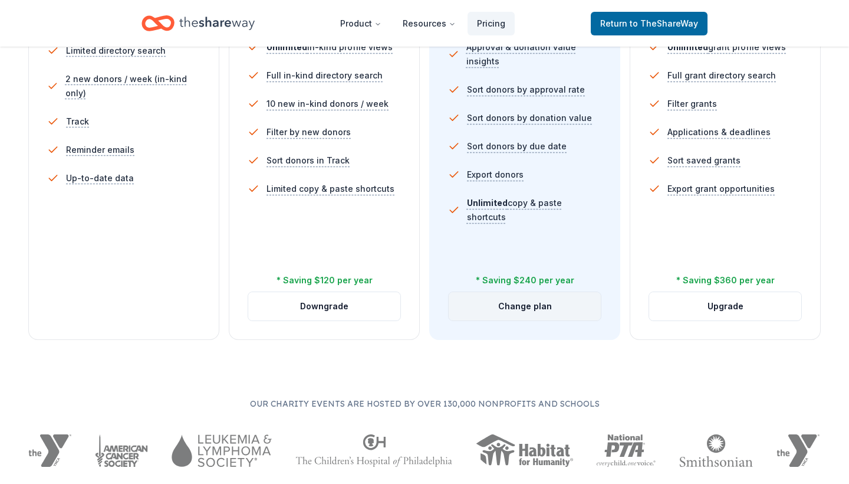
click at [546, 309] on button "Change plan" at bounding box center [525, 306] width 152 height 28
